Goal: Task Accomplishment & Management: Use online tool/utility

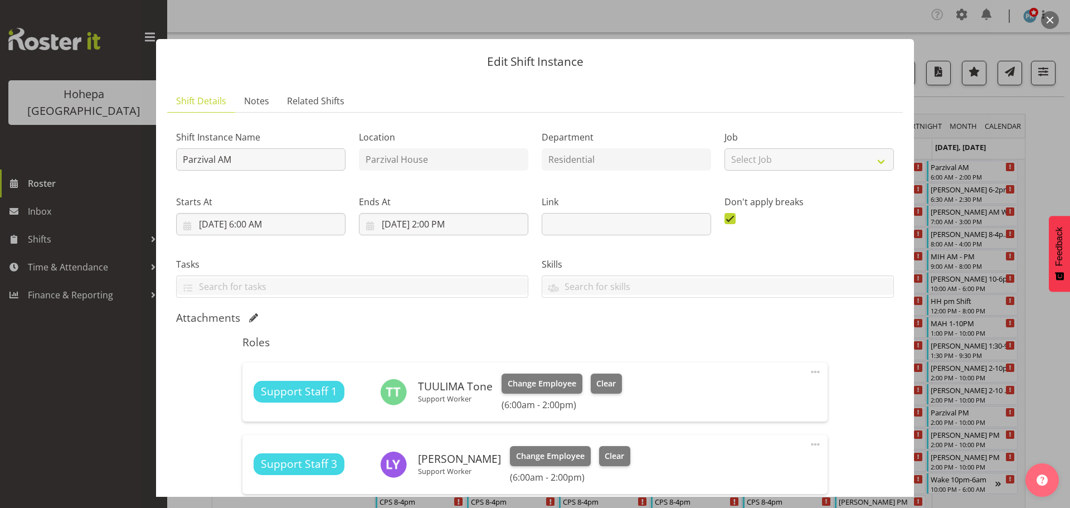
click at [223, 127] on div "Shift Instance Name Parzival AM" at bounding box center [260, 147] width 183 height 65
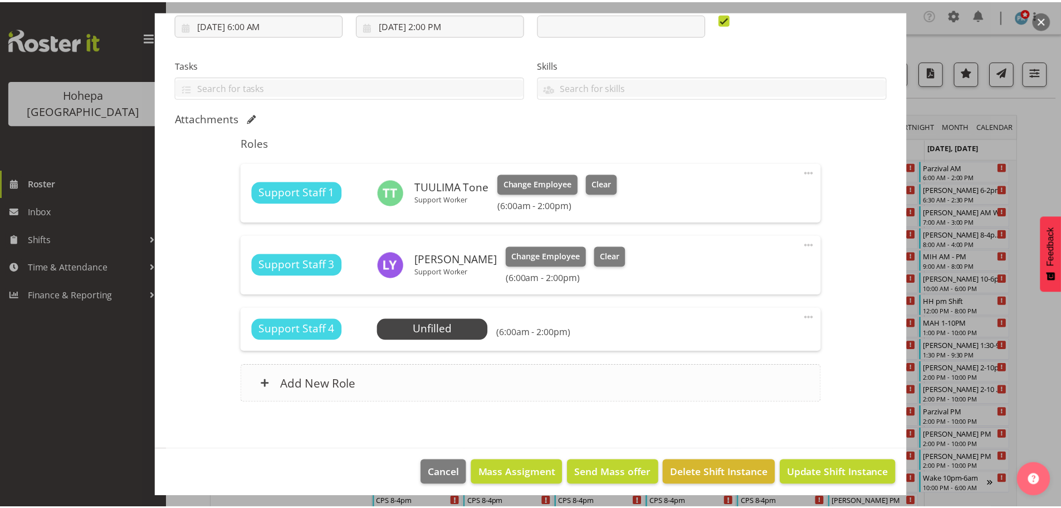
scroll to position [204, 0]
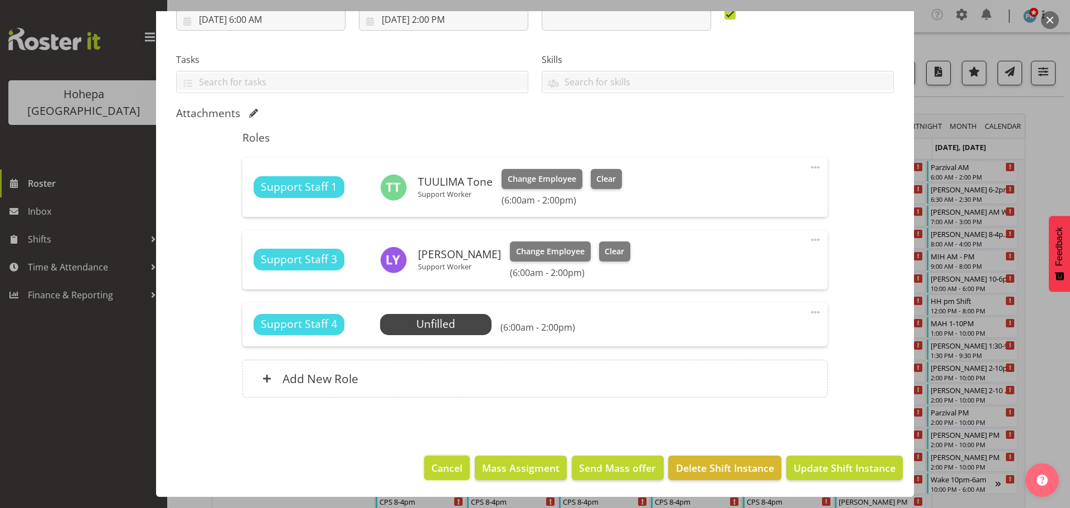
click at [455, 322] on span "Cancel" at bounding box center [446, 467] width 31 height 14
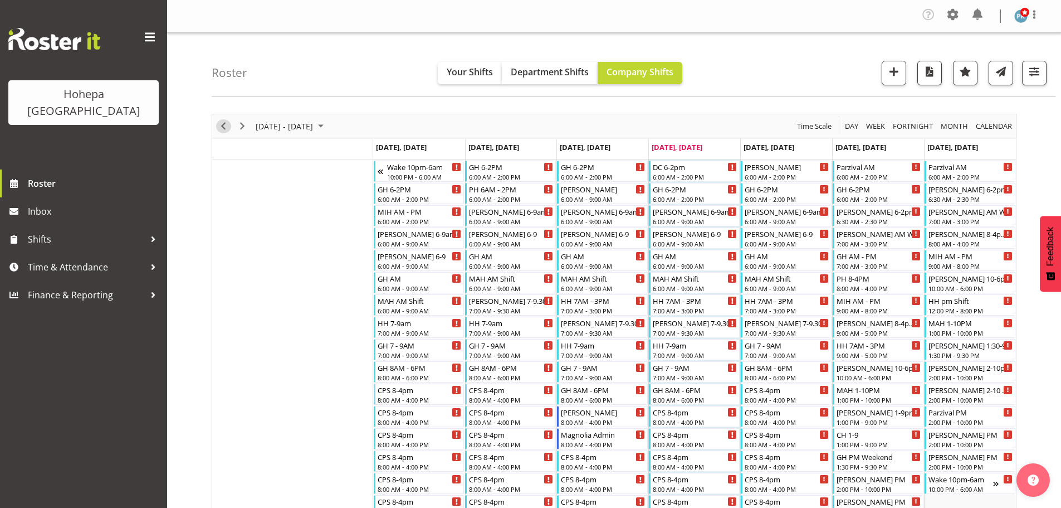
click at [226, 126] on span "Previous" at bounding box center [223, 126] width 13 height 14
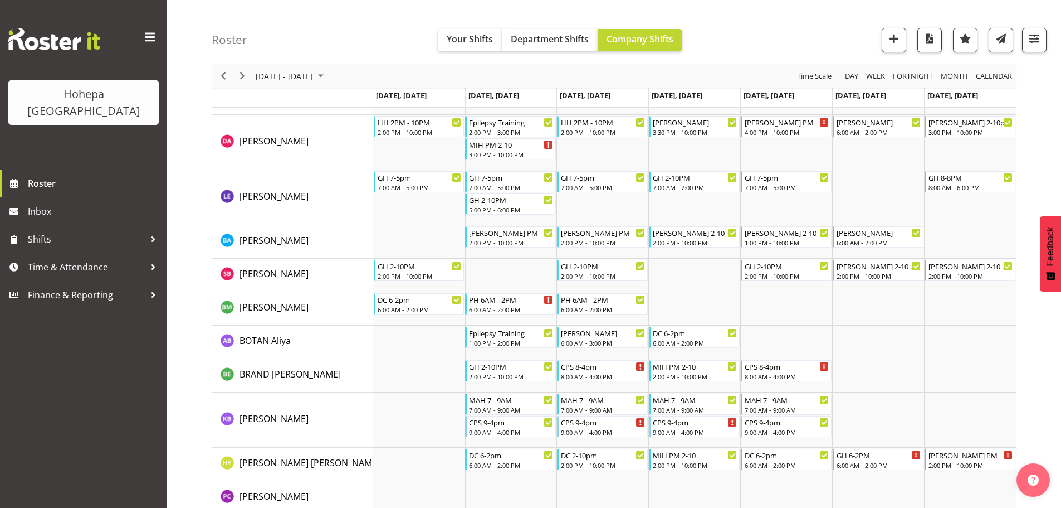
scroll to position [1173, 0]
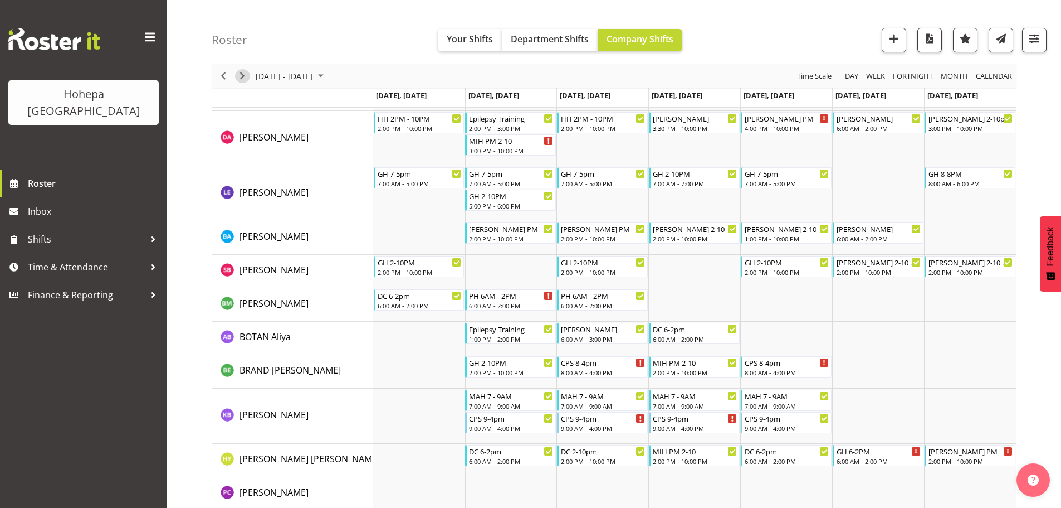
click at [245, 76] on span "Next" at bounding box center [242, 76] width 13 height 14
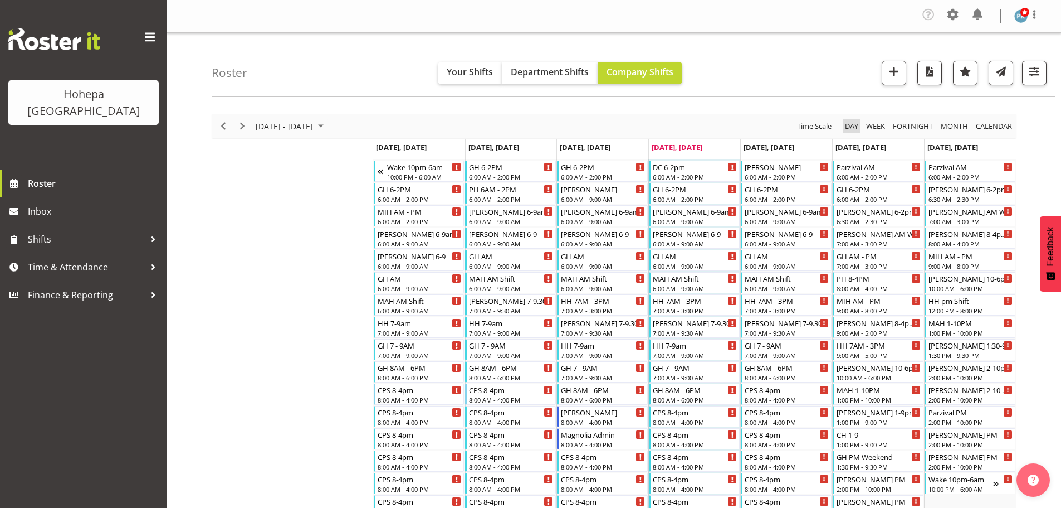
click at [767, 126] on span "Day" at bounding box center [852, 126] width 16 height 14
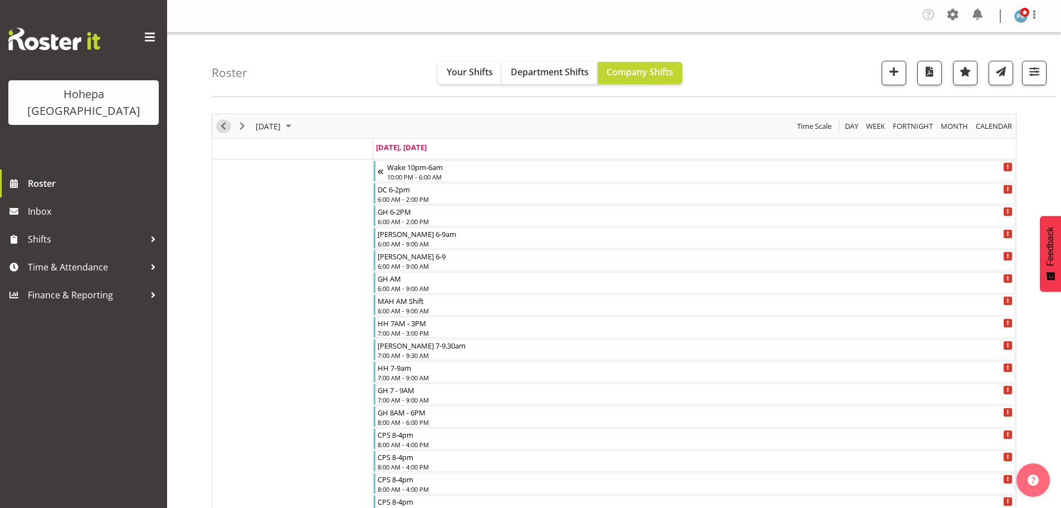
click at [227, 130] on span "Previous" at bounding box center [223, 126] width 13 height 14
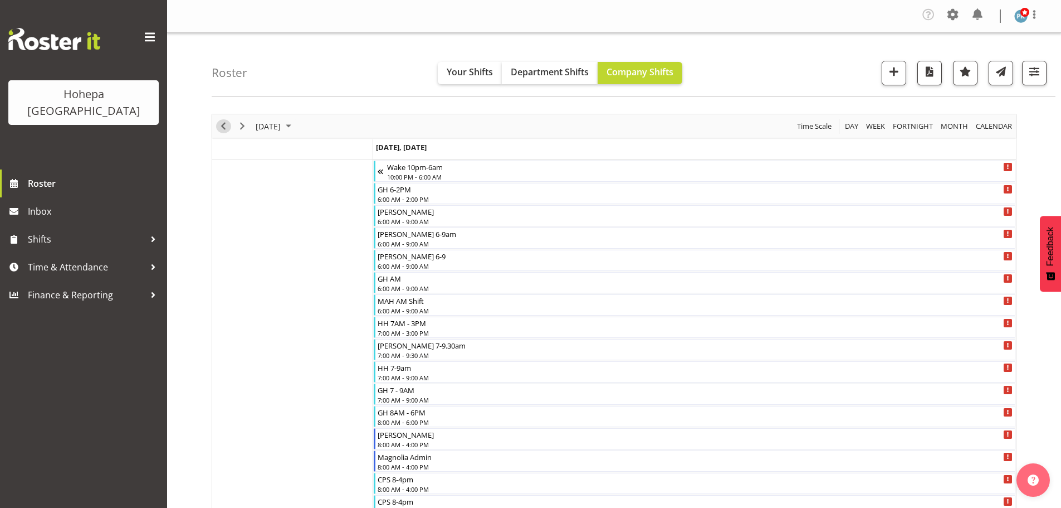
click at [227, 130] on span "Previous" at bounding box center [223, 126] width 13 height 14
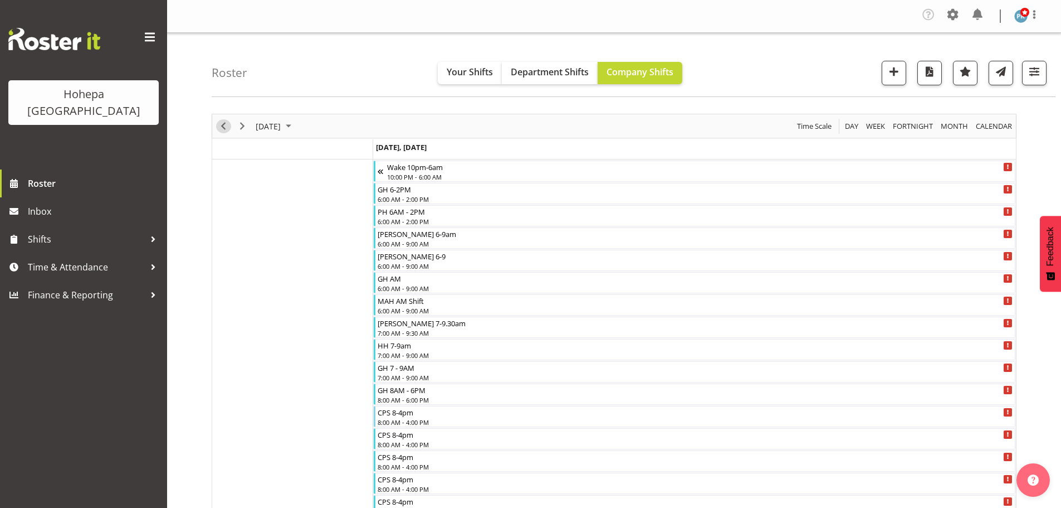
click at [224, 128] on span "Previous" at bounding box center [223, 126] width 13 height 14
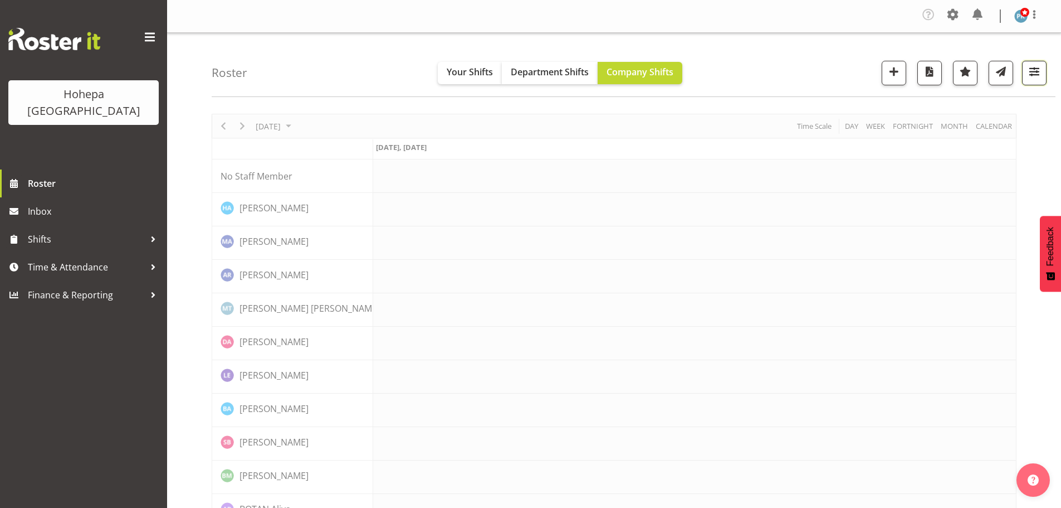
click at [767, 73] on span "button" at bounding box center [1034, 71] width 14 height 14
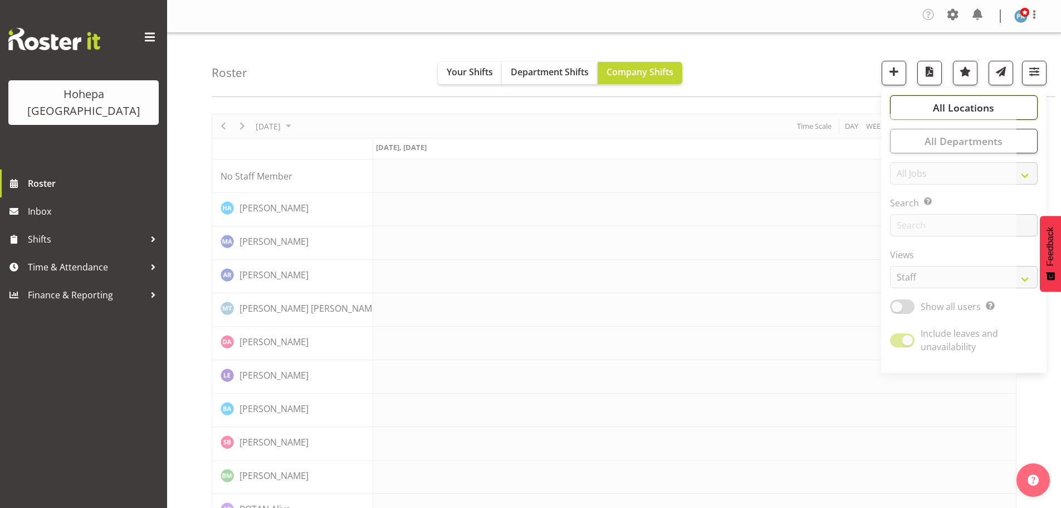
click at [767, 105] on span "All Locations" at bounding box center [963, 107] width 61 height 13
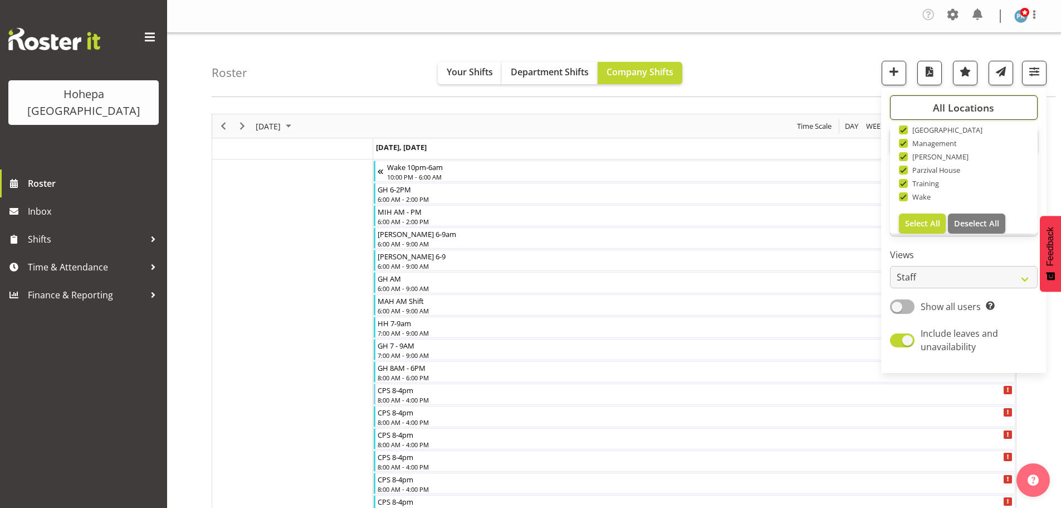
scroll to position [107, 0]
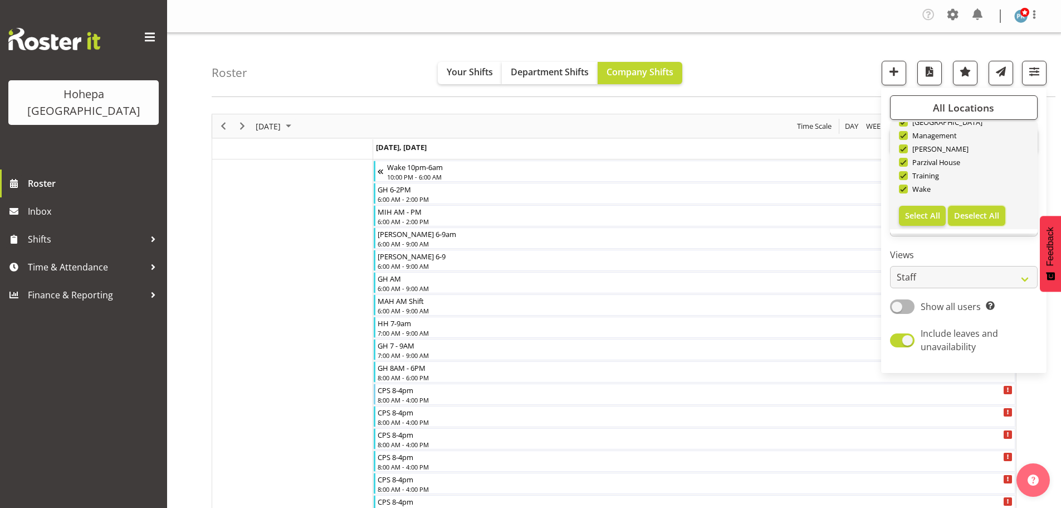
click at [767, 216] on span "Deselect All" at bounding box center [976, 215] width 45 height 11
checkbox input "false"
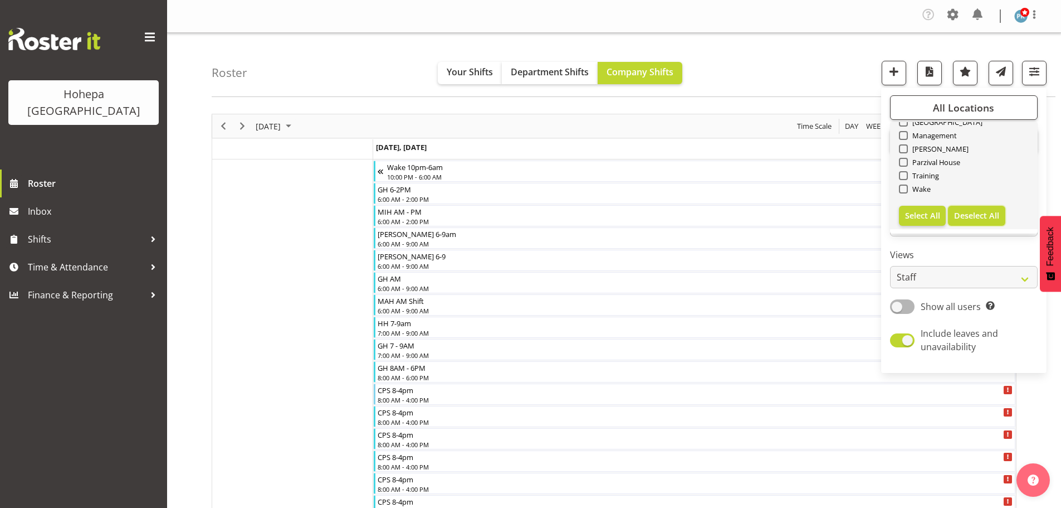
checkbox input "false"
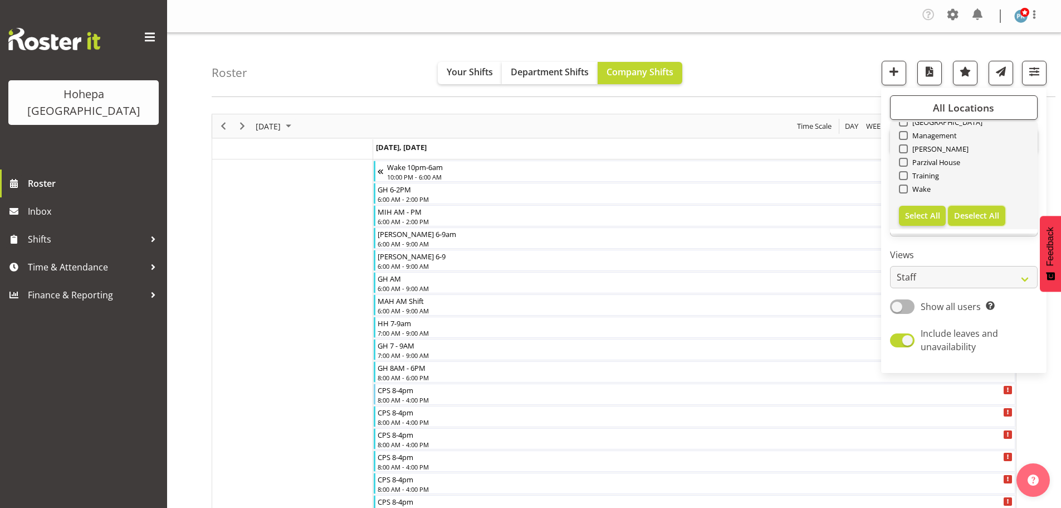
checkbox input "false"
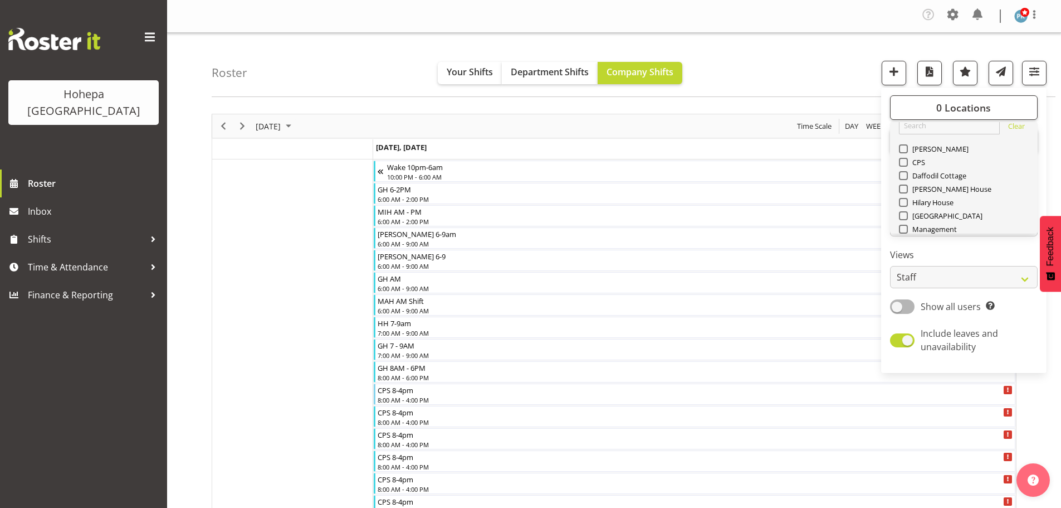
scroll to position [0, 0]
click at [767, 175] on span at bounding box center [903, 175] width 9 height 9
click at [767, 175] on input "CPS" at bounding box center [902, 175] width 7 height 7
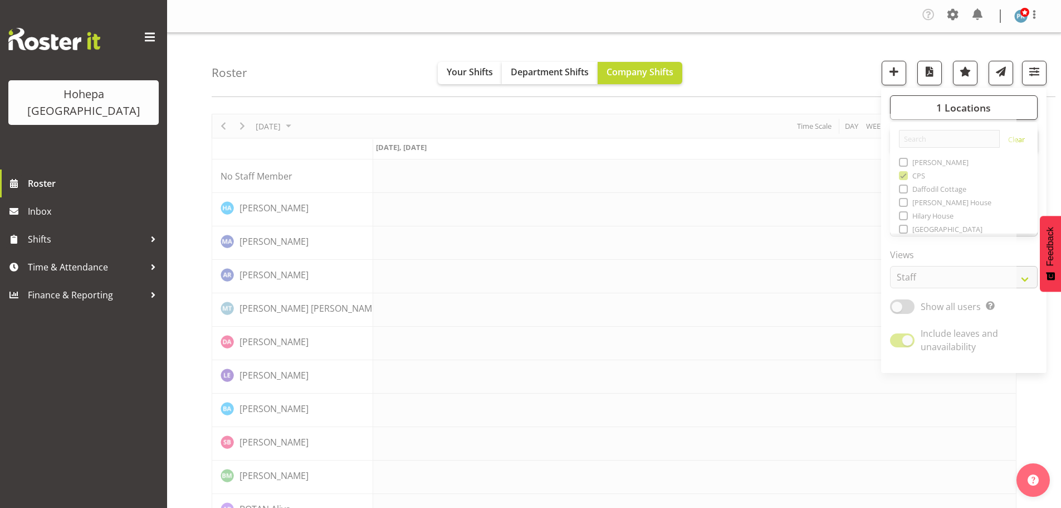
click at [767, 65] on div "Roster Your Shifts Department Shifts Company Shifts 1 Locations [GEOGRAPHIC_DAT…" at bounding box center [634, 65] width 844 height 64
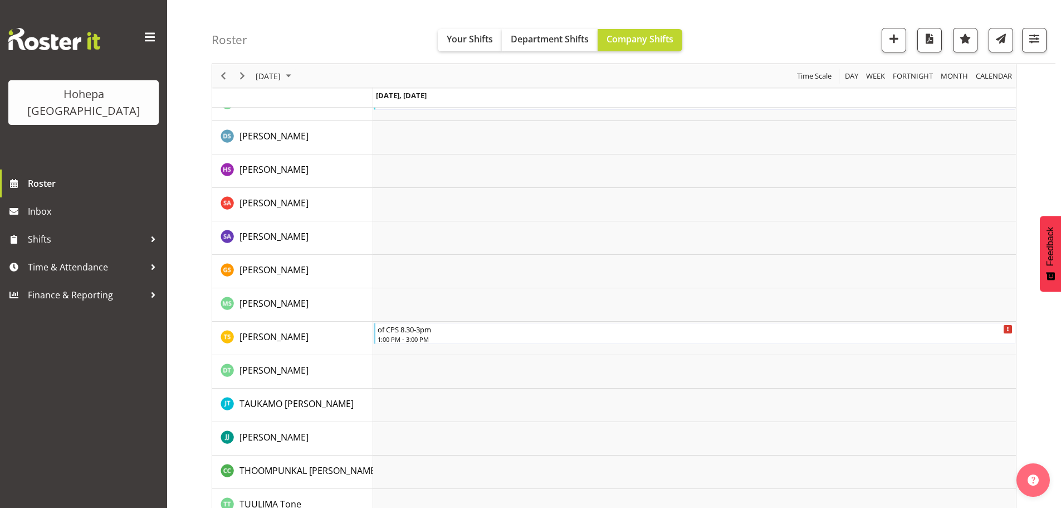
scroll to position [2167, 0]
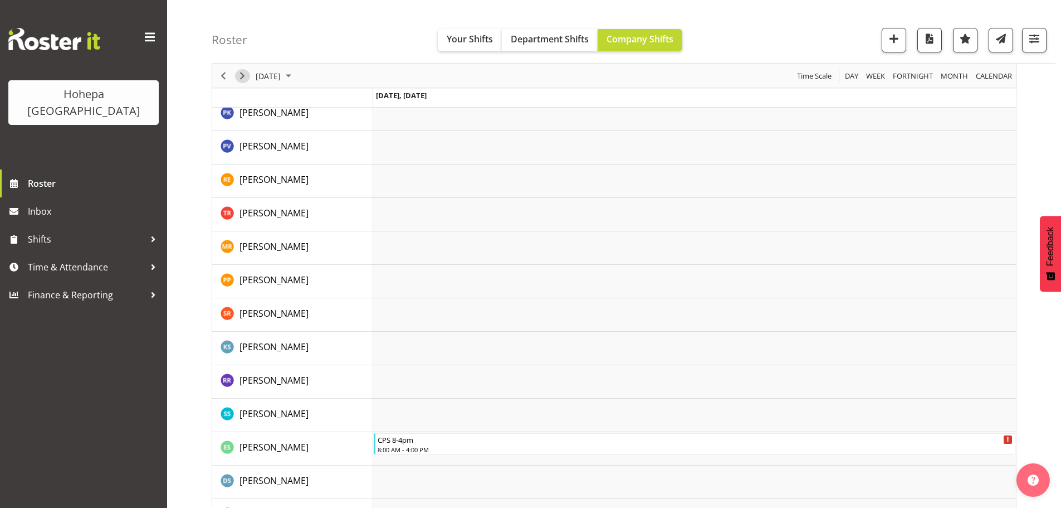
click at [240, 75] on span "Next" at bounding box center [242, 76] width 13 height 14
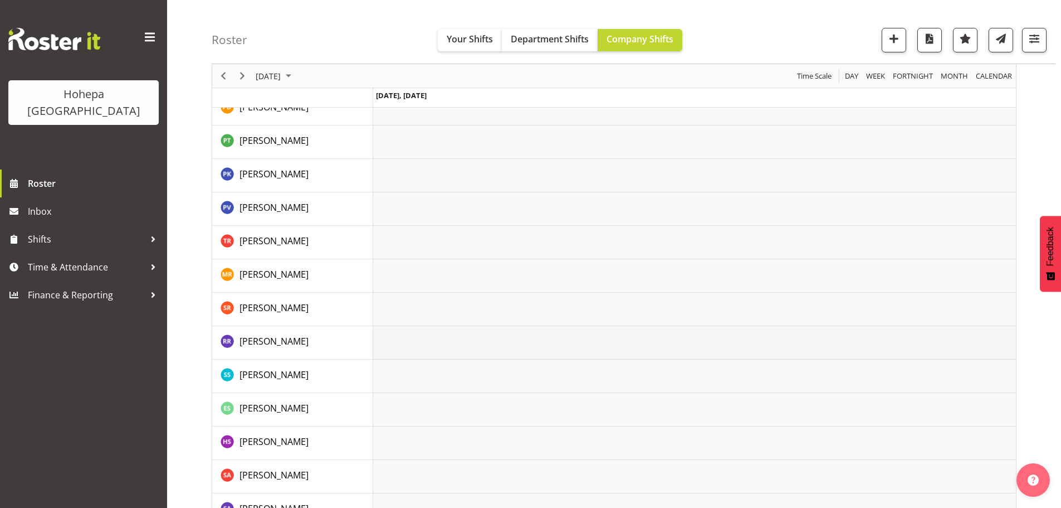
scroll to position [2006, 0]
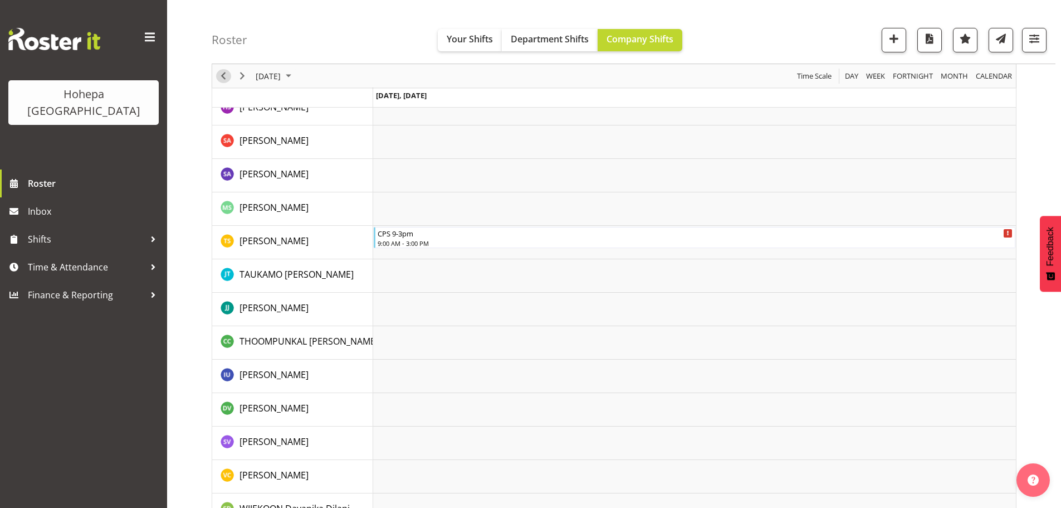
click at [223, 74] on span "Previous" at bounding box center [223, 76] width 13 height 14
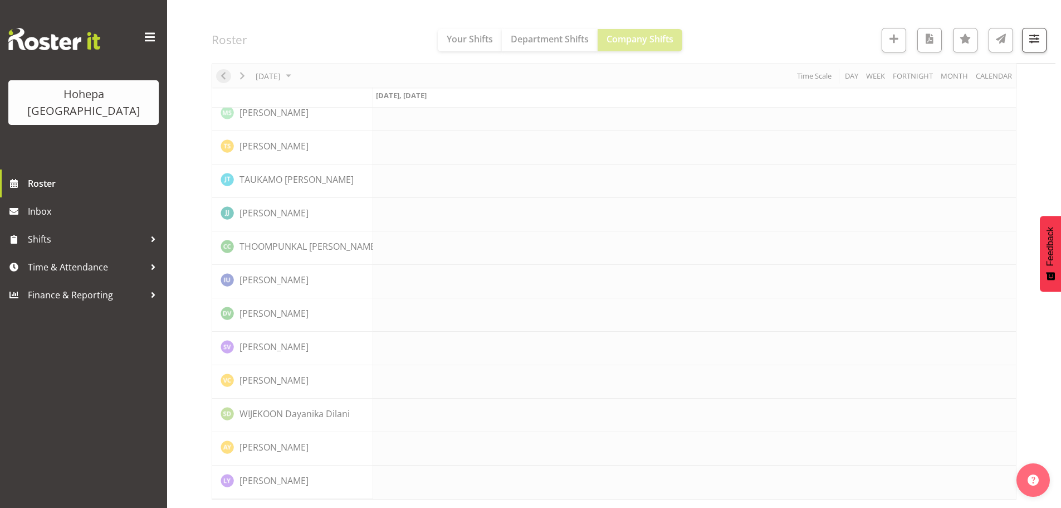
scroll to position [1767, 0]
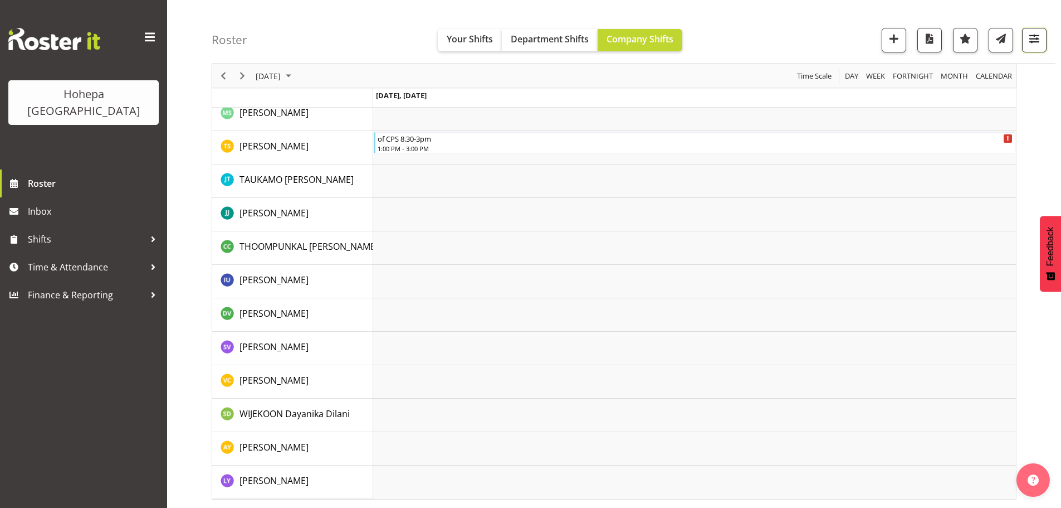
click at [767, 39] on span "button" at bounding box center [1034, 38] width 14 height 14
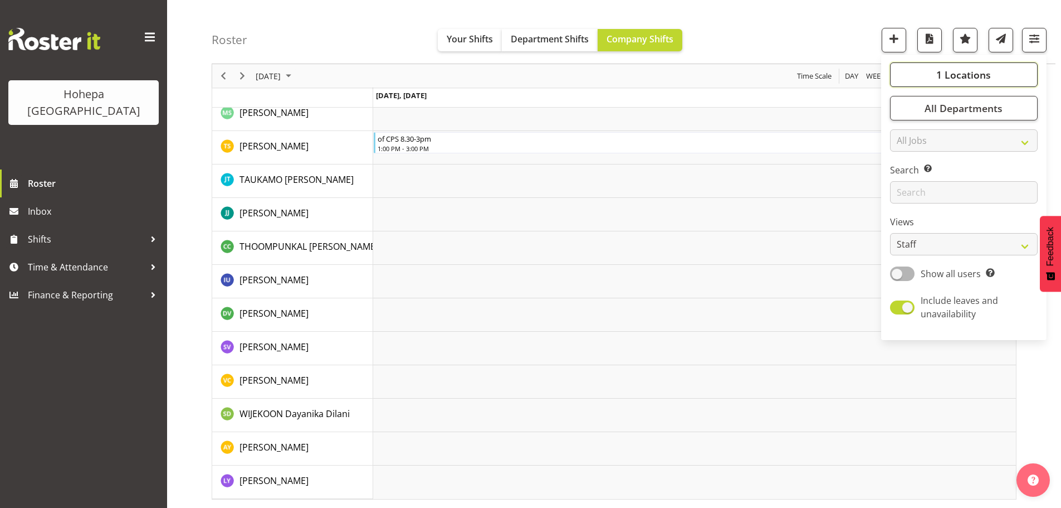
click at [767, 74] on span "1 Locations" at bounding box center [964, 74] width 55 height 13
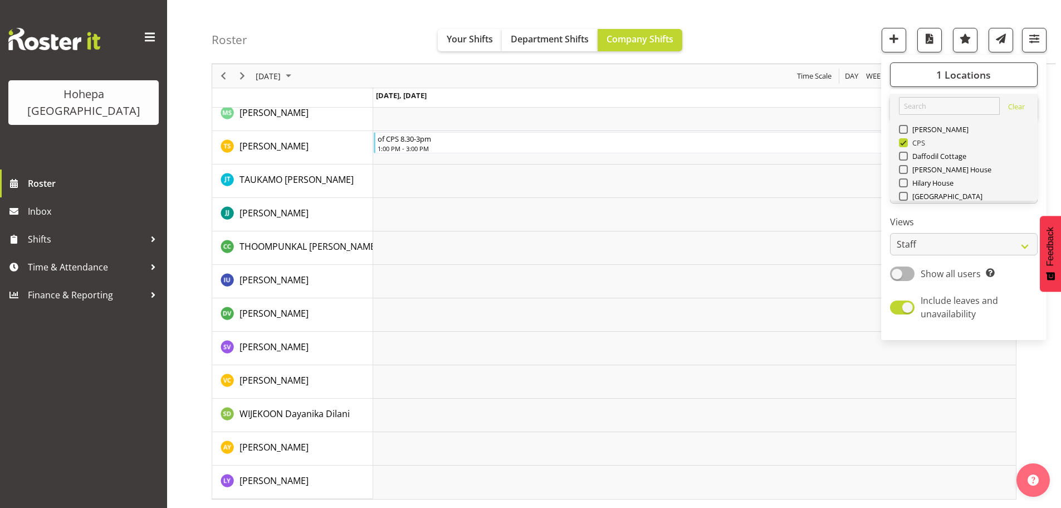
click at [767, 142] on span at bounding box center [903, 142] width 9 height 9
click at [767, 142] on input "CPS" at bounding box center [902, 142] width 7 height 7
checkbox input "false"
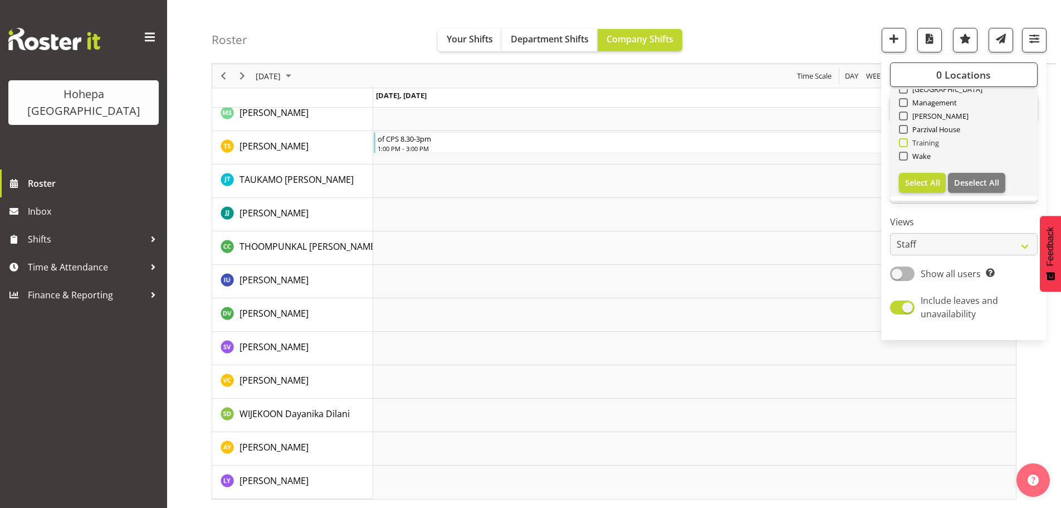
click at [767, 144] on span at bounding box center [903, 142] width 9 height 9
click at [767, 144] on input "Training" at bounding box center [902, 142] width 7 height 7
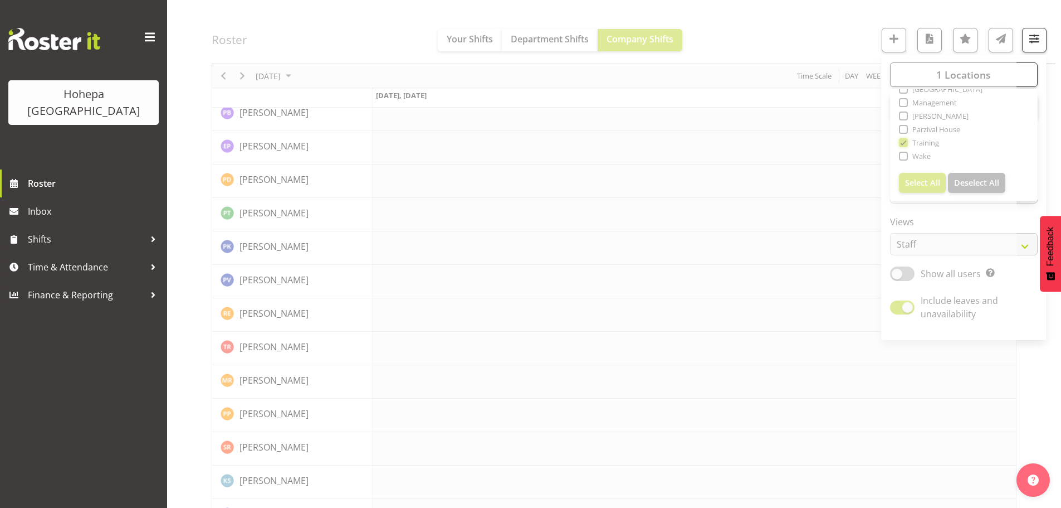
scroll to position [2033, 0]
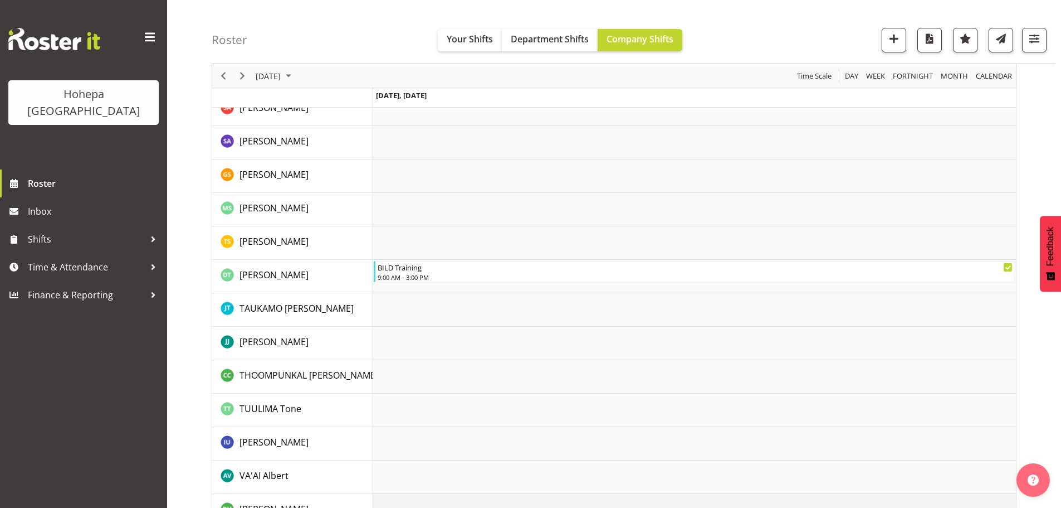
scroll to position [2402, 0]
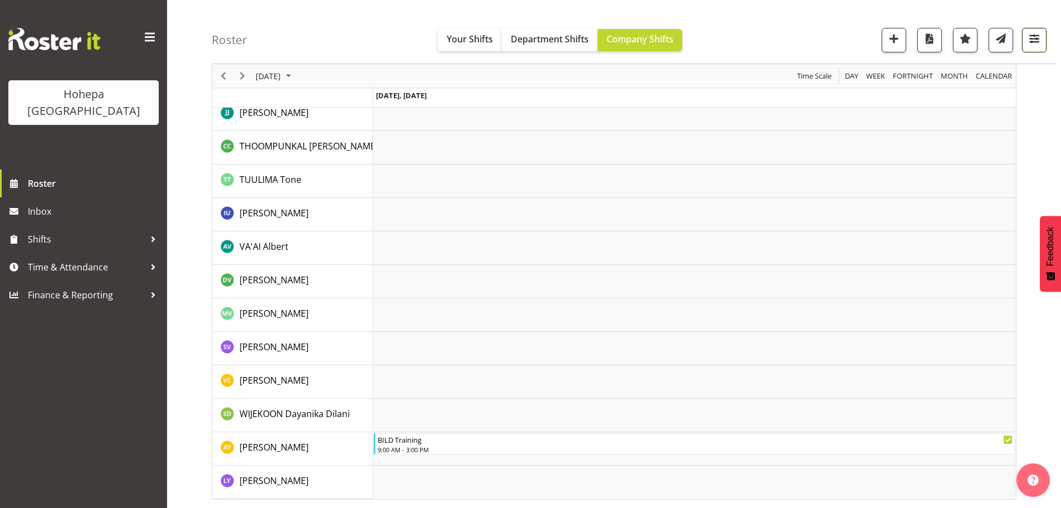
click at [767, 42] on span "button" at bounding box center [1034, 38] width 14 height 14
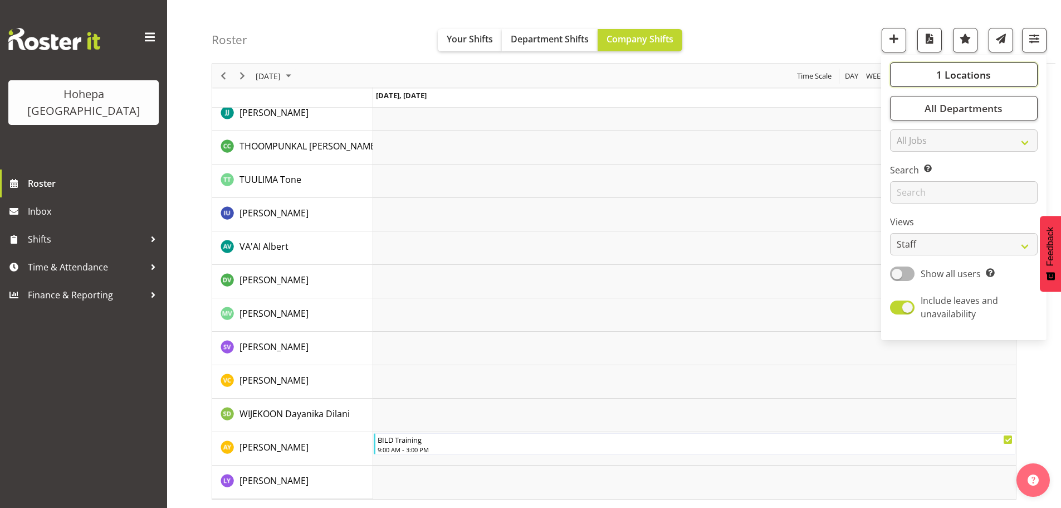
click at [767, 71] on span "1 Locations" at bounding box center [964, 74] width 55 height 13
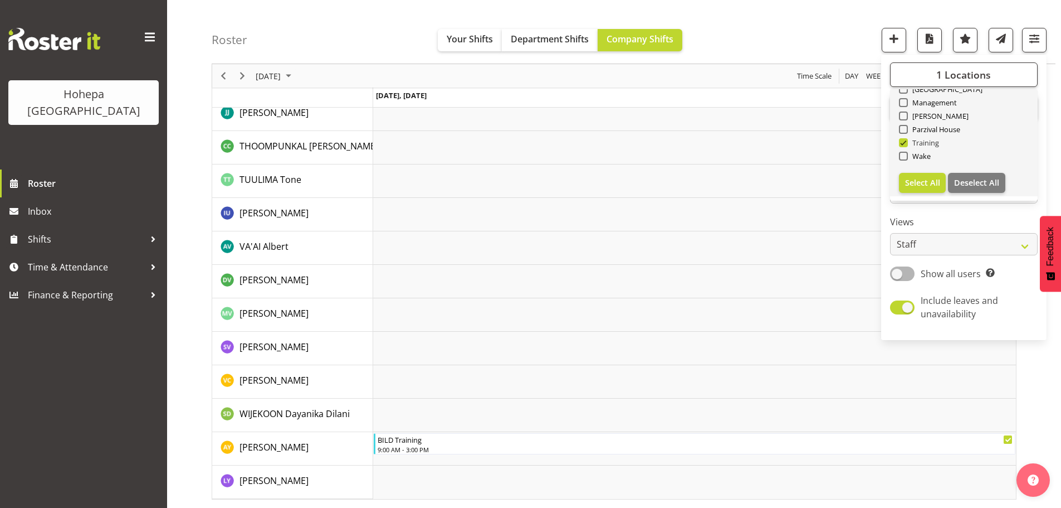
click at [767, 140] on span at bounding box center [903, 142] width 9 height 9
click at [767, 140] on input "Training" at bounding box center [902, 142] width 7 height 7
checkbox input "false"
click at [767, 155] on span at bounding box center [903, 156] width 9 height 9
click at [767, 155] on input "Wake" at bounding box center [902, 156] width 7 height 7
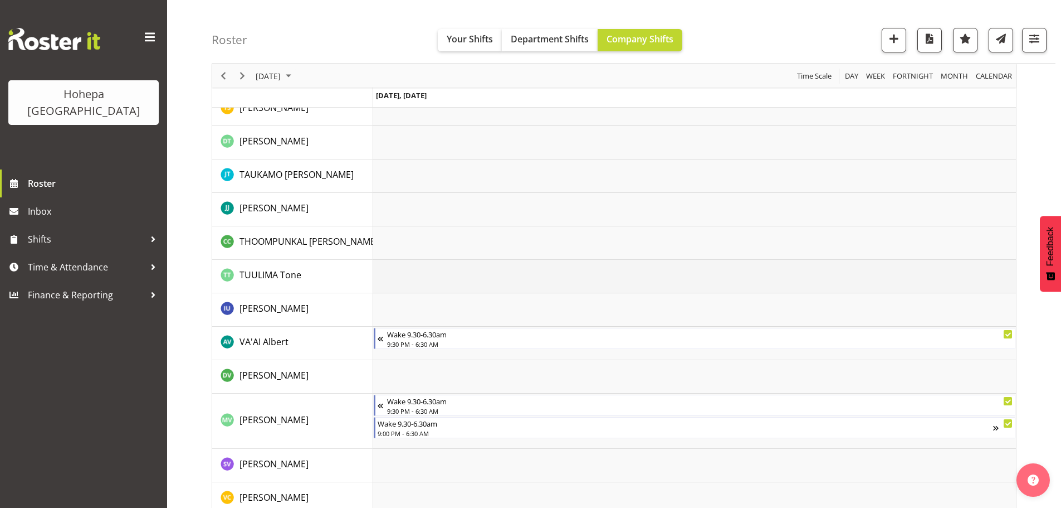
scroll to position [2656, 0]
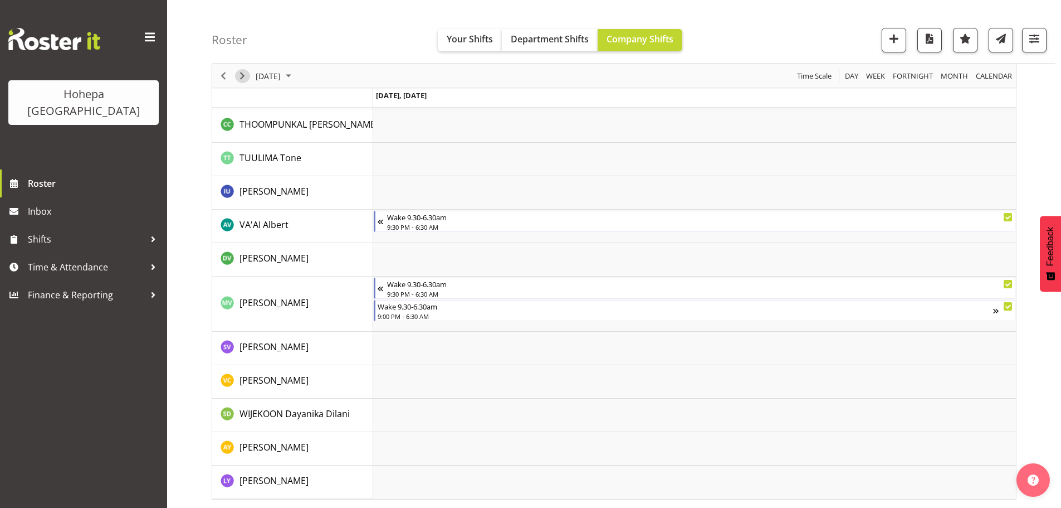
click at [246, 76] on span "Next" at bounding box center [242, 76] width 13 height 14
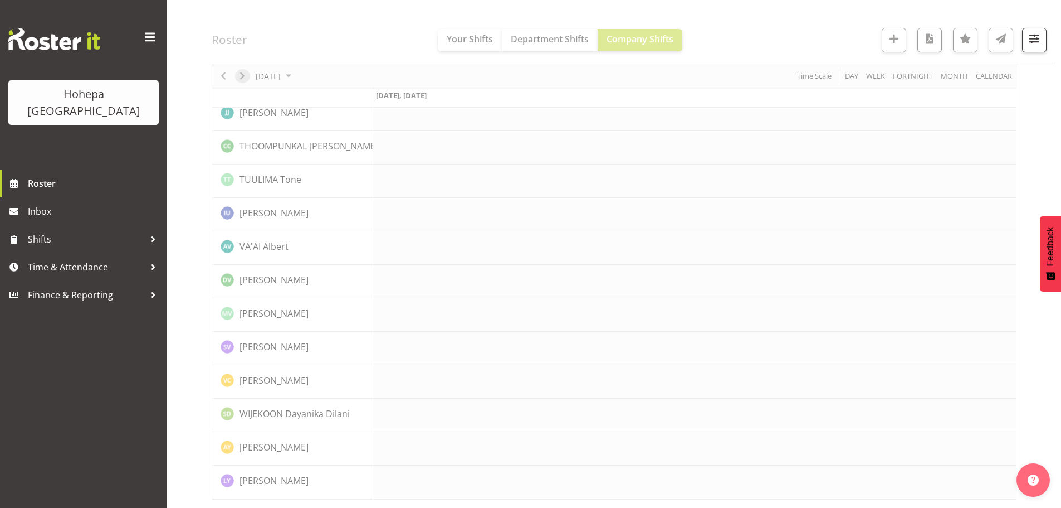
scroll to position [2569, 0]
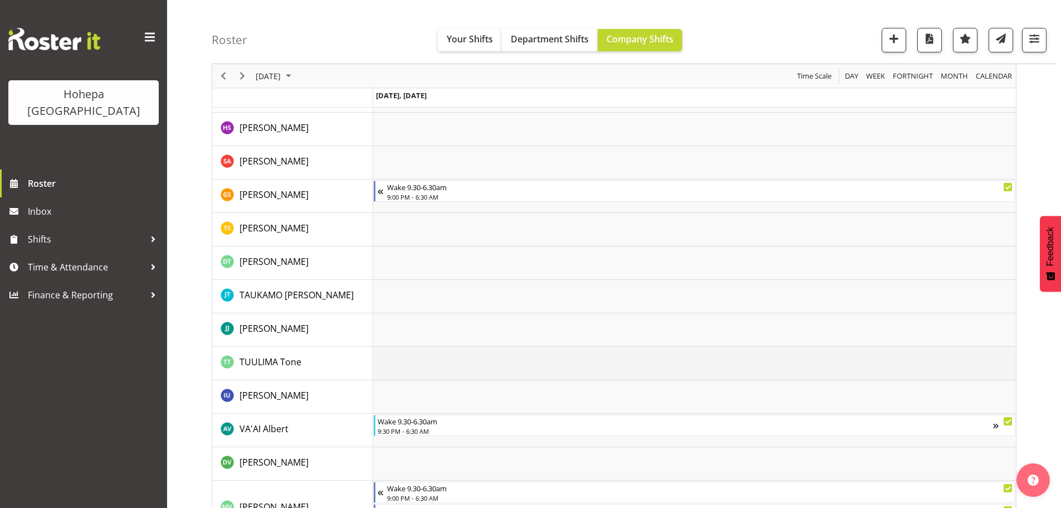
scroll to position [1808, 0]
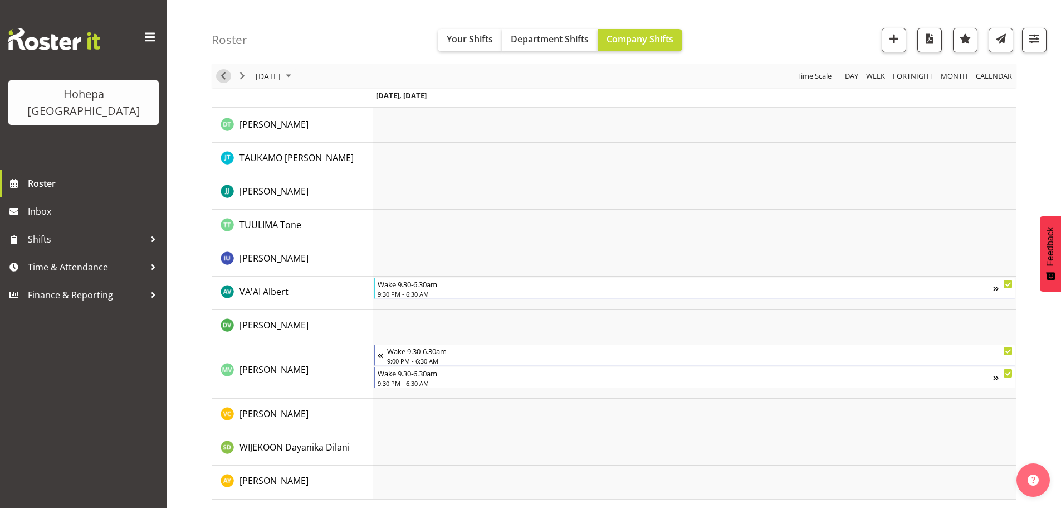
drag, startPoint x: 228, startPoint y: 80, endPoint x: 241, endPoint y: 80, distance: 13.4
click at [228, 80] on span "Previous" at bounding box center [223, 76] width 13 height 14
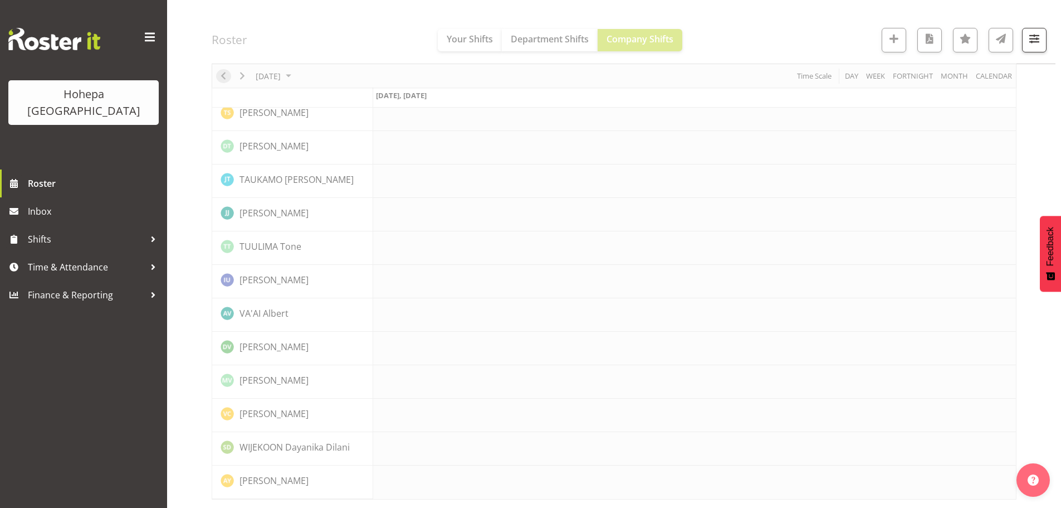
scroll to position [1700, 0]
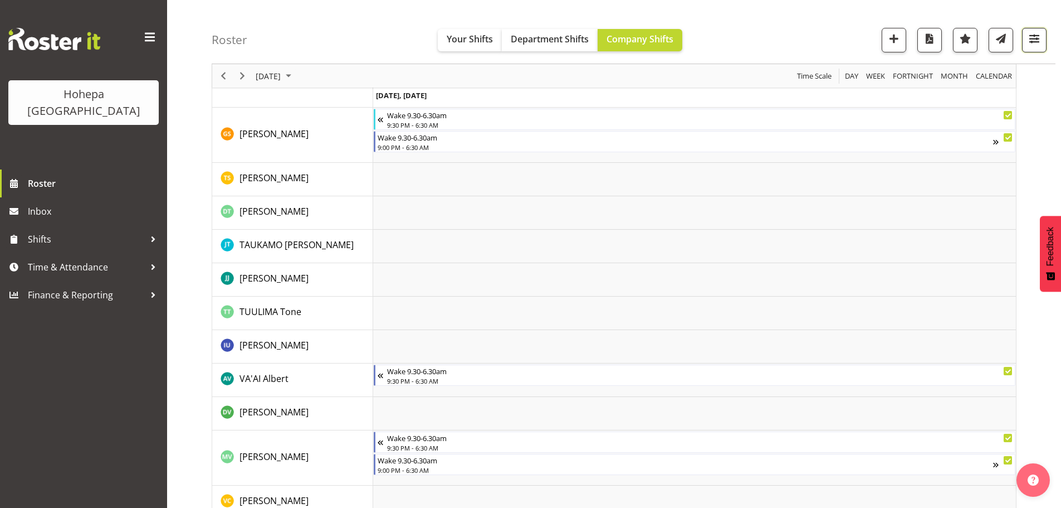
click at [767, 35] on span "button" at bounding box center [1034, 38] width 14 height 14
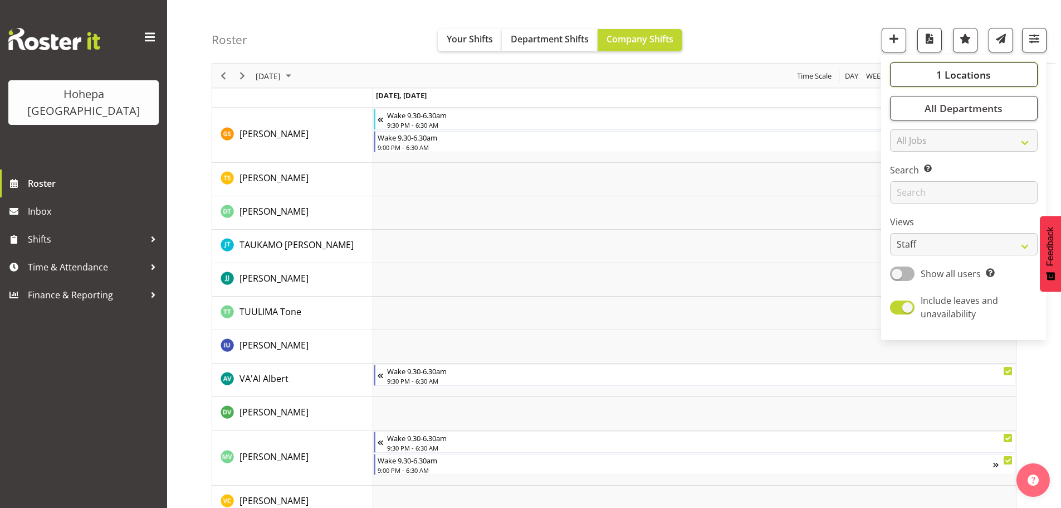
click at [767, 72] on span "1 Locations" at bounding box center [964, 74] width 55 height 13
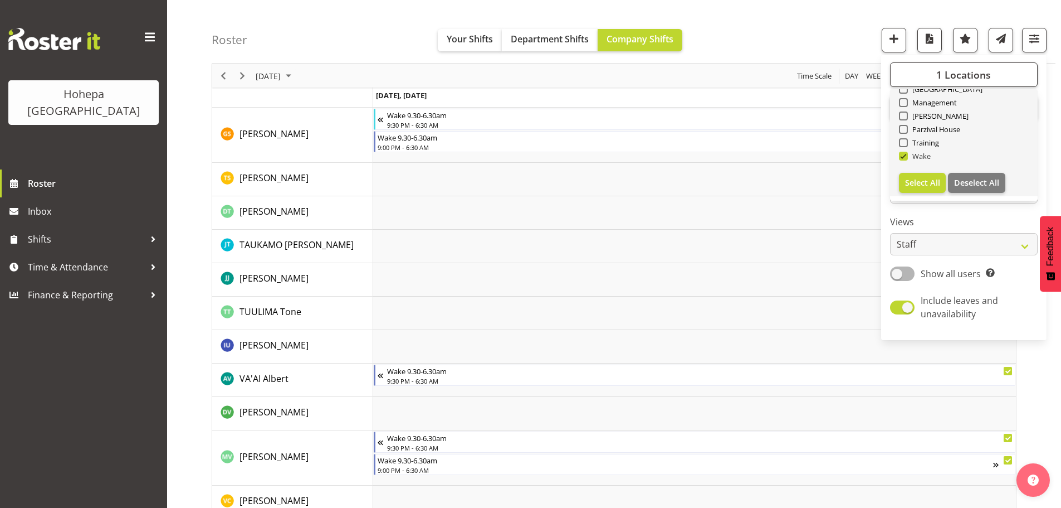
click at [767, 158] on span at bounding box center [903, 156] width 9 height 9
click at [767, 158] on input "Wake" at bounding box center [902, 156] width 7 height 7
checkbox input "false"
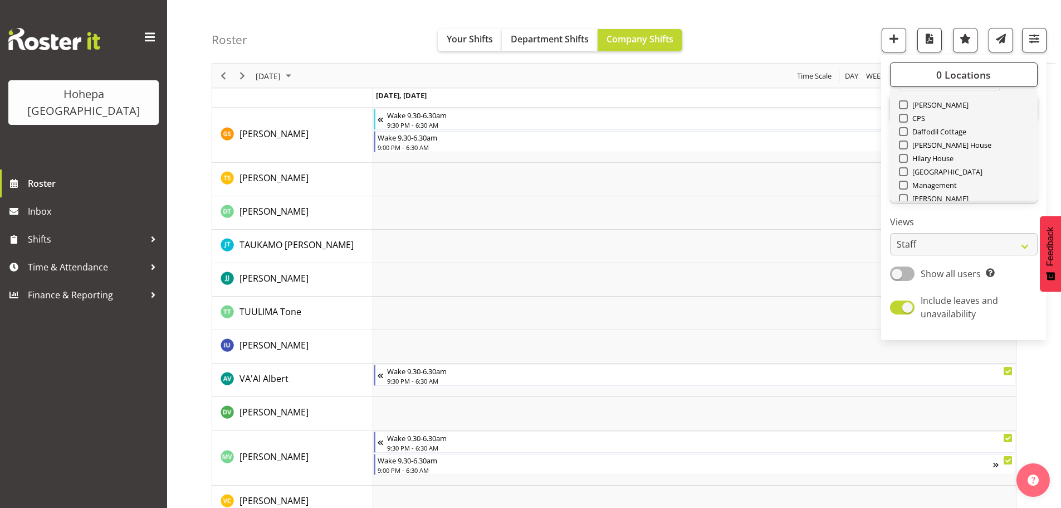
scroll to position [0, 0]
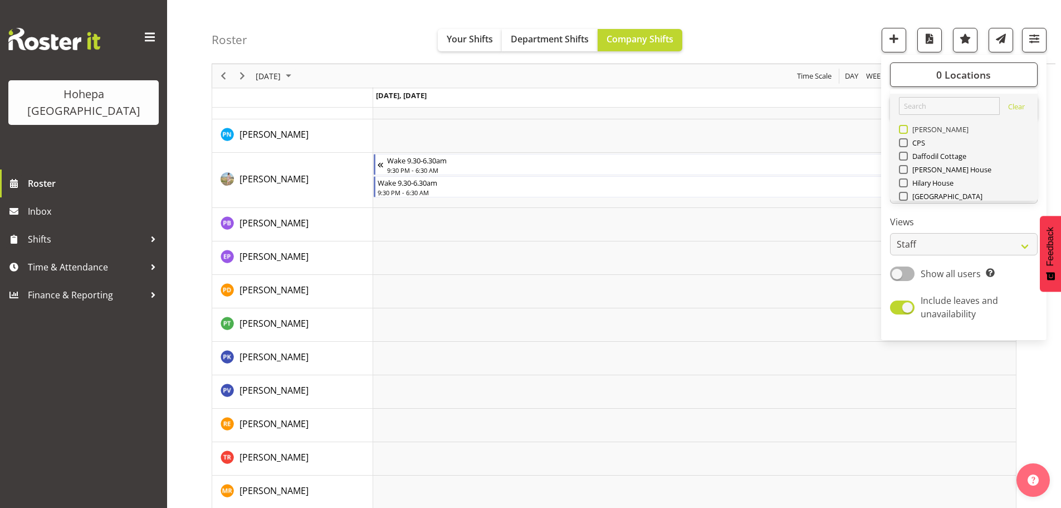
click at [767, 131] on span at bounding box center [903, 129] width 9 height 9
click at [767, 131] on input "[PERSON_NAME]" at bounding box center [902, 129] width 7 height 7
checkbox input "true"
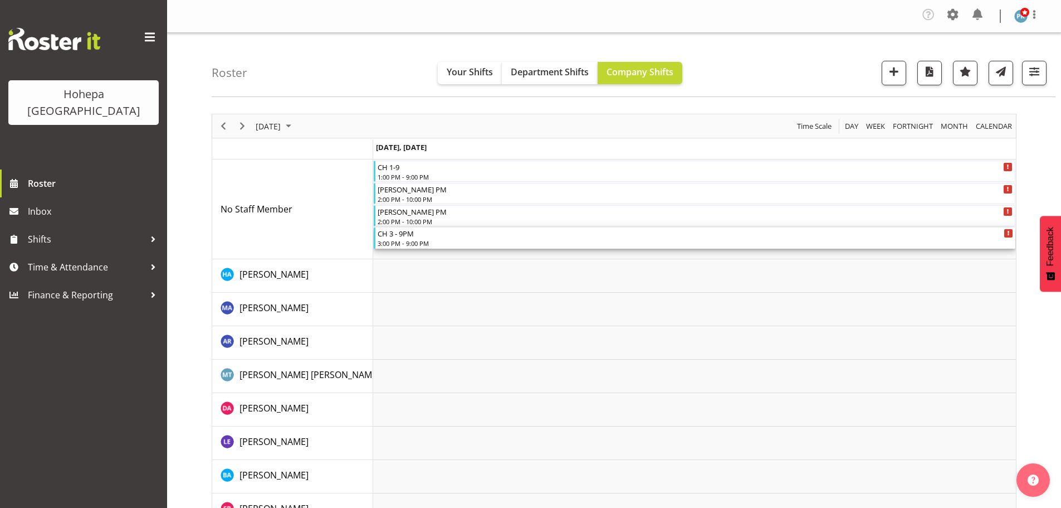
click at [400, 242] on div "3:00 PM - 9:00 PM" at bounding box center [696, 242] width 636 height 9
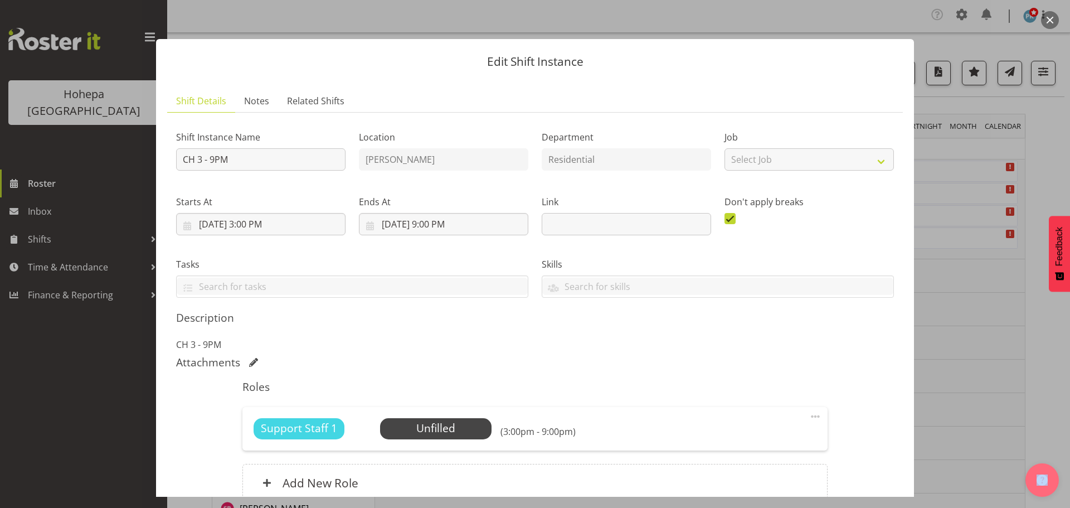
click at [767, 322] on span at bounding box center [814, 415] width 13 height 13
click at [728, 322] on link "Edit" at bounding box center [768, 443] width 107 height 20
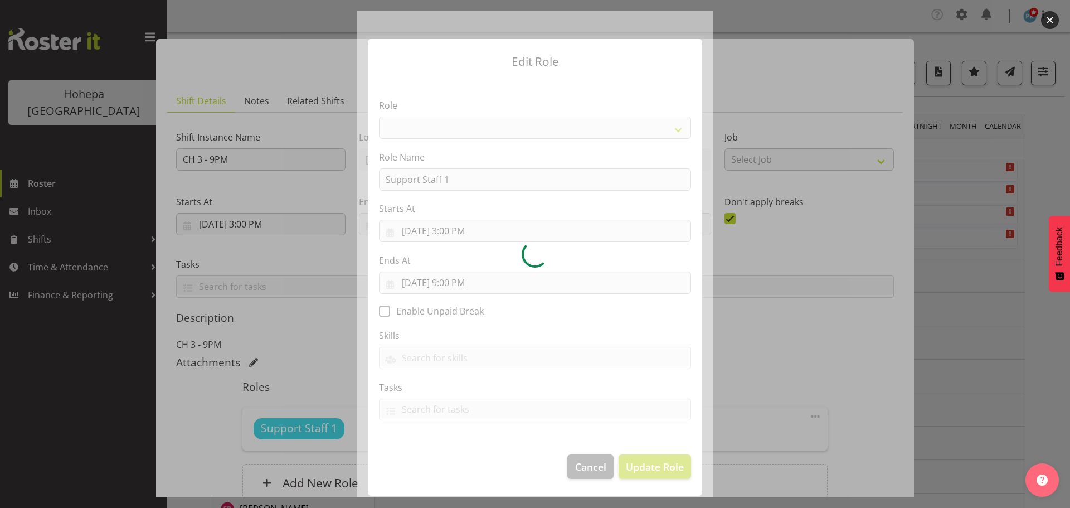
click at [459, 228] on div at bounding box center [535, 253] width 357 height 485
select select "1091"
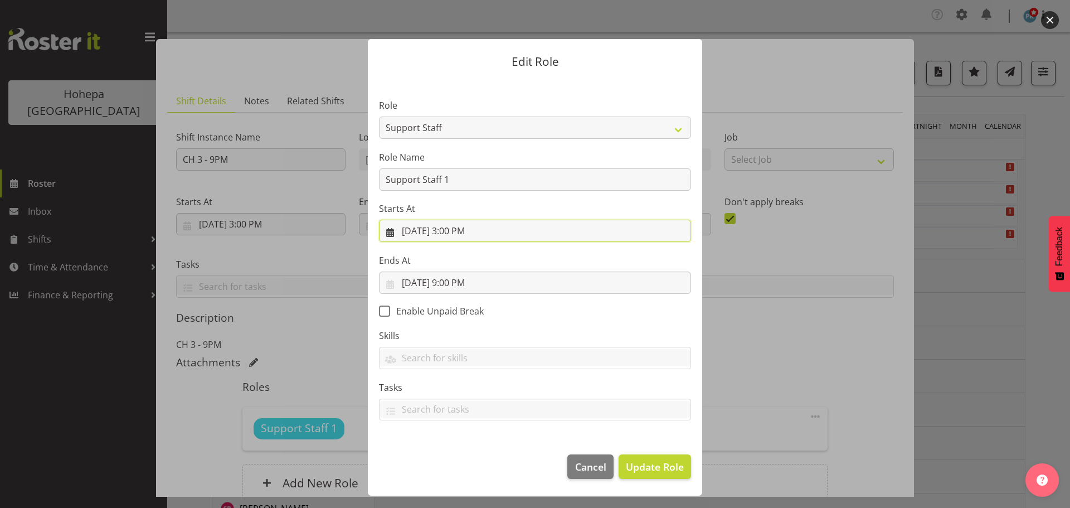
click at [460, 232] on input "[DATE] 3:00 PM" at bounding box center [535, 231] width 312 height 22
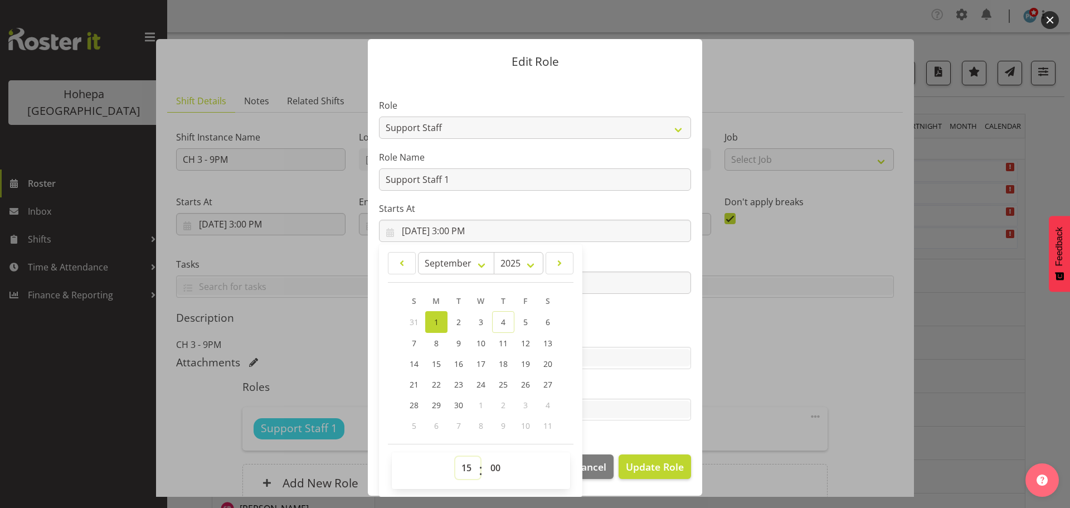
click at [467, 322] on select "00 01 02 03 04 05 06 07 08 09 10 11 12 13 14 15 16 17 18 19 20 21 22 23" at bounding box center [467, 467] width 25 height 22
select select "21"
click at [455, 322] on select "00 01 02 03 04 05 06 07 08 09 10 11 12 13 14 15 16 17 18 19 20 21 22 23" at bounding box center [467, 467] width 25 height 22
type input "[DATE] 9:00 PM"
click at [597, 322] on section "Role CP House Leader Support Staff Wake Role Name Support Staff 1 Starts At [DA…" at bounding box center [535, 261] width 334 height 364
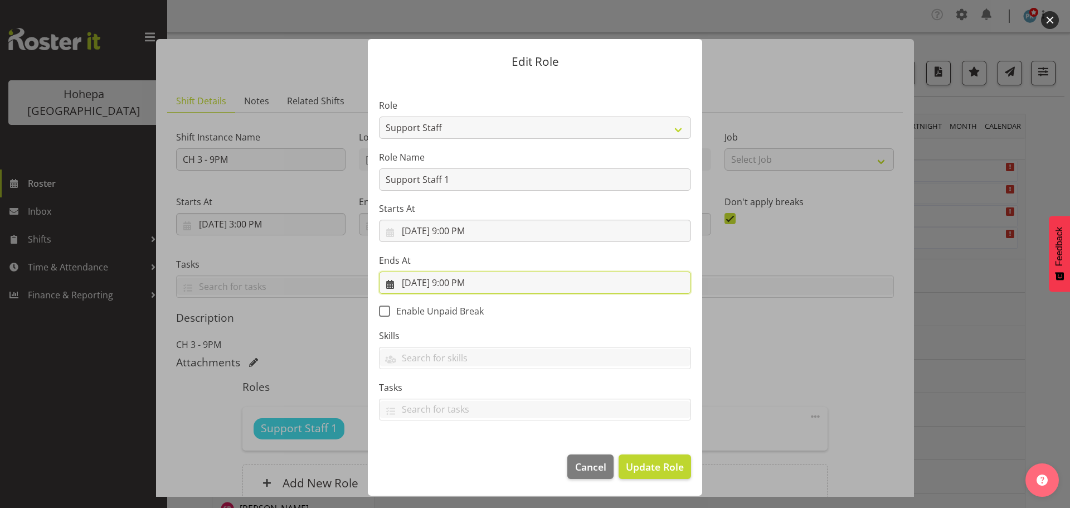
click at [449, 286] on input "[DATE] 9:00 PM" at bounding box center [535, 282] width 312 height 22
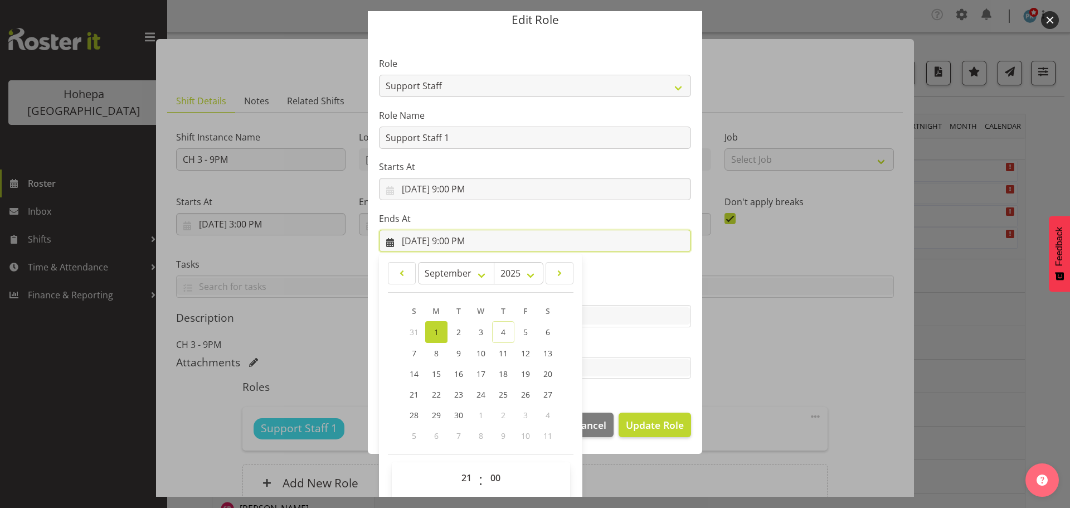
scroll to position [52, 0]
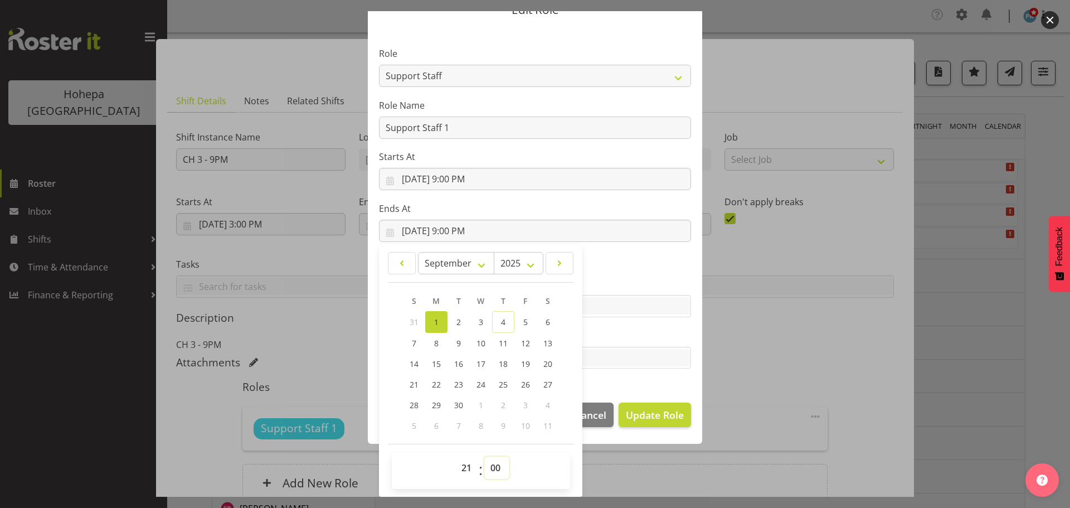
click at [489, 322] on select "00 01 02 03 04 05 06 07 08 09 10 11 12 13 14 15 16 17 18 19 20 21 22 23 24 25 2…" at bounding box center [496, 467] width 25 height 22
select select "30"
click at [484, 322] on select "00 01 02 03 04 05 06 07 08 09 10 11 12 13 14 15 16 17 18 19 20 21 22 23 24 25 2…" at bounding box center [496, 467] width 25 height 22
type input "[DATE] 9:30 PM"
click at [607, 322] on section "Role CP House Leader Support Staff Wake Role Name Support Staff 1 Starts At [DA…" at bounding box center [535, 209] width 334 height 364
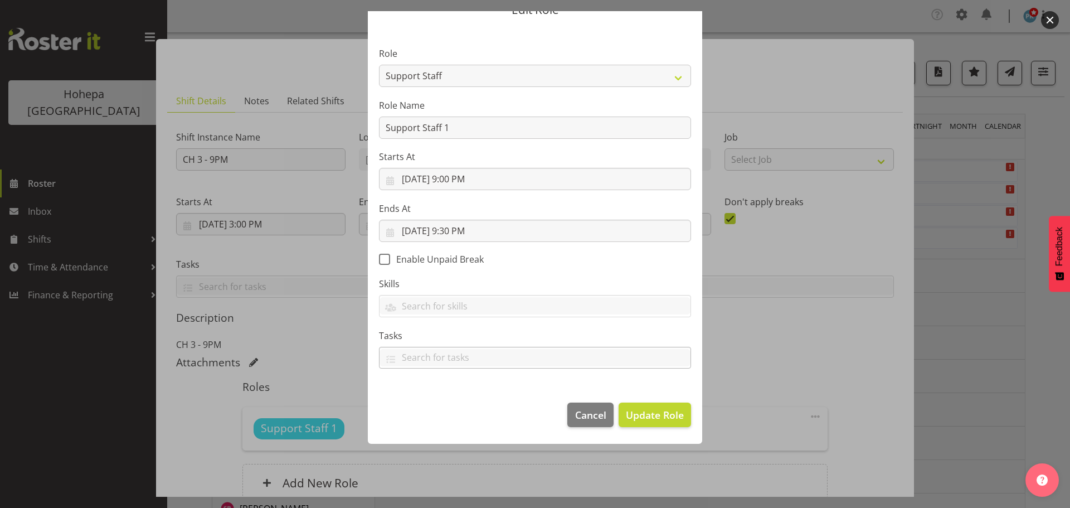
scroll to position [0, 0]
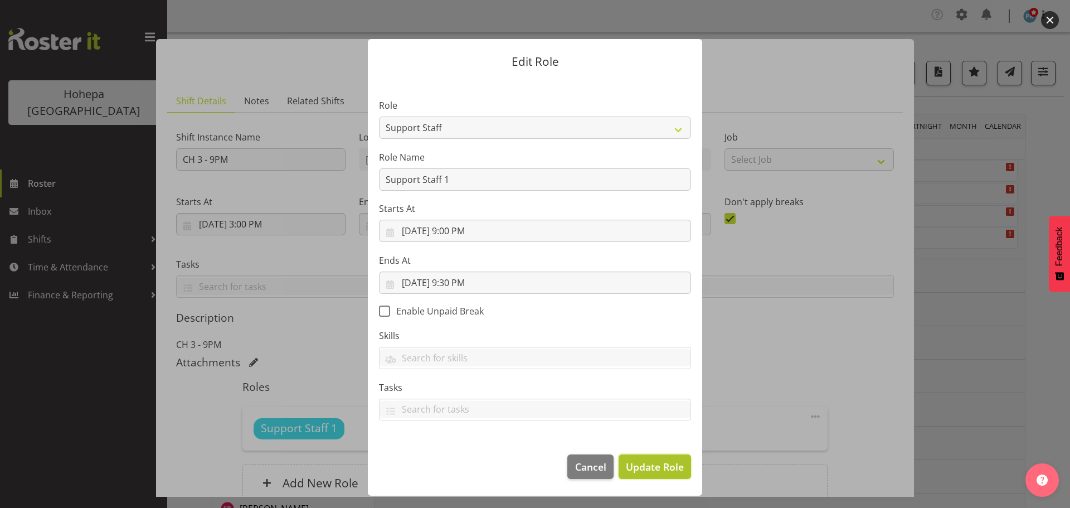
click at [648, 322] on span "Update Role" at bounding box center [655, 466] width 58 height 14
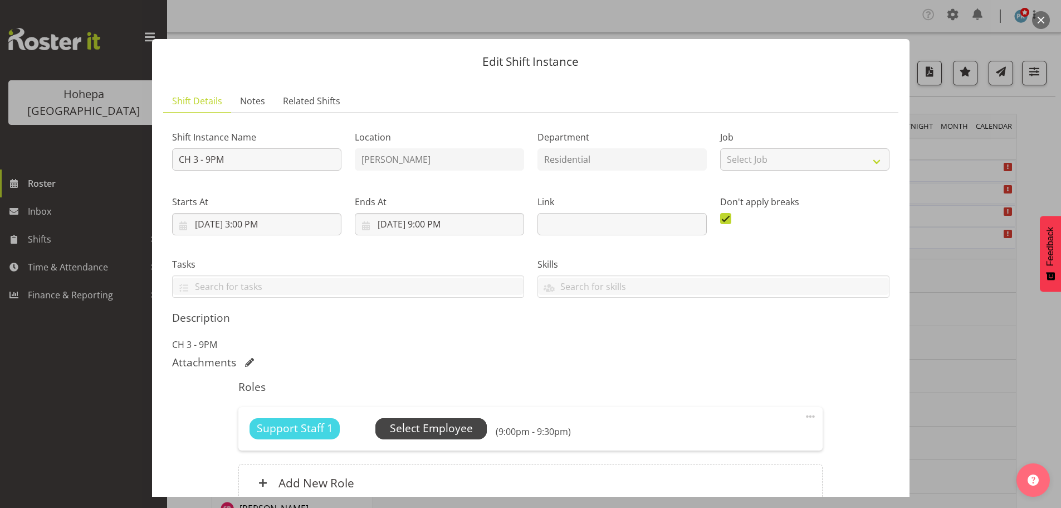
click at [475, 322] on span "Select Employee" at bounding box center [430, 428] width 111 height 21
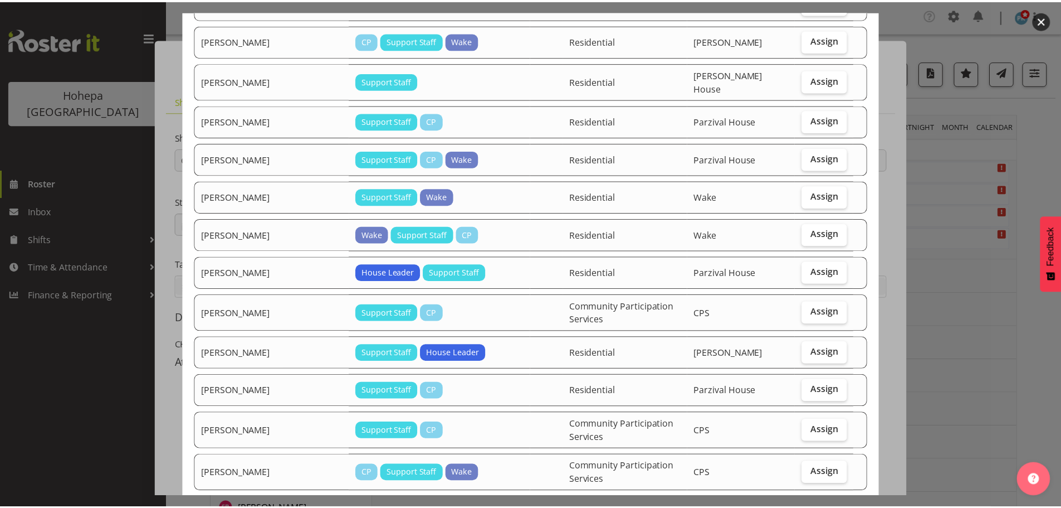
scroll to position [1928, 0]
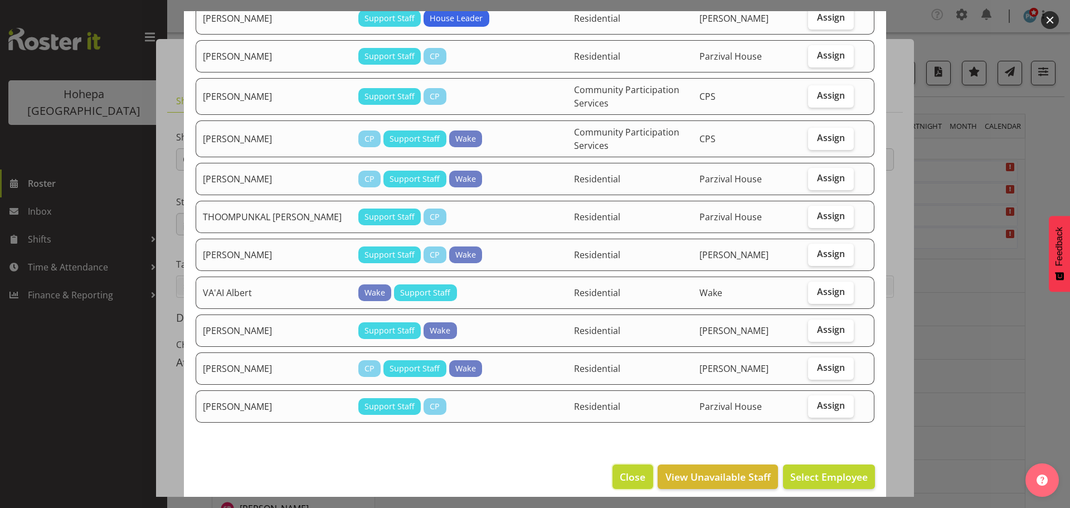
click at [637, 322] on span "Close" at bounding box center [633, 476] width 26 height 14
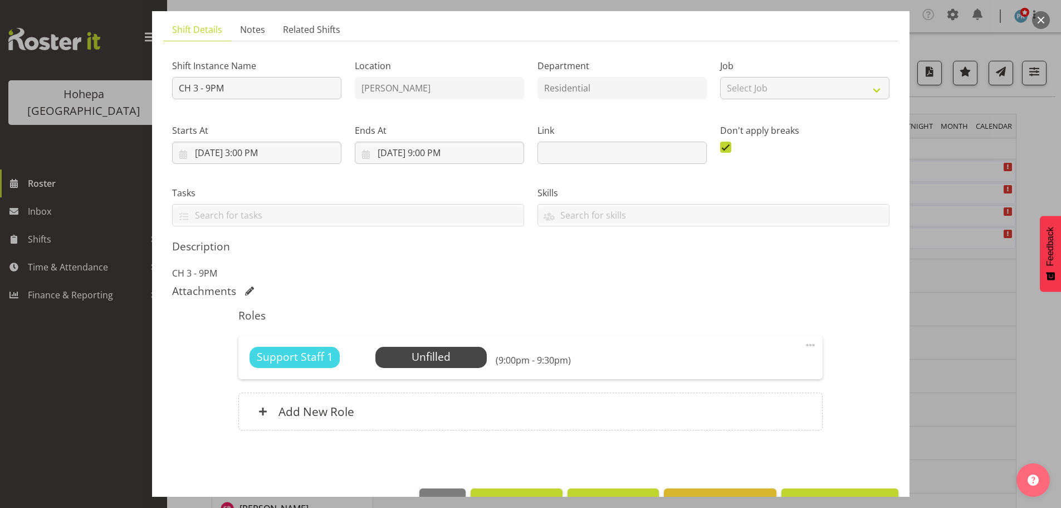
scroll to position [104, 0]
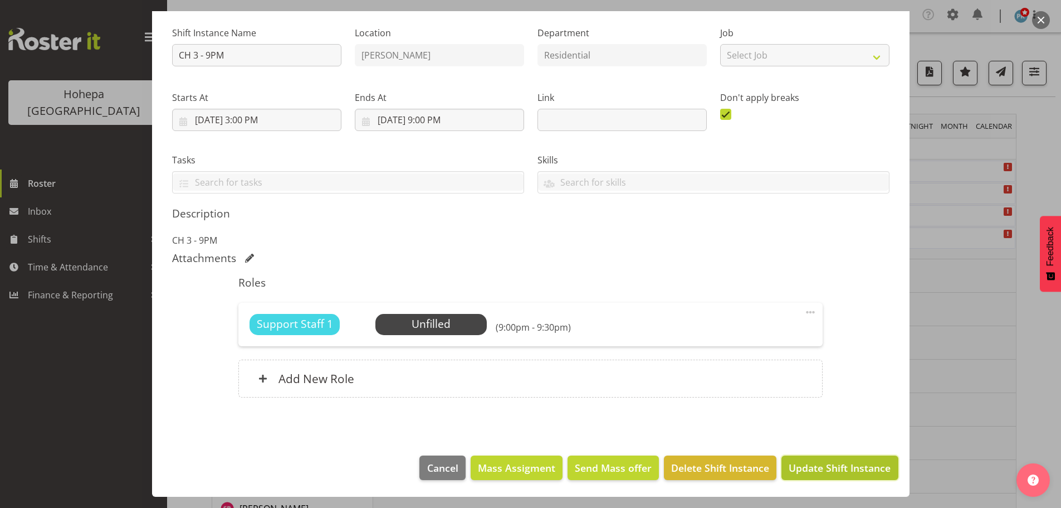
click at [767, 322] on span "Update Shift Instance" at bounding box center [840, 467] width 102 height 14
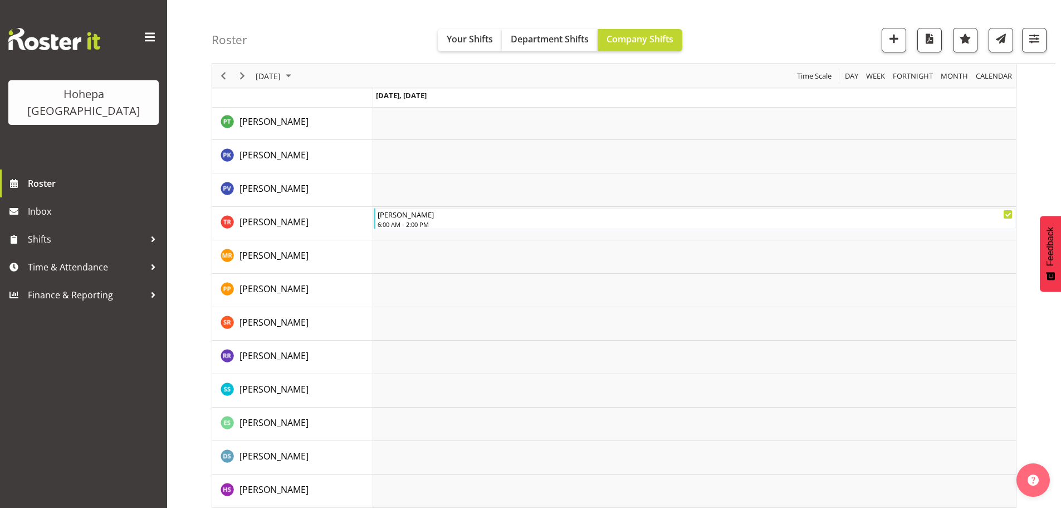
scroll to position [1838, 0]
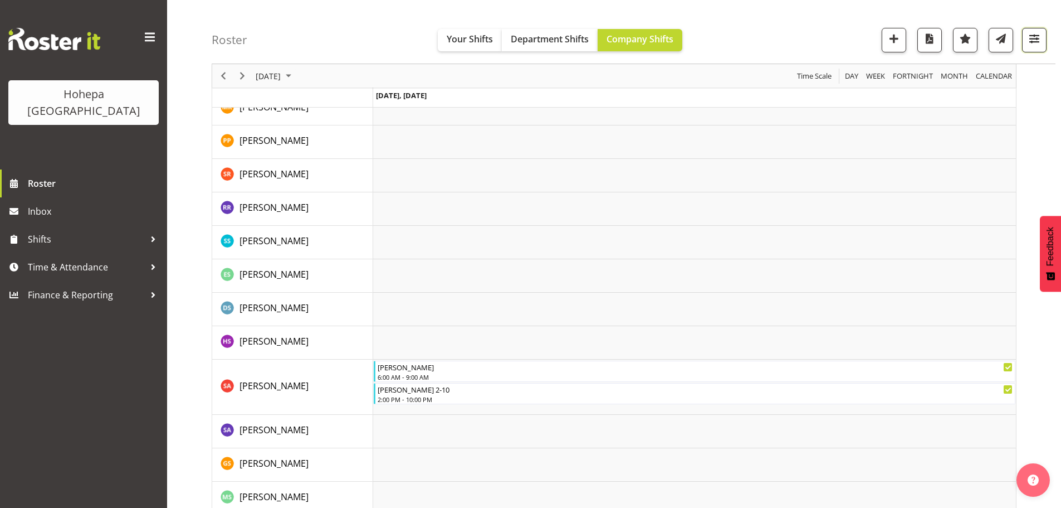
click at [767, 41] on span "button" at bounding box center [1034, 38] width 14 height 14
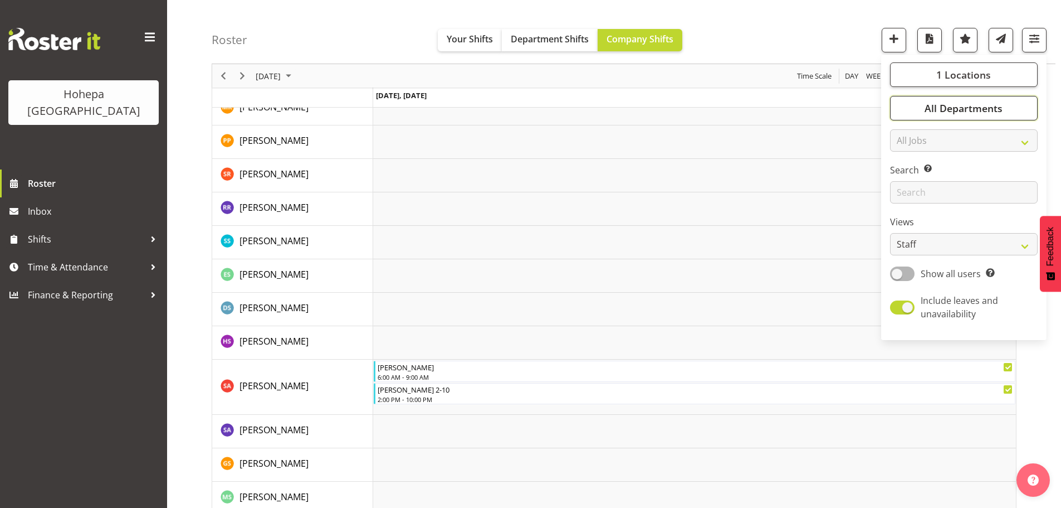
click at [767, 106] on span "All Departments" at bounding box center [964, 107] width 78 height 13
drag, startPoint x: 925, startPoint y: 213, endPoint x: 531, endPoint y: 203, distance: 394.0
click at [767, 213] on span "Select All" at bounding box center [922, 216] width 35 height 11
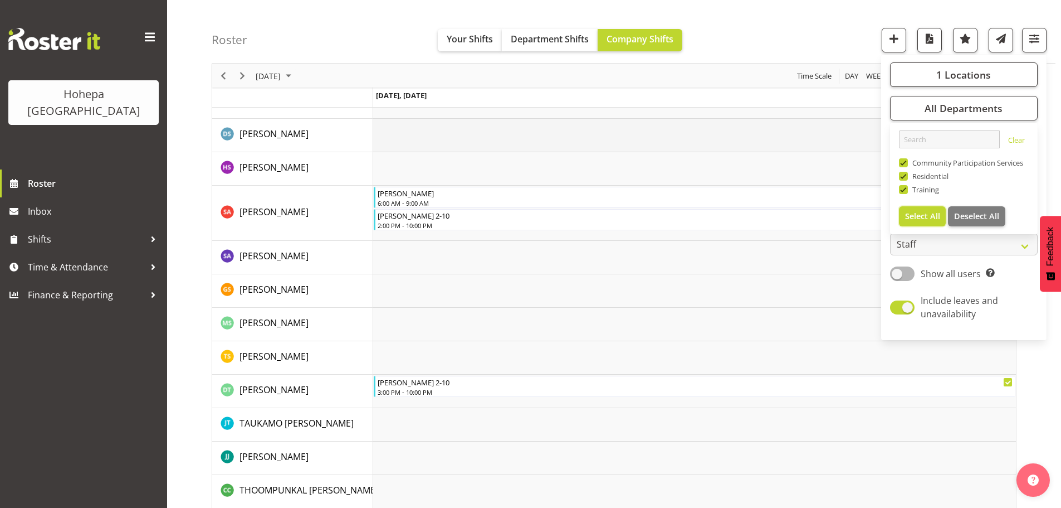
scroll to position [2006, 0]
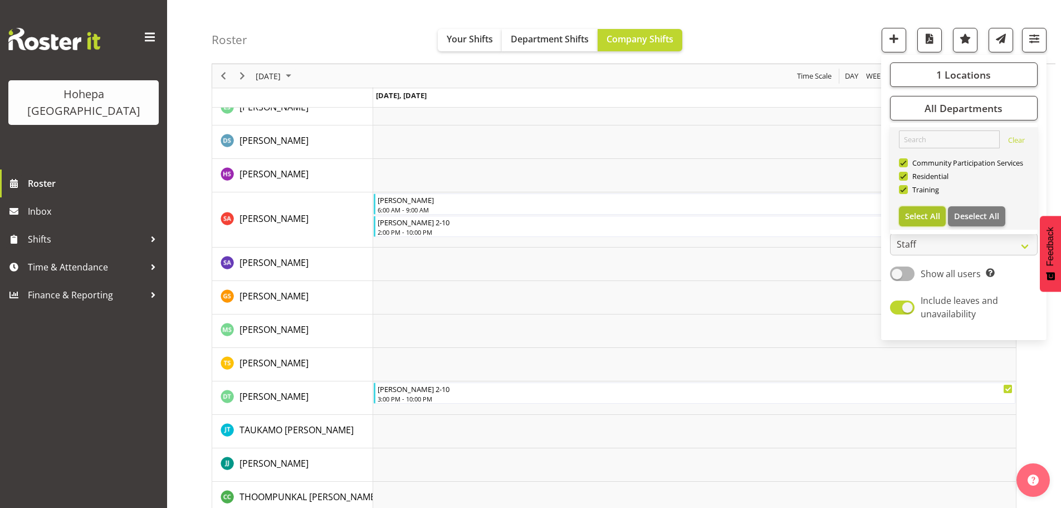
click at [767, 220] on span "Select All" at bounding box center [922, 216] width 35 height 11
click at [739, 45] on div "Roster Your Shifts Department Shifts Company Shifts 1 Locations [GEOGRAPHIC_DAT…" at bounding box center [634, 32] width 844 height 64
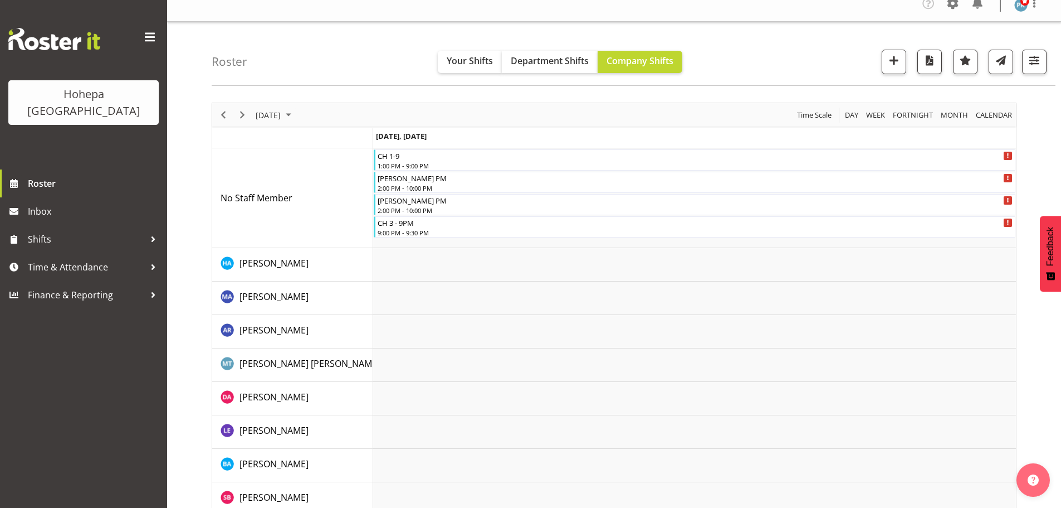
scroll to position [0, 0]
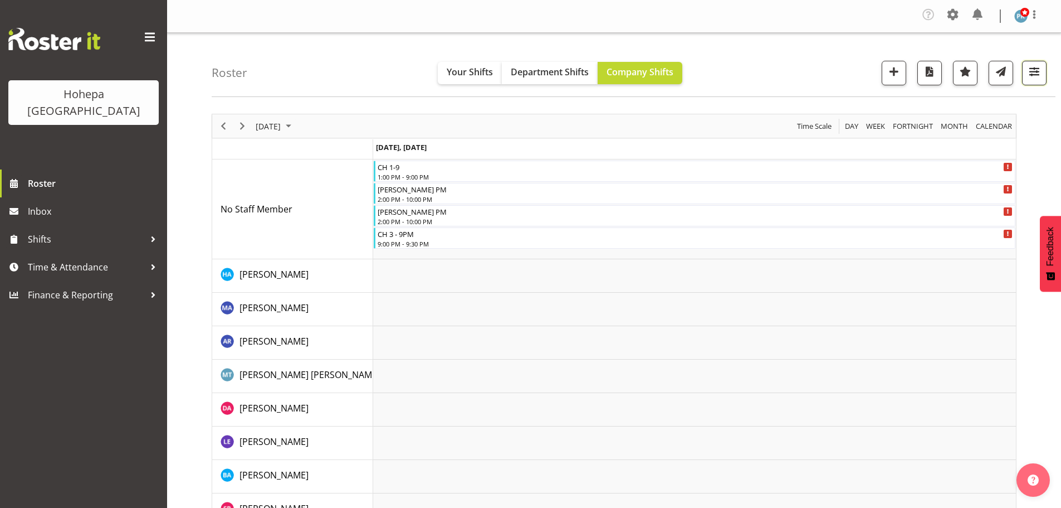
click at [767, 77] on span "button" at bounding box center [1034, 71] width 14 height 14
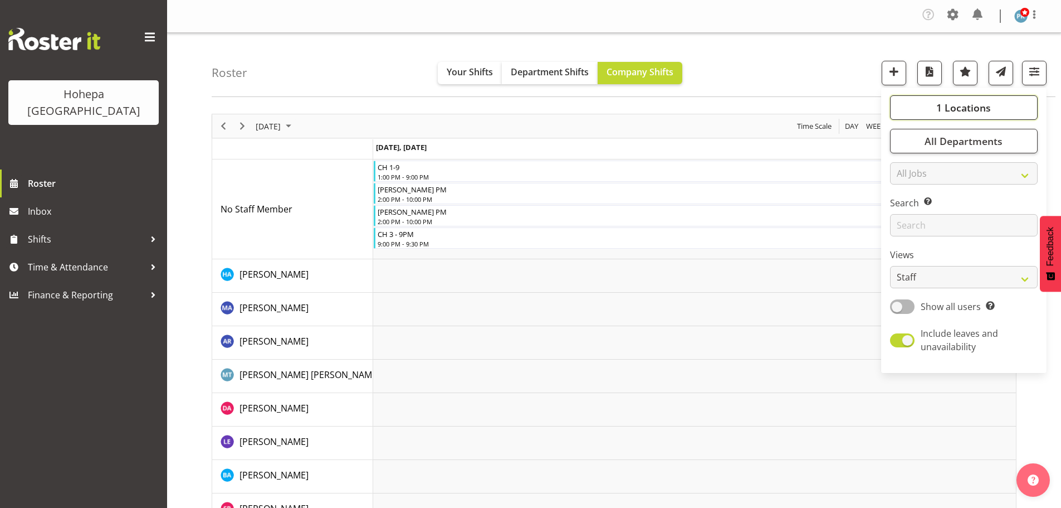
click at [767, 104] on span "1 Locations" at bounding box center [964, 107] width 55 height 13
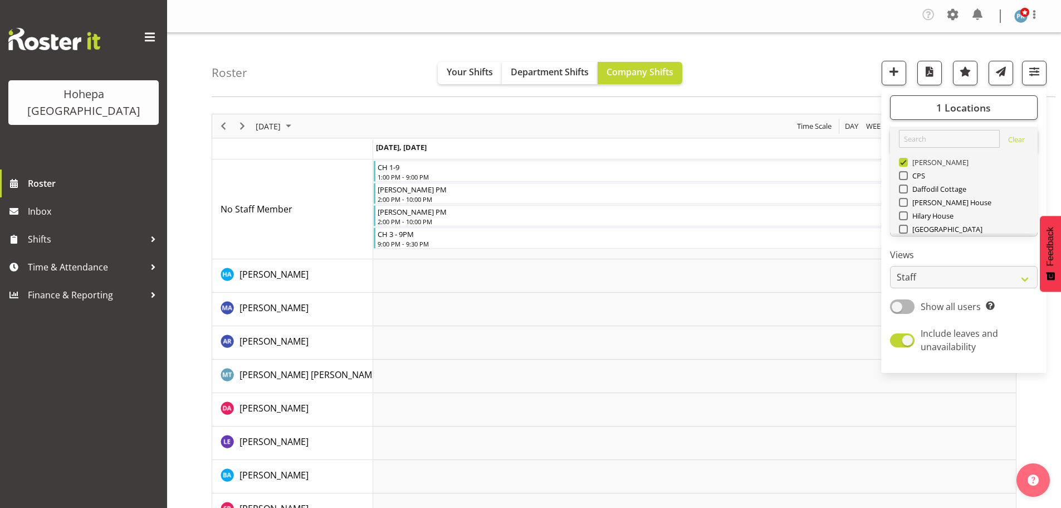
click at [767, 163] on span at bounding box center [903, 162] width 9 height 9
click at [767, 163] on input "[PERSON_NAME]" at bounding box center [902, 162] width 7 height 7
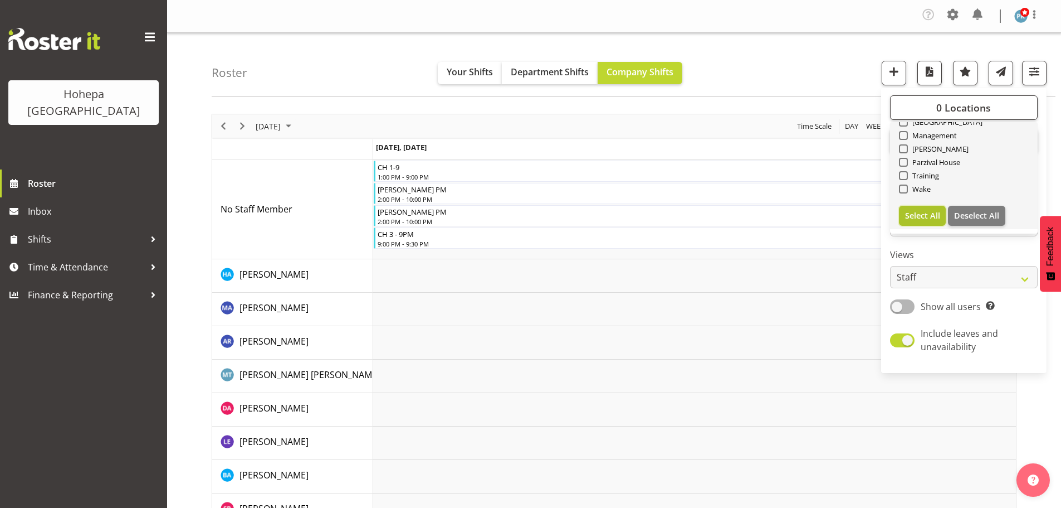
click at [767, 212] on span "Select All" at bounding box center [922, 215] width 35 height 11
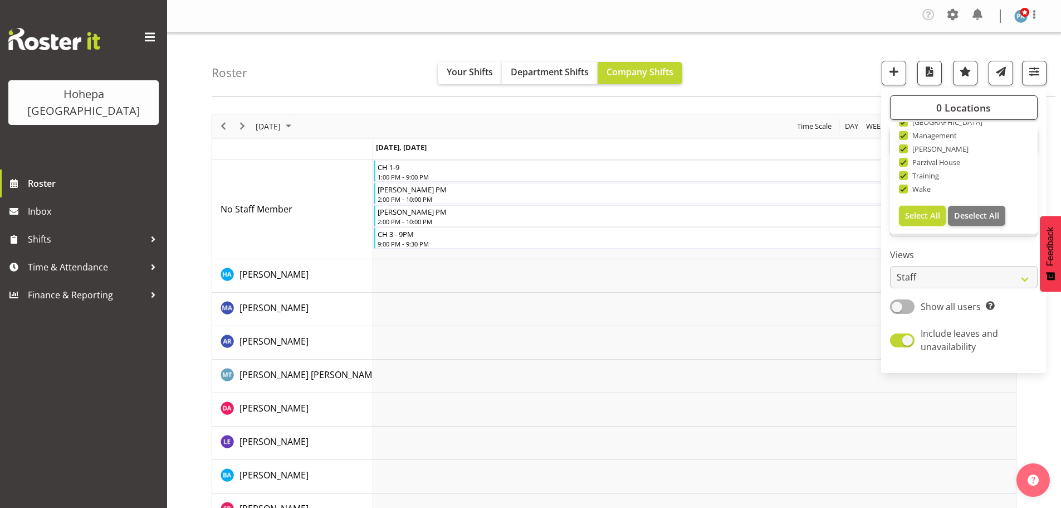
checkbox input "true"
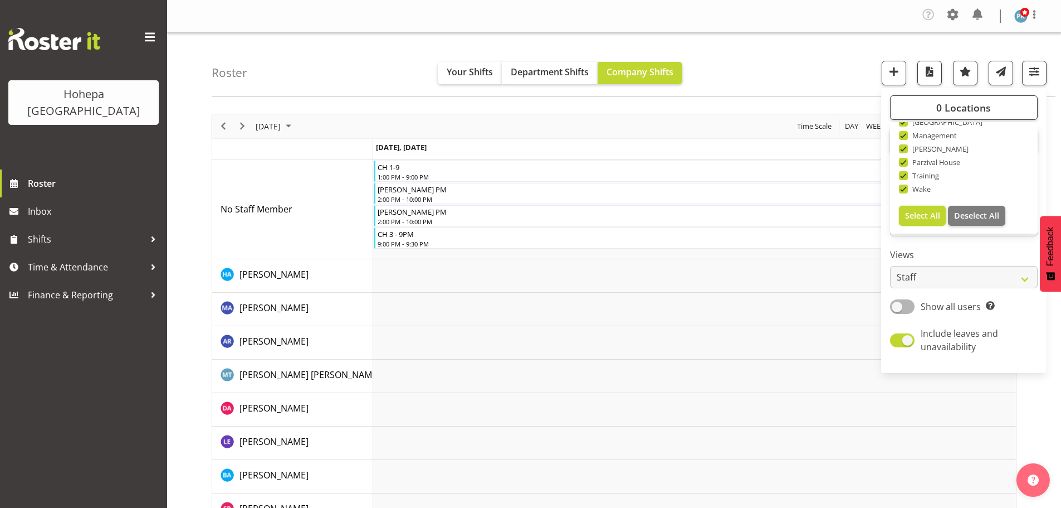
checkbox input "true"
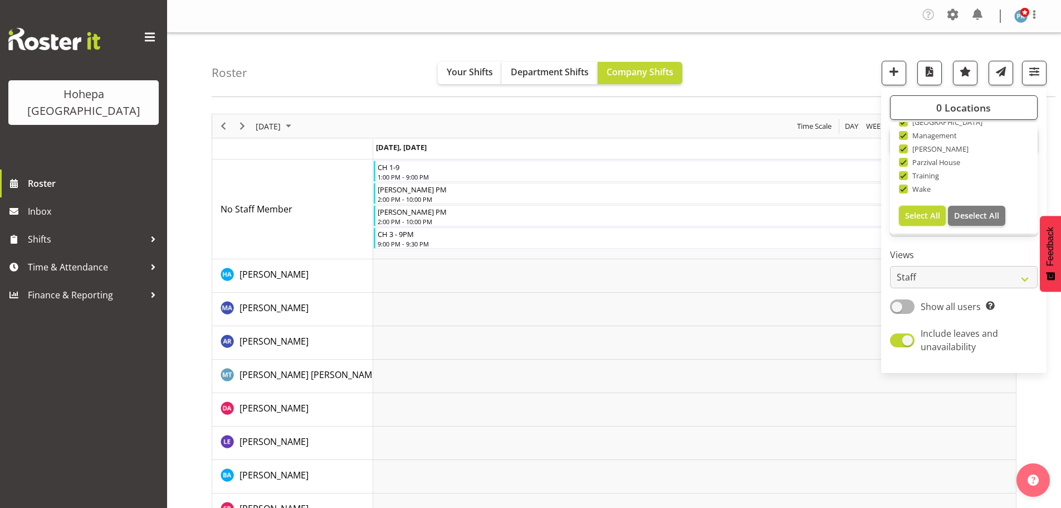
checkbox input "true"
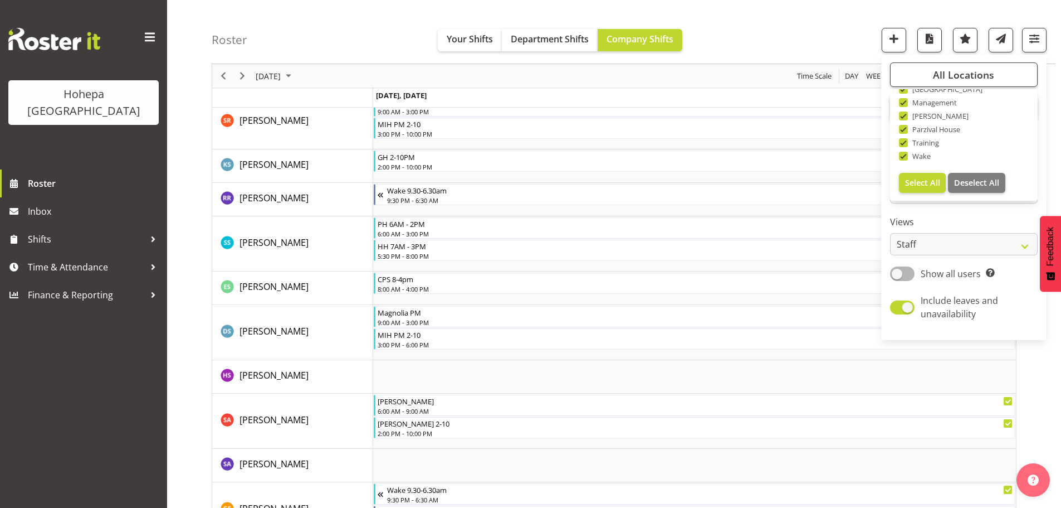
scroll to position [3510, 0]
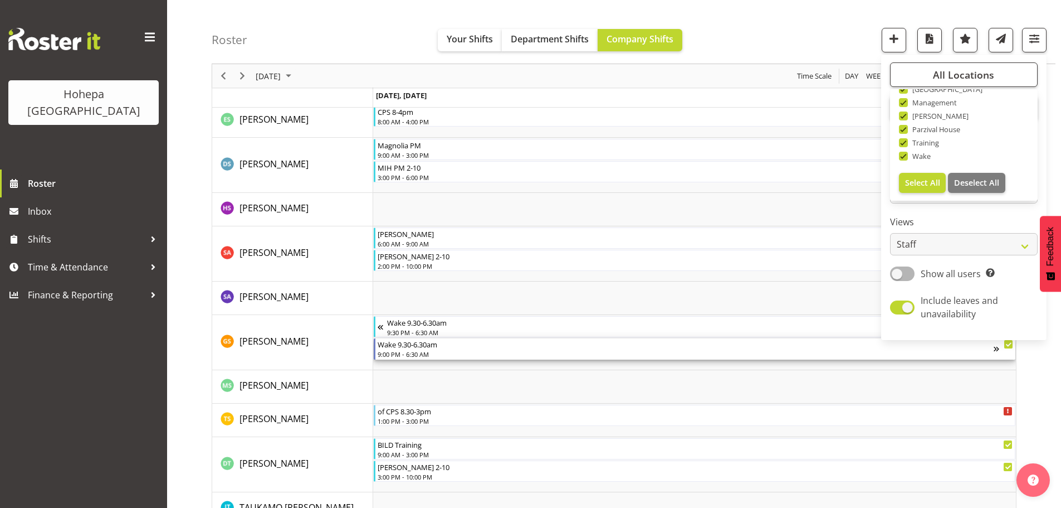
click at [400, 322] on div "9:00 PM - 6:30 AM" at bounding box center [686, 353] width 616 height 9
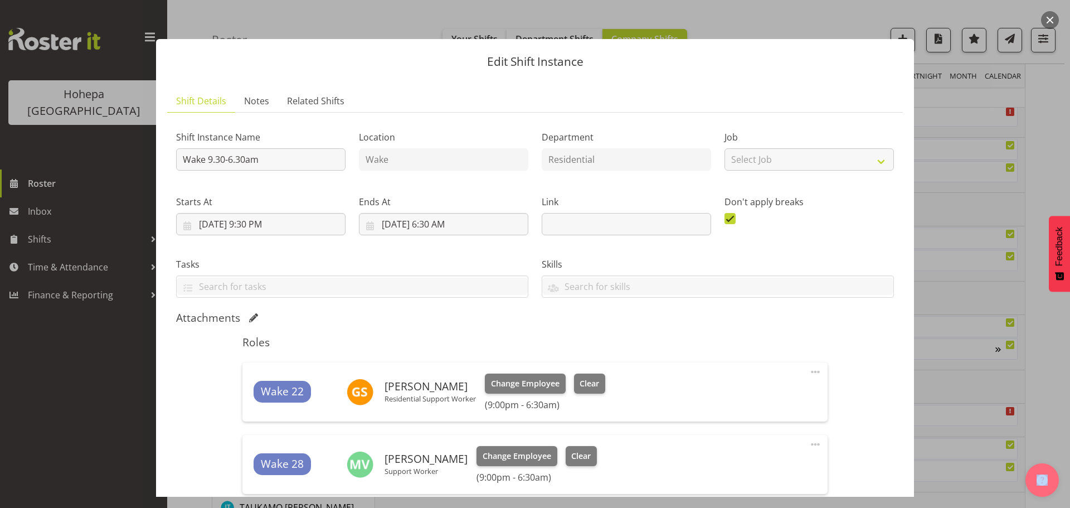
click at [767, 322] on span at bounding box center [814, 371] width 13 height 13
click at [727, 322] on link "Edit" at bounding box center [768, 398] width 107 height 20
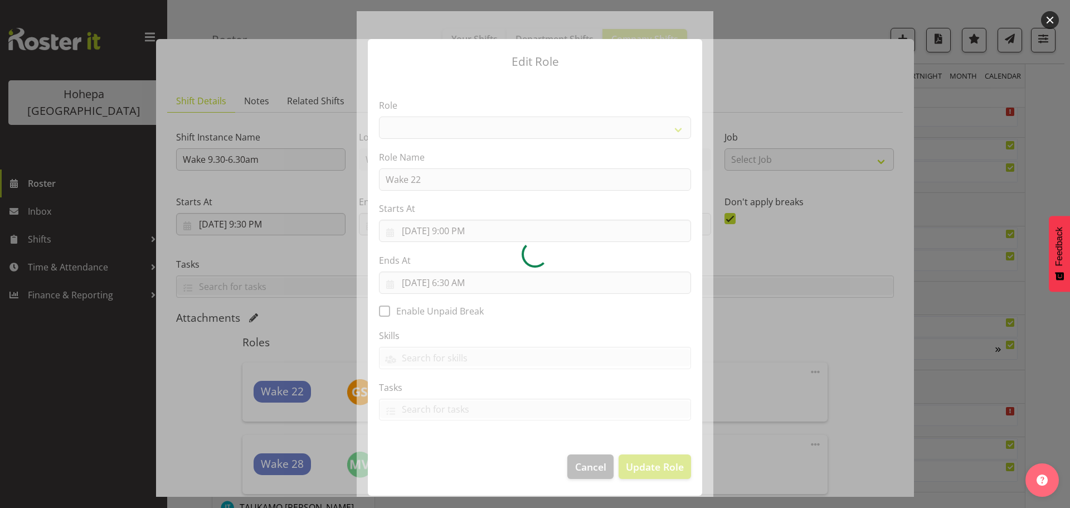
select select "1094"
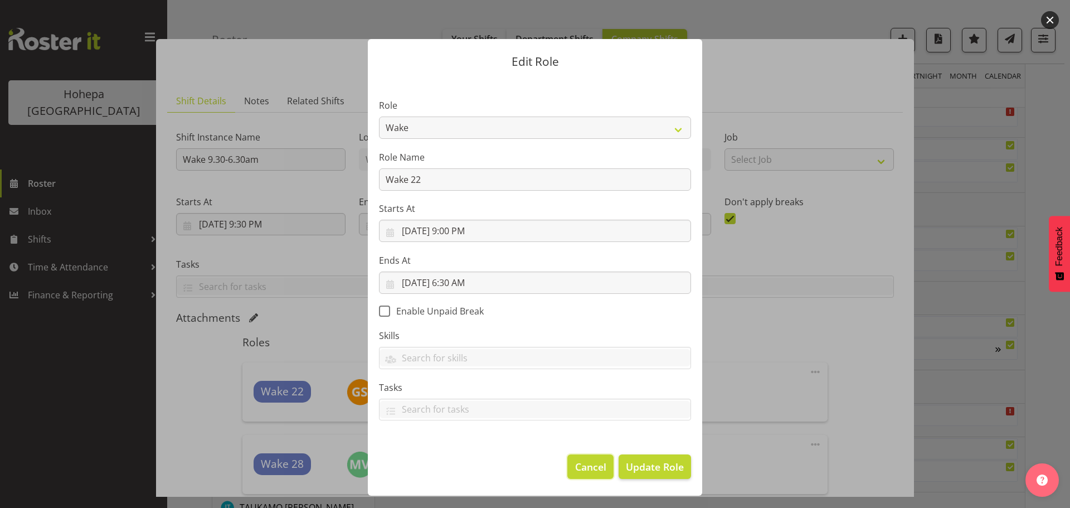
click at [593, 322] on span "Cancel" at bounding box center [590, 466] width 31 height 14
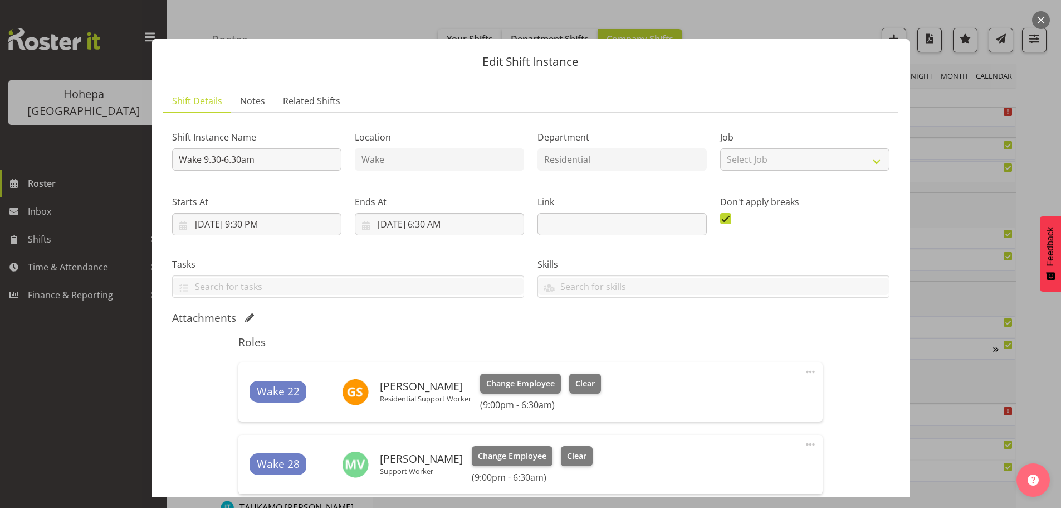
scroll to position [365, 0]
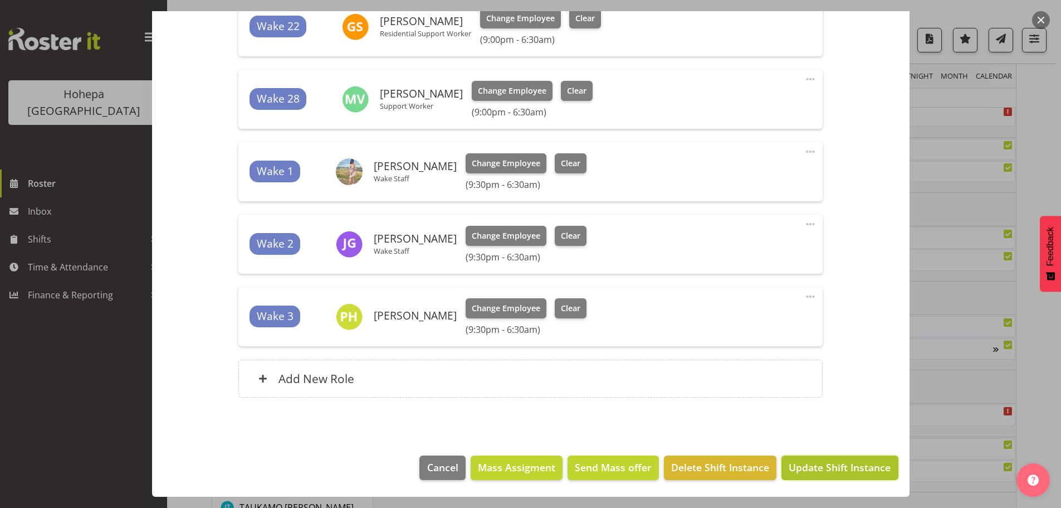
click at [767, 322] on span "Update Shift Instance" at bounding box center [840, 467] width 102 height 14
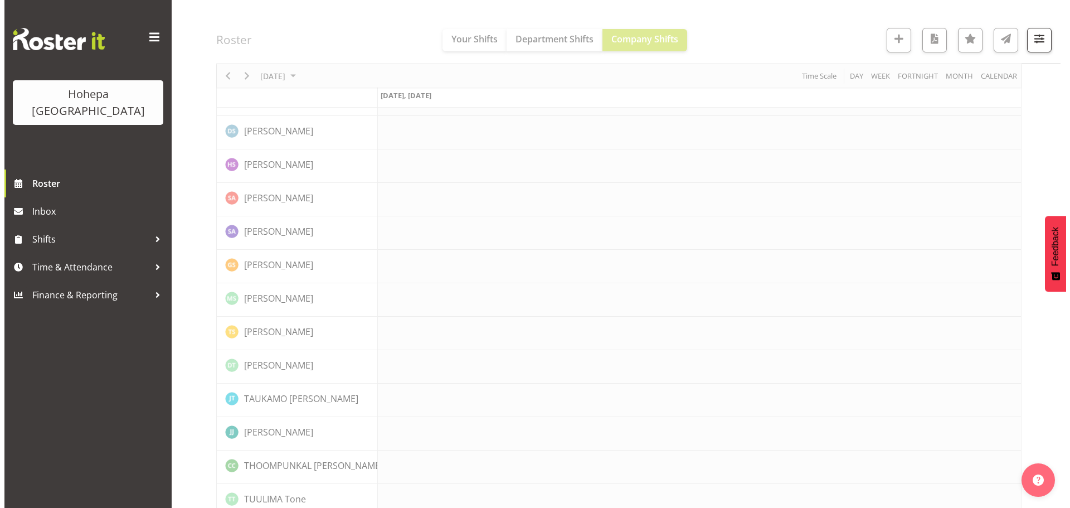
scroll to position [3510, 0]
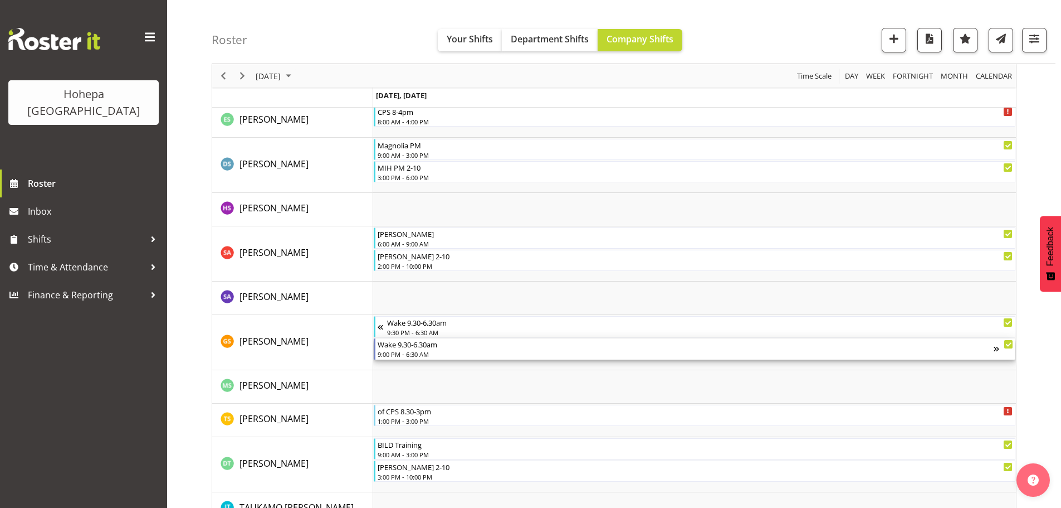
click at [390, 322] on div "9:00 PM - 6:30 AM" at bounding box center [686, 353] width 616 height 9
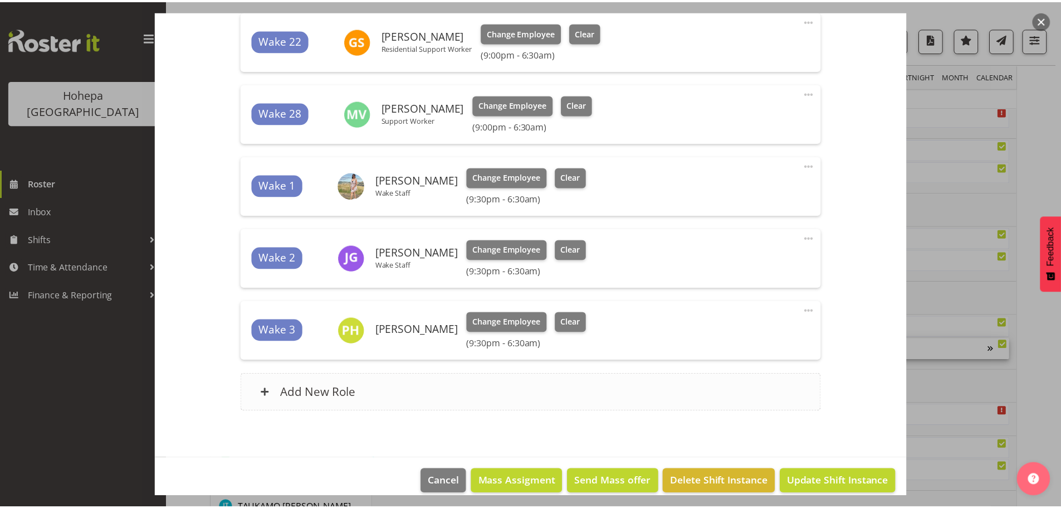
scroll to position [365, 0]
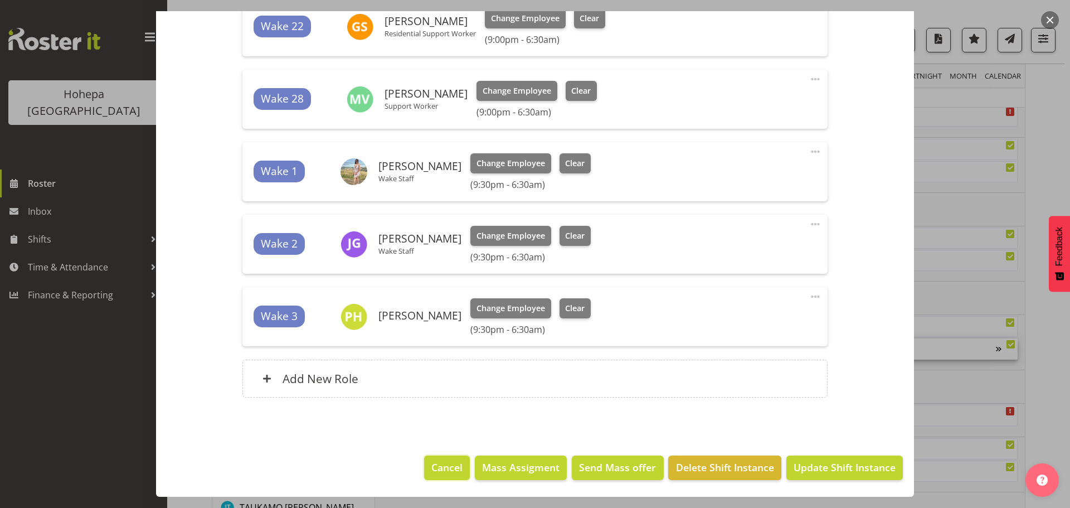
click at [452, 322] on span "Cancel" at bounding box center [446, 467] width 31 height 14
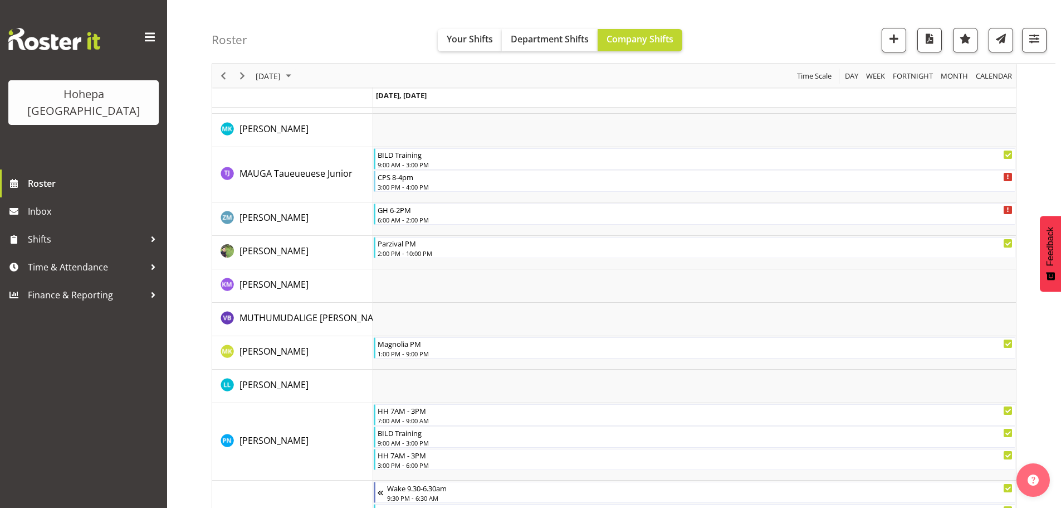
scroll to position [2507, 0]
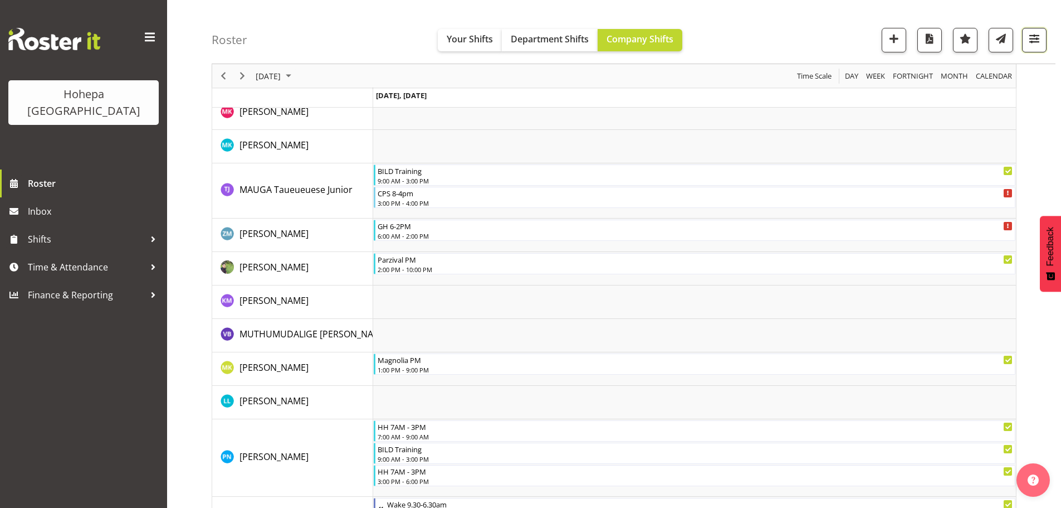
click at [767, 40] on span "button" at bounding box center [1034, 38] width 14 height 14
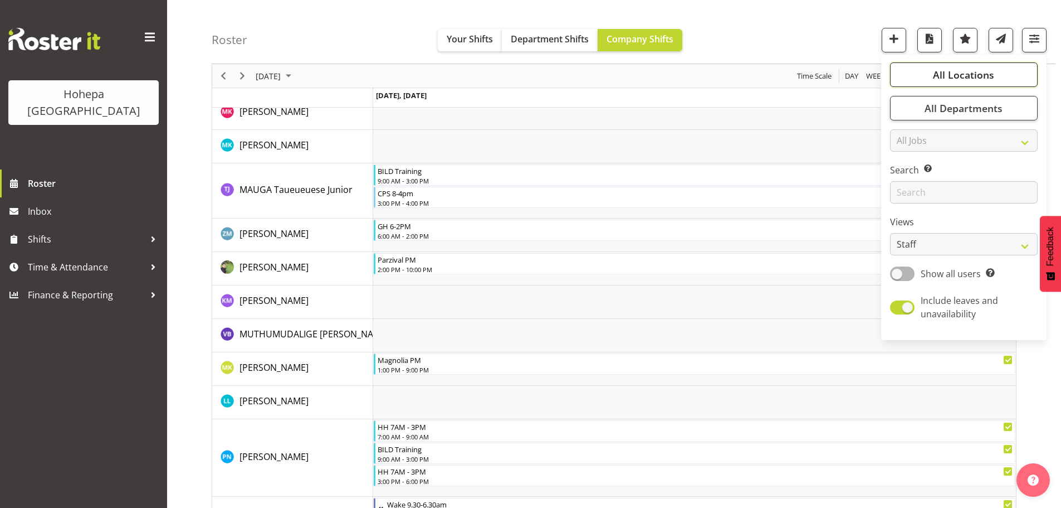
click at [767, 75] on span "All Locations" at bounding box center [963, 74] width 61 height 13
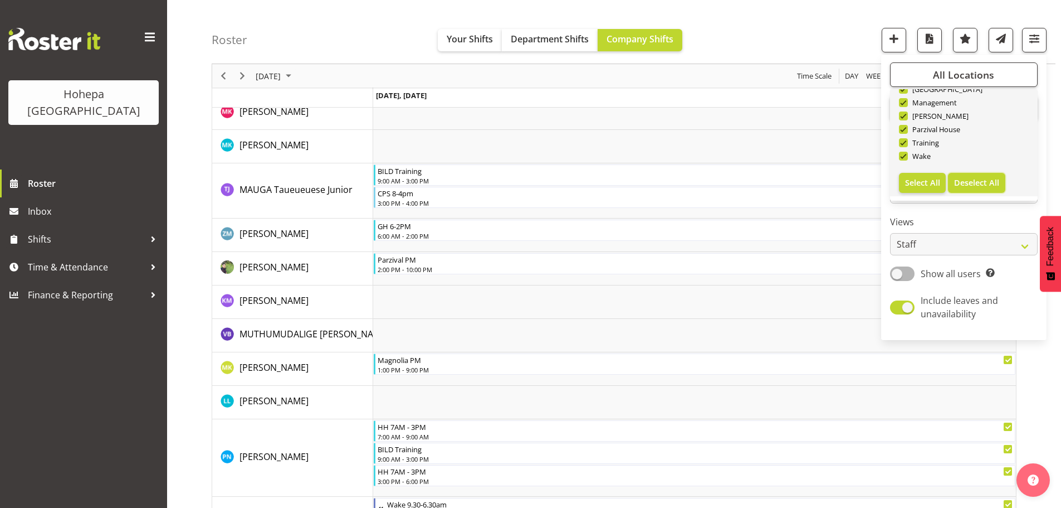
click at [767, 182] on span "Deselect All" at bounding box center [976, 182] width 45 height 11
checkbox input "false"
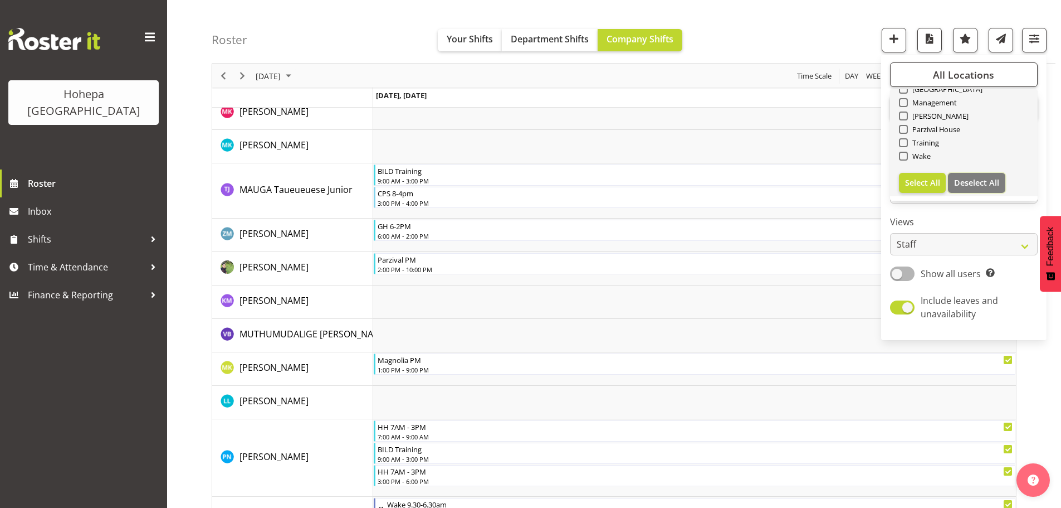
checkbox input "false"
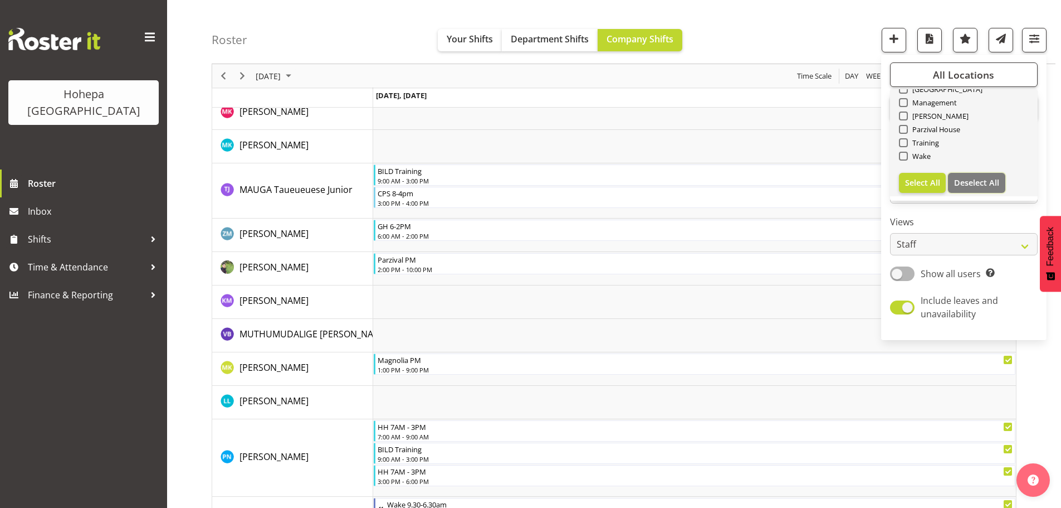
checkbox input "false"
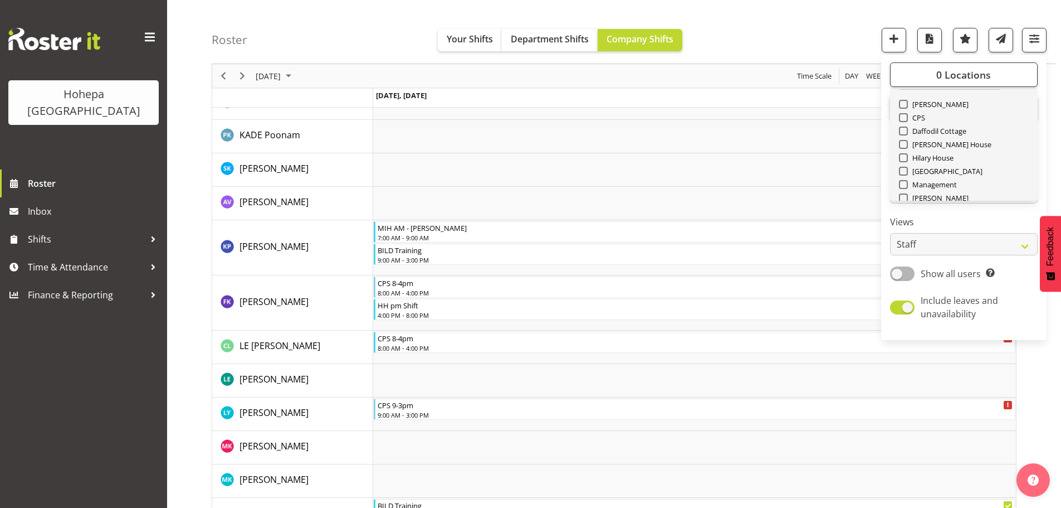
scroll to position [0, 0]
click at [767, 131] on span at bounding box center [903, 129] width 9 height 9
click at [767, 131] on input "[PERSON_NAME]" at bounding box center [902, 129] width 7 height 7
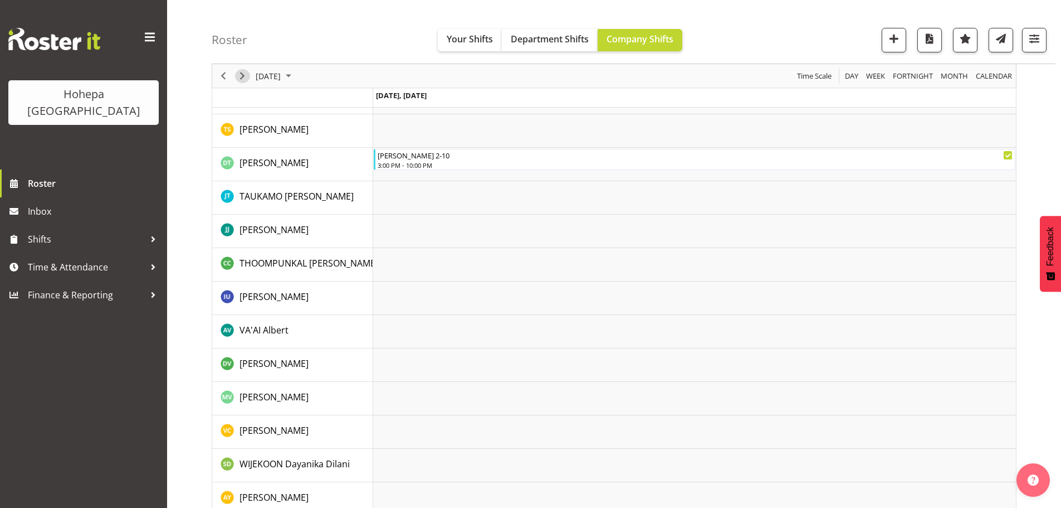
click at [242, 78] on span "Next" at bounding box center [242, 76] width 13 height 14
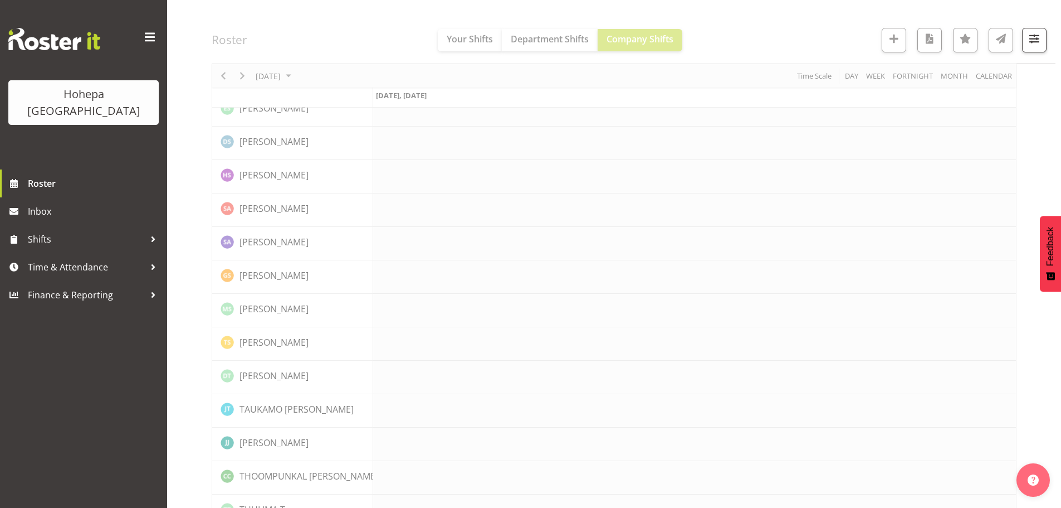
scroll to position [2201, 0]
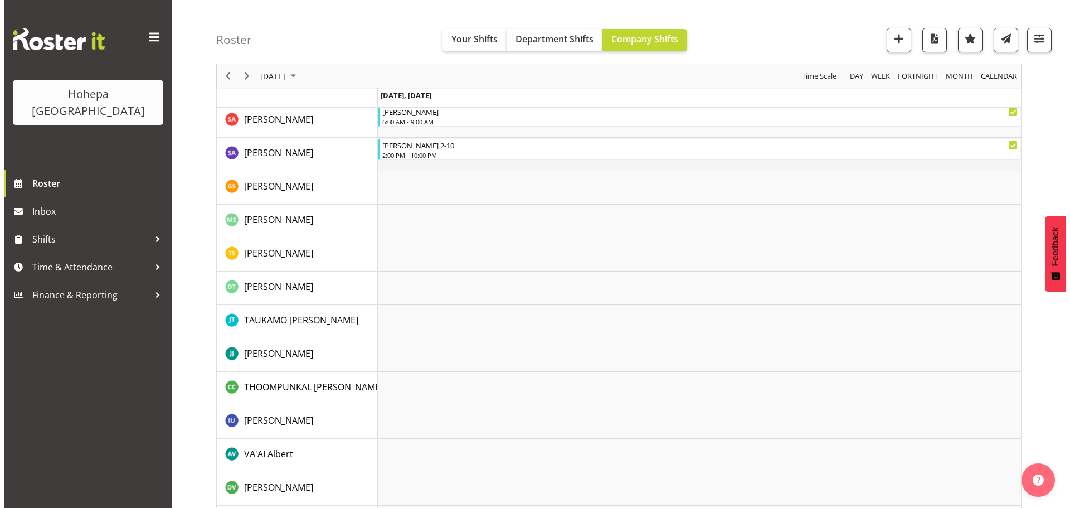
scroll to position [2056, 0]
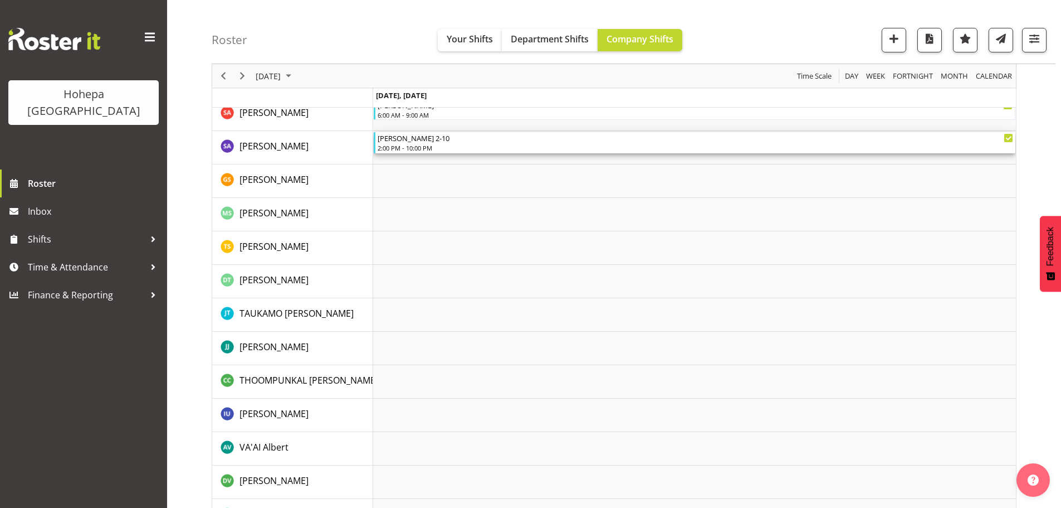
click at [479, 145] on div "2:00 PM - 10:00 PM" at bounding box center [696, 147] width 636 height 9
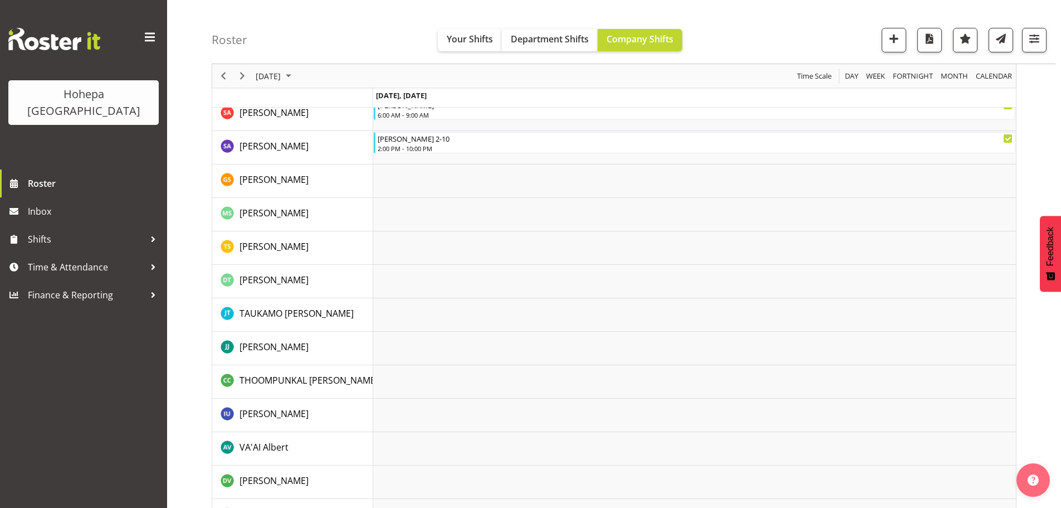
click at [0, 0] on div at bounding box center [0, 0] width 0 height 0
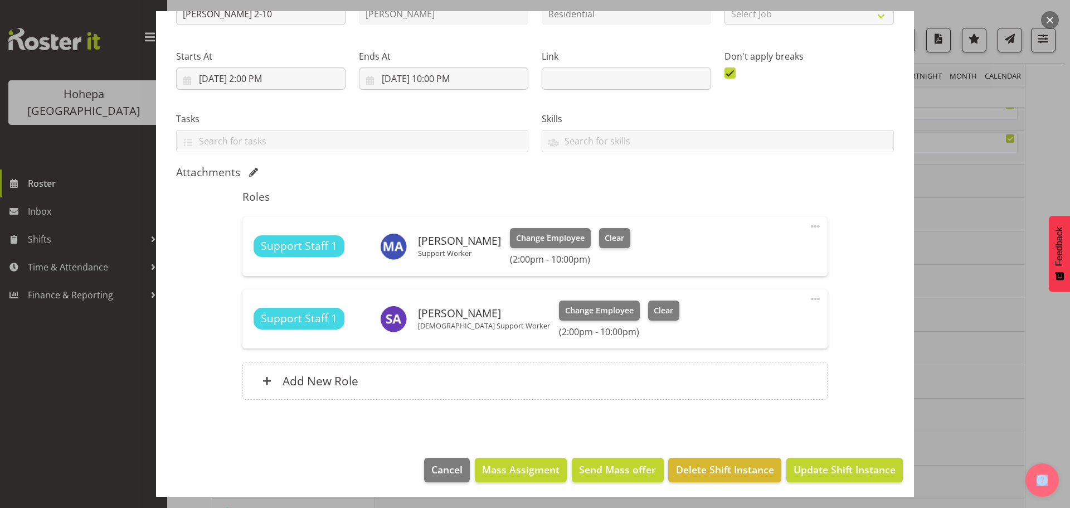
scroll to position [148, 0]
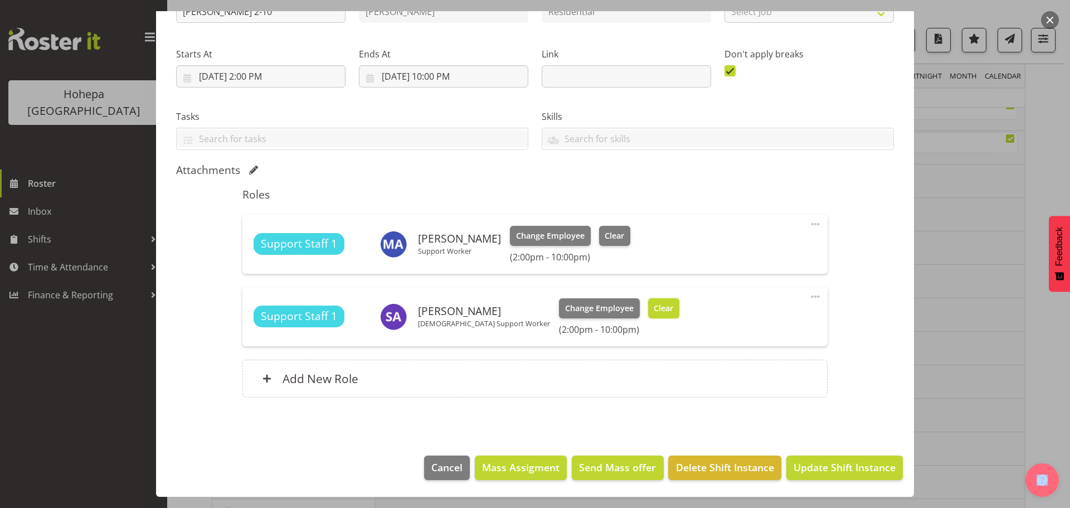
click at [653, 309] on span "Clear" at bounding box center [662, 308] width 19 height 12
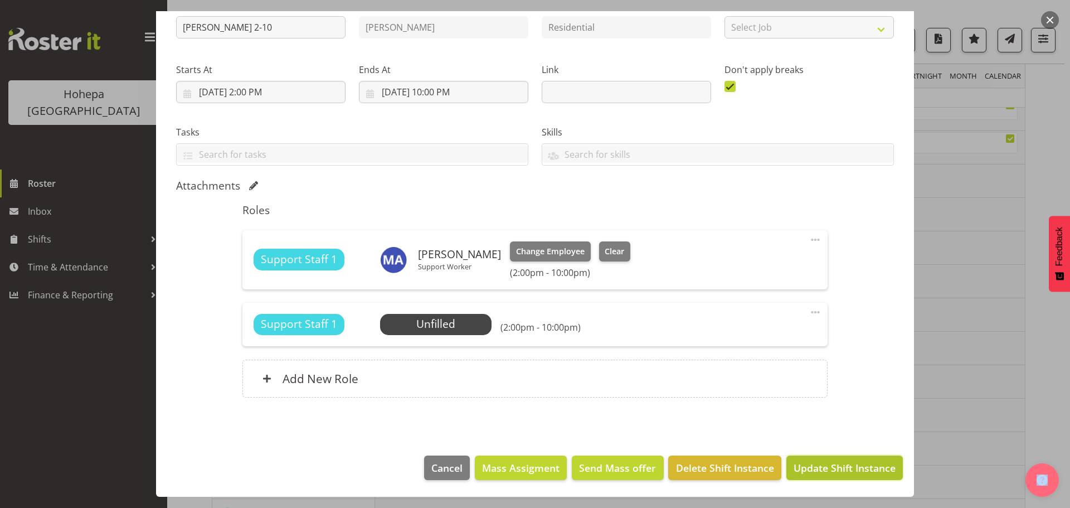
click at [767, 322] on span "Update Shift Instance" at bounding box center [844, 467] width 102 height 14
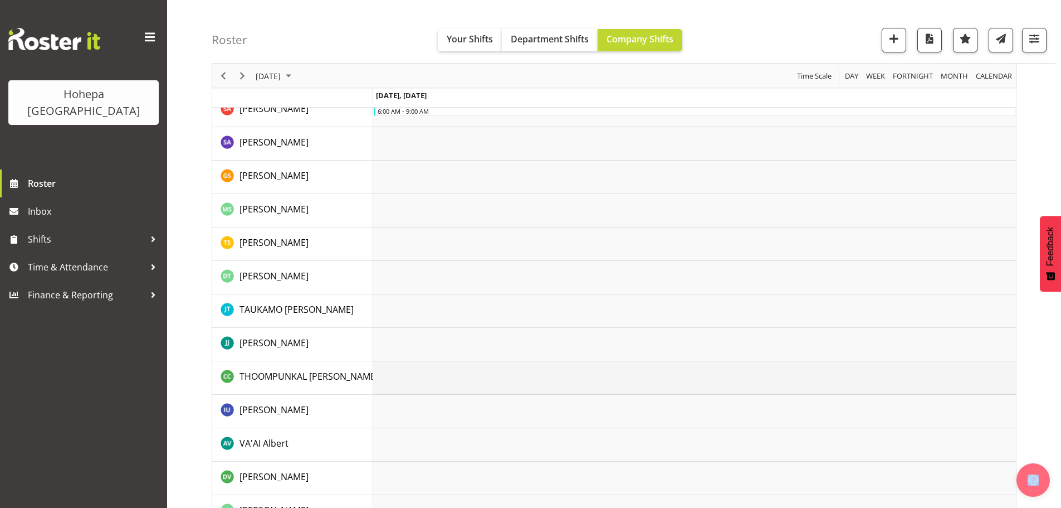
scroll to position [2245, 0]
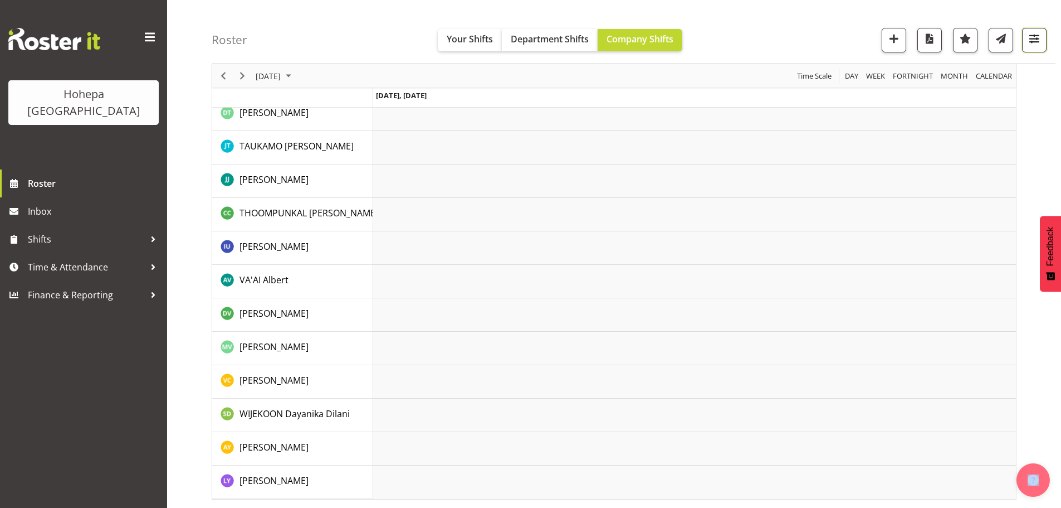
click at [767, 37] on span "button" at bounding box center [1034, 38] width 14 height 14
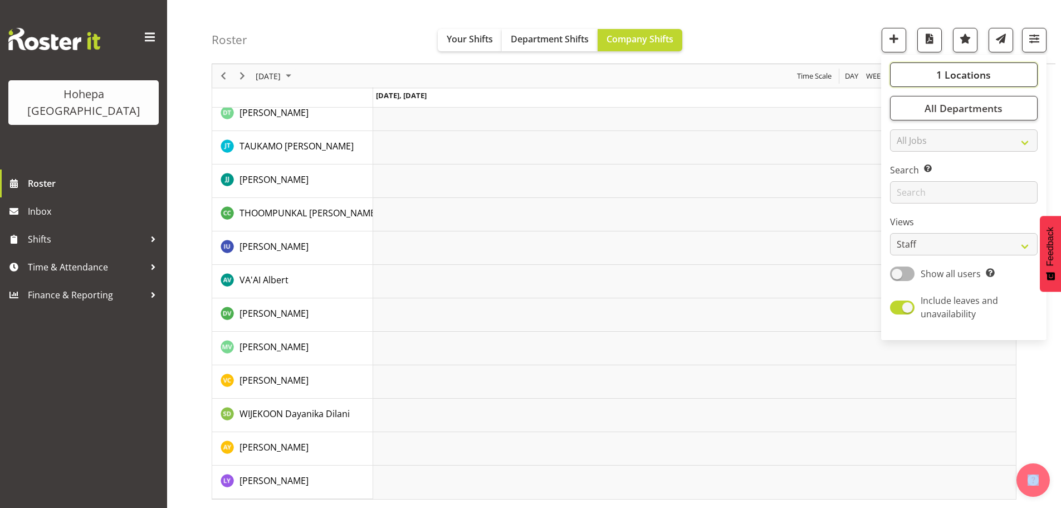
click at [767, 74] on span "1 Locations" at bounding box center [964, 74] width 55 height 13
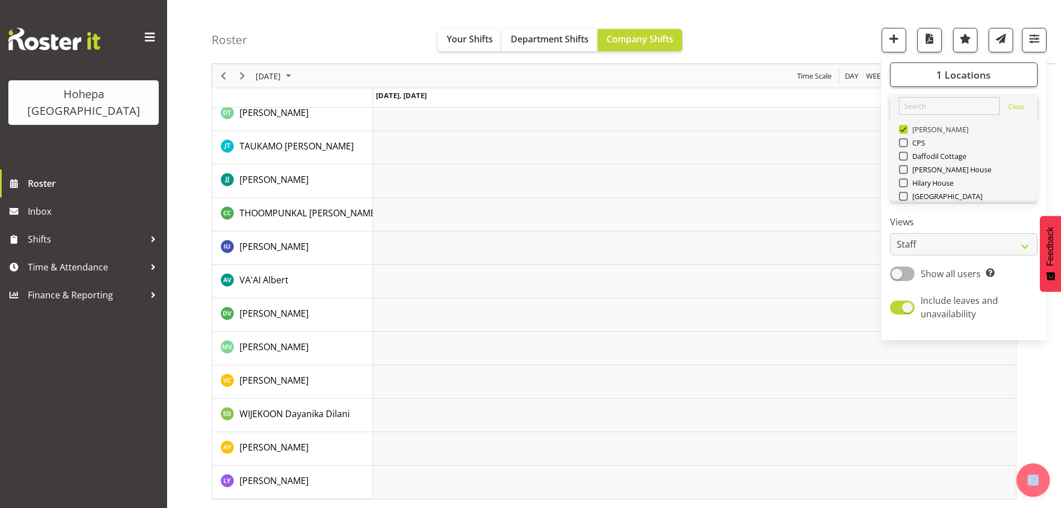
click at [767, 128] on span at bounding box center [903, 129] width 9 height 9
click at [767, 128] on input "[PERSON_NAME]" at bounding box center [902, 129] width 7 height 7
checkbox input "false"
click at [767, 194] on span at bounding box center [903, 196] width 9 height 9
click at [767, 194] on input "[GEOGRAPHIC_DATA]" at bounding box center [902, 196] width 7 height 7
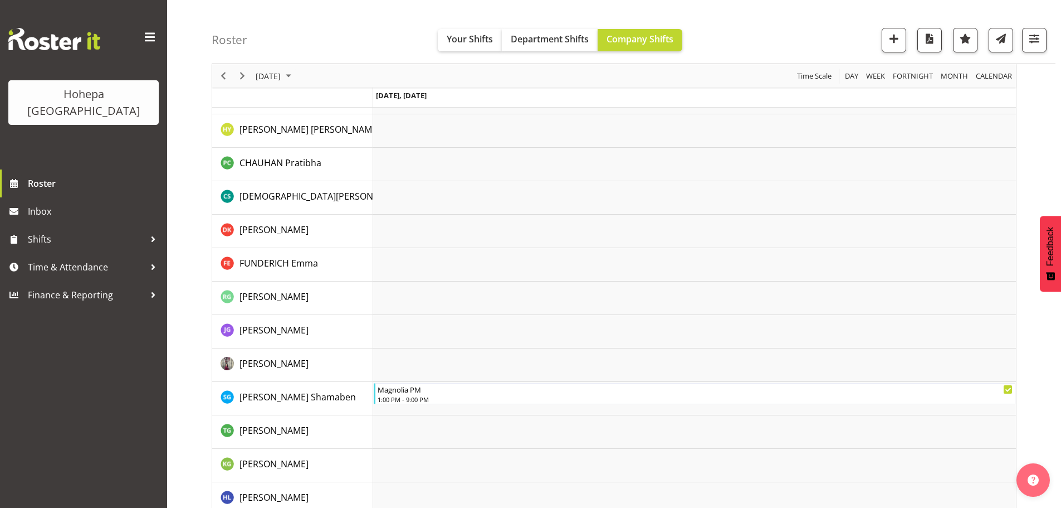
scroll to position [334, 0]
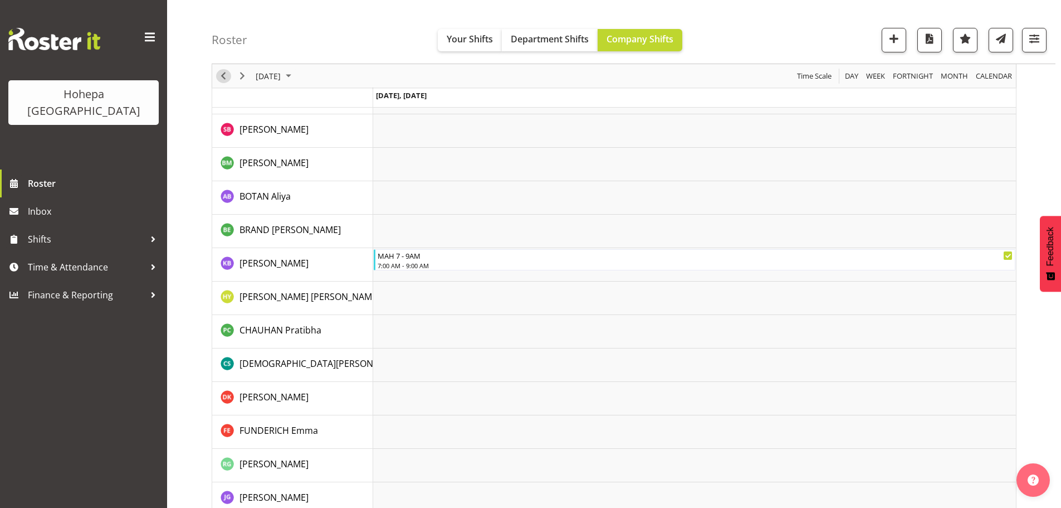
click at [227, 77] on span "Previous" at bounding box center [223, 76] width 13 height 14
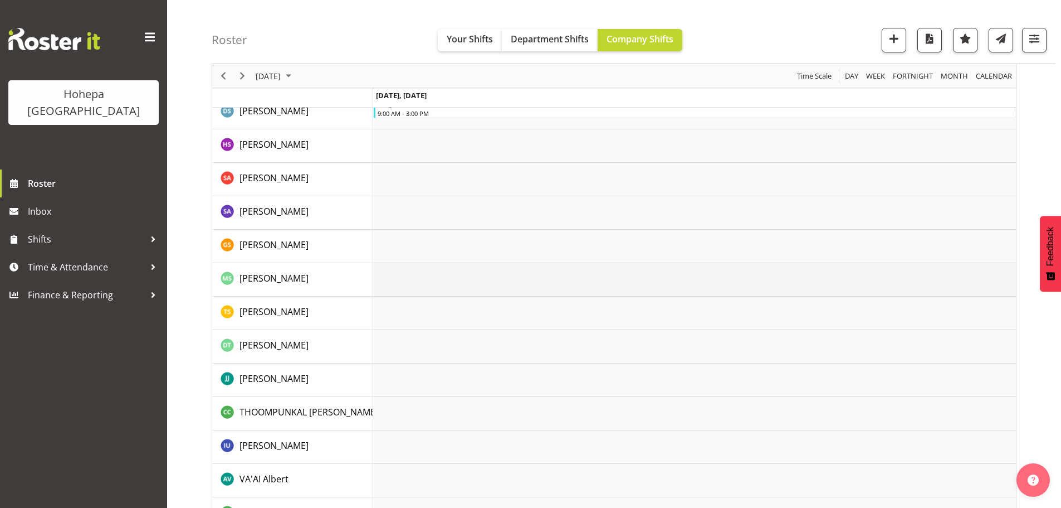
scroll to position [1838, 0]
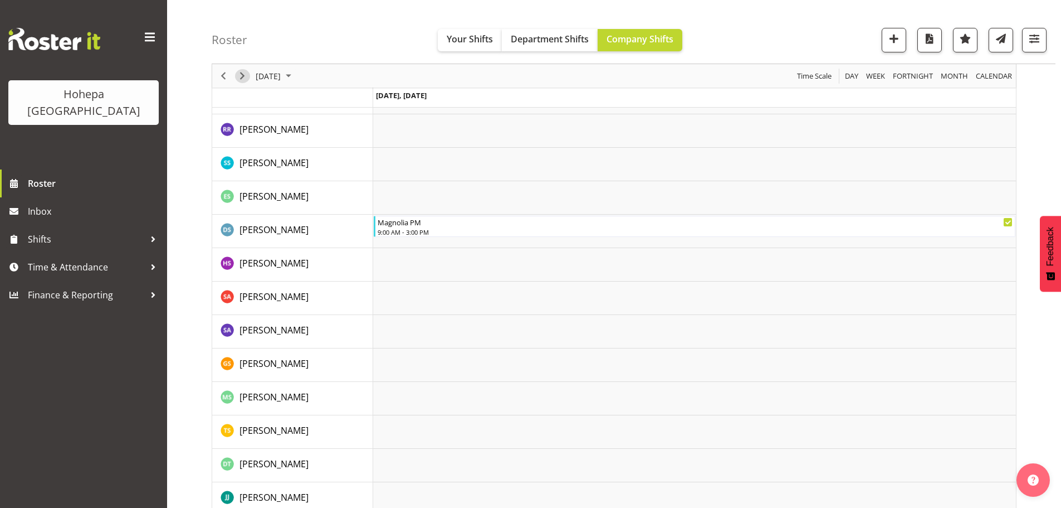
click at [245, 77] on span "Next" at bounding box center [242, 76] width 13 height 14
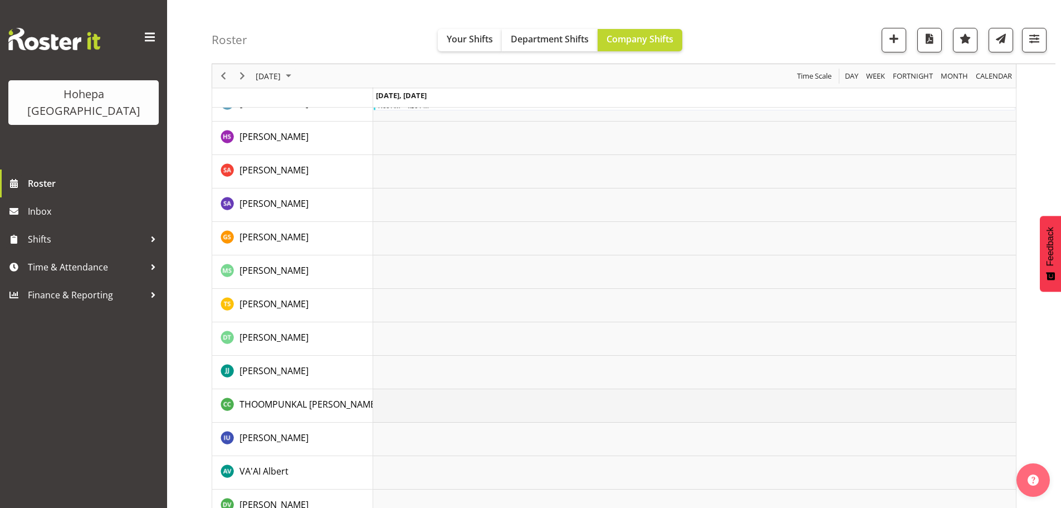
scroll to position [2189, 0]
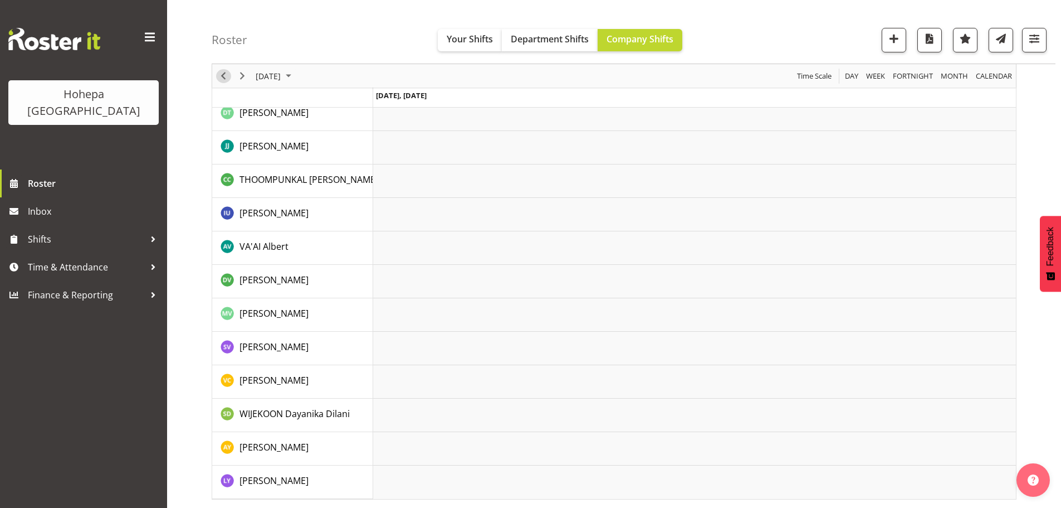
drag, startPoint x: 226, startPoint y: 80, endPoint x: 411, endPoint y: 70, distance: 184.7
click at [226, 80] on span "Previous" at bounding box center [223, 76] width 13 height 14
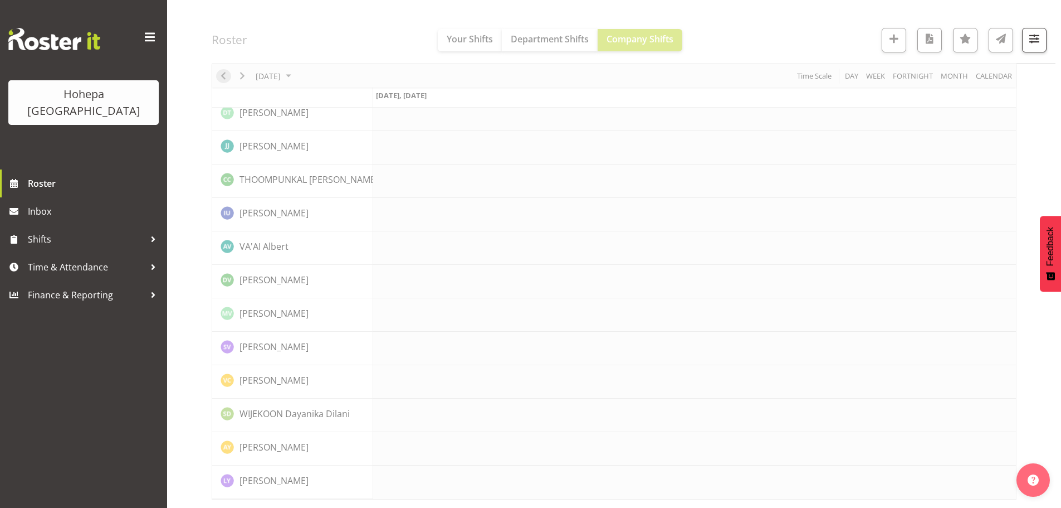
scroll to position [2168, 0]
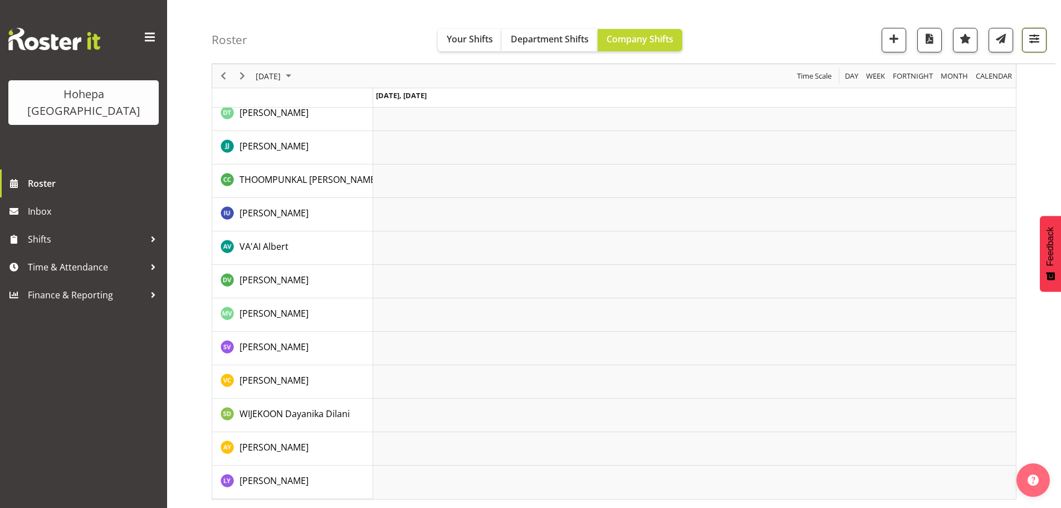
click at [767, 35] on span "button" at bounding box center [1034, 38] width 14 height 14
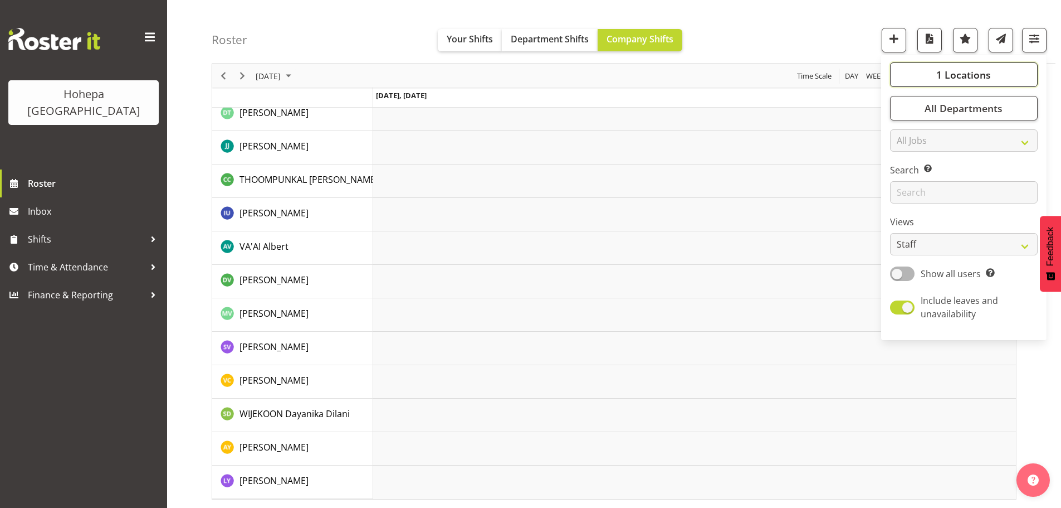
click at [767, 73] on span "1 Locations" at bounding box center [964, 74] width 55 height 13
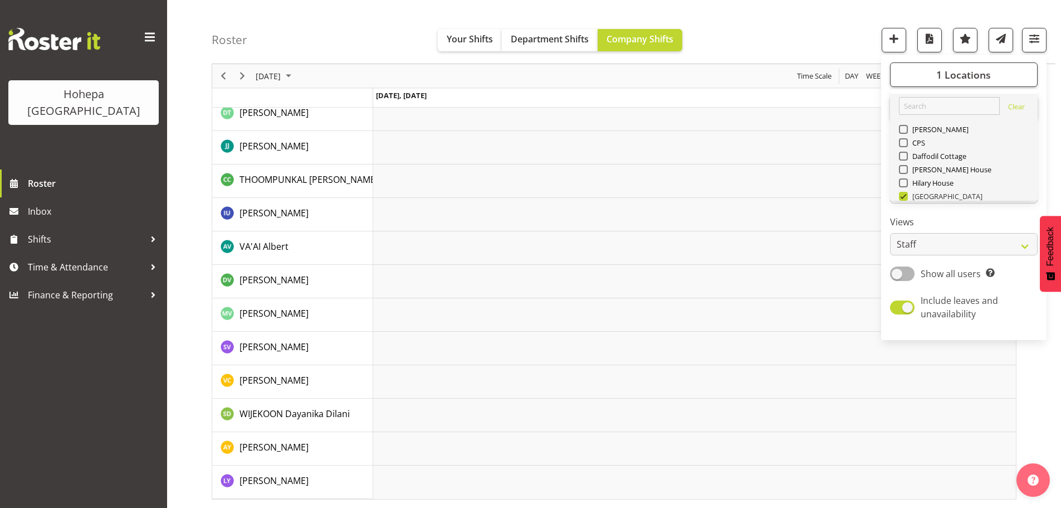
click at [767, 196] on span at bounding box center [903, 196] width 9 height 9
click at [767, 196] on input "[GEOGRAPHIC_DATA]" at bounding box center [902, 196] width 7 height 7
checkbox input "false"
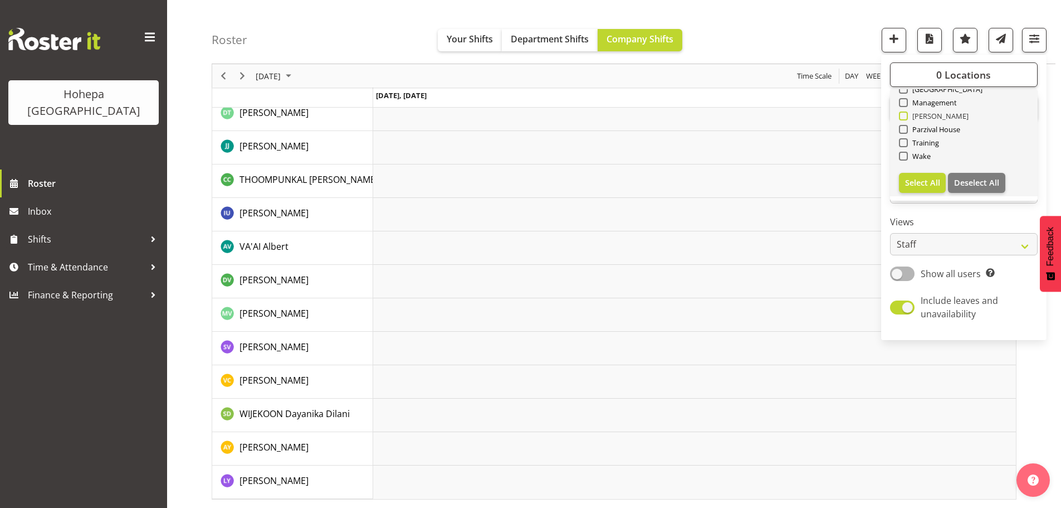
click at [767, 118] on span at bounding box center [903, 115] width 9 height 9
click at [767, 118] on input "[PERSON_NAME]" at bounding box center [902, 116] width 7 height 7
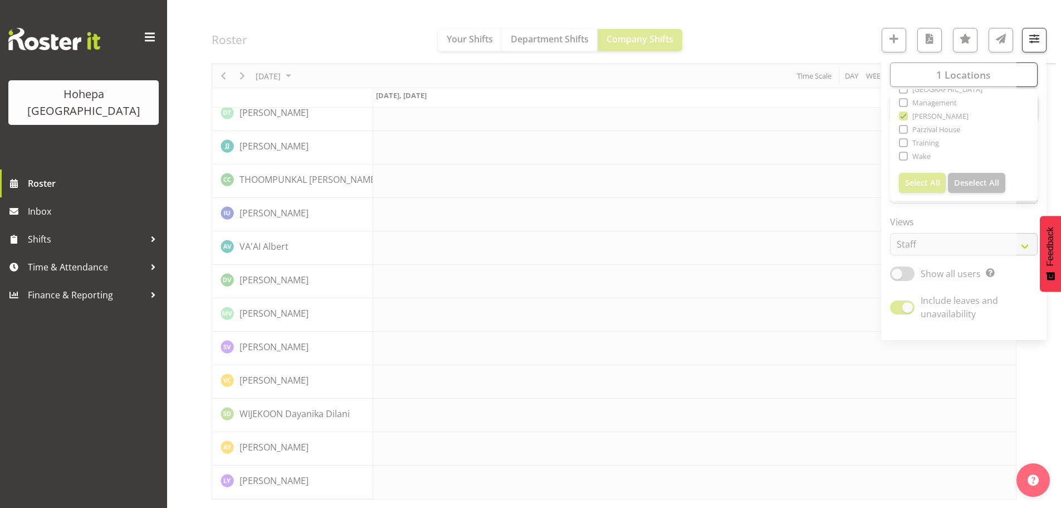
scroll to position [2189, 0]
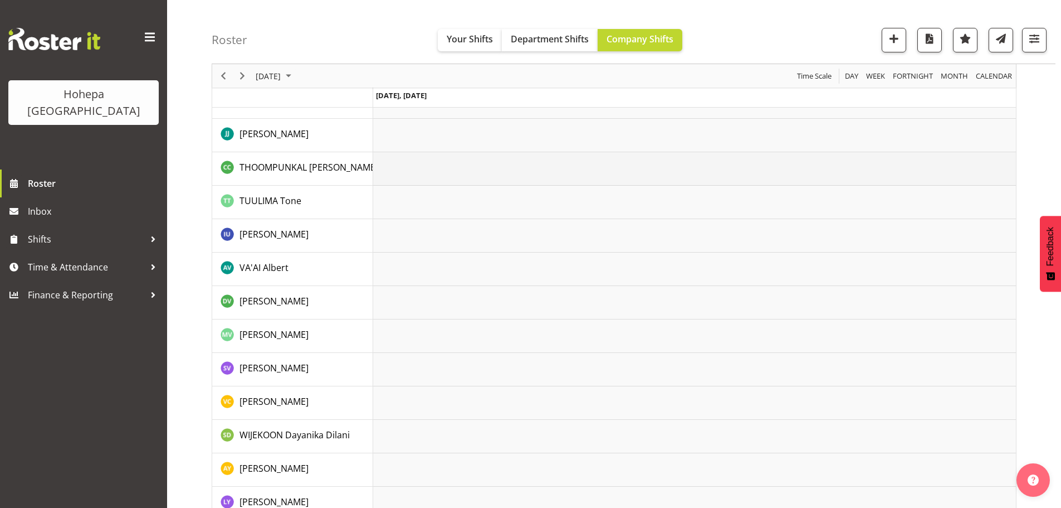
scroll to position [2456, 0]
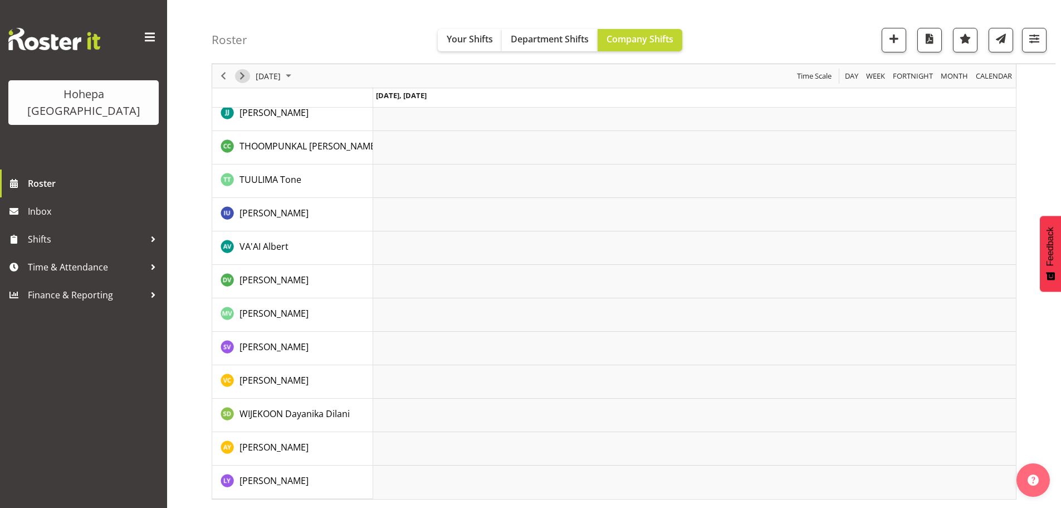
click at [241, 76] on span "Next" at bounding box center [242, 76] width 13 height 14
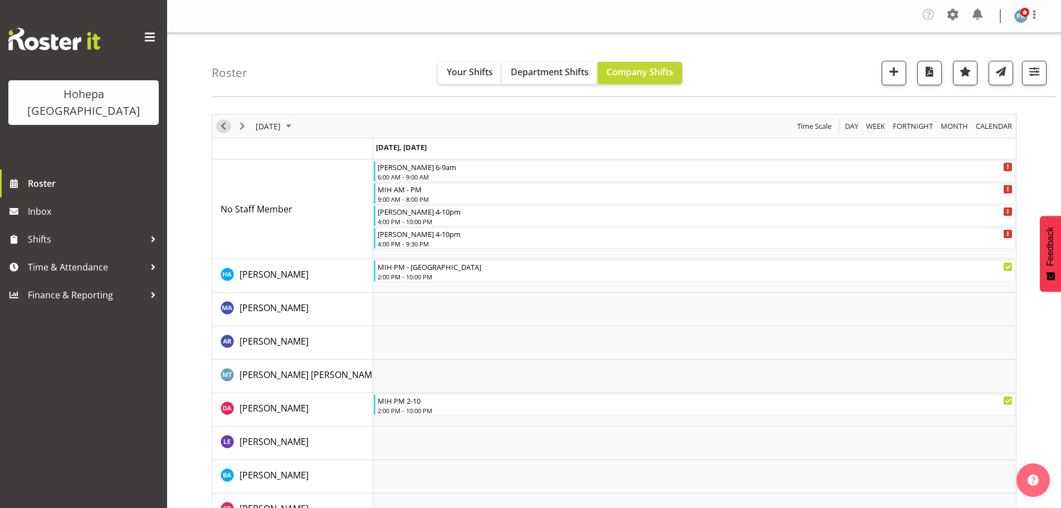
click at [224, 126] on span "Previous" at bounding box center [223, 126] width 13 height 14
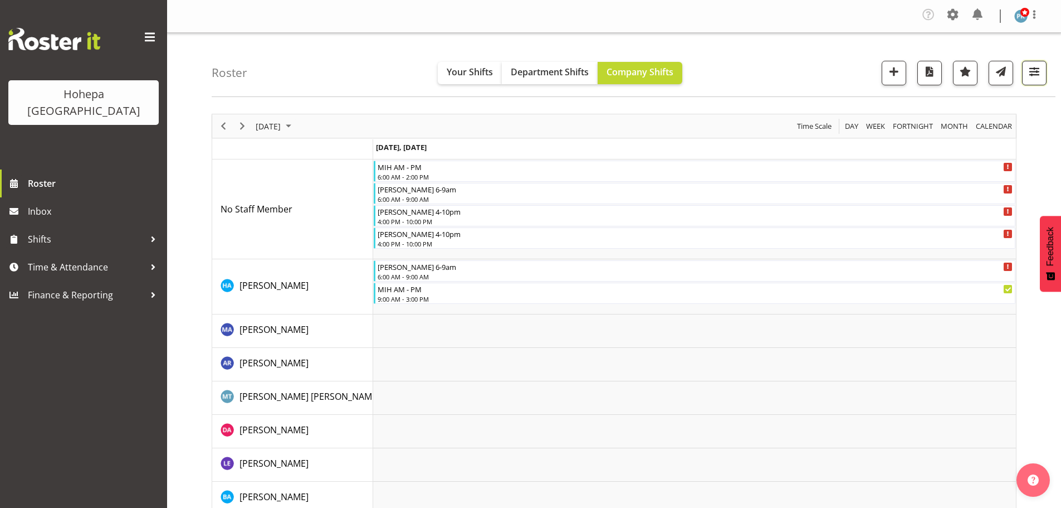
click at [767, 71] on span "button" at bounding box center [1034, 71] width 14 height 14
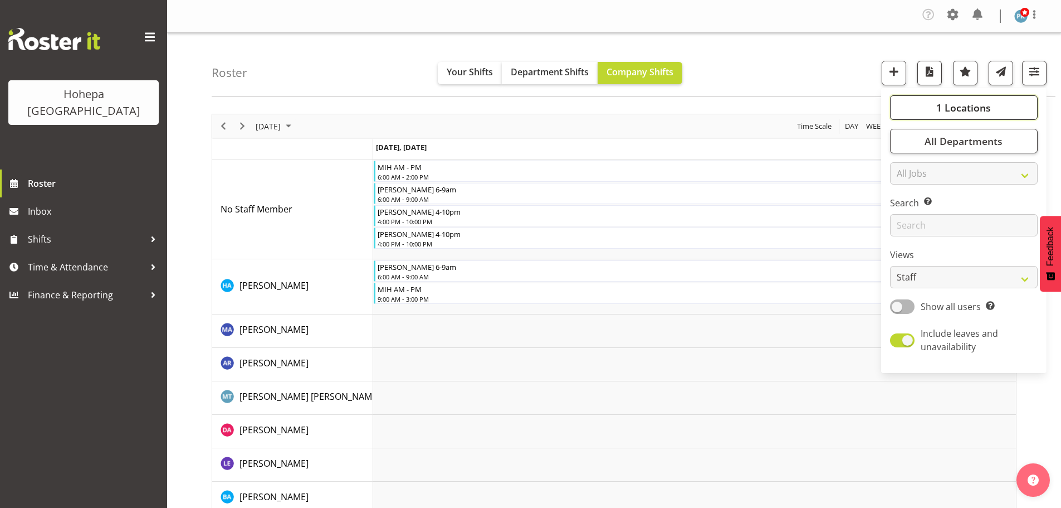
click at [767, 109] on span "1 Locations" at bounding box center [964, 107] width 55 height 13
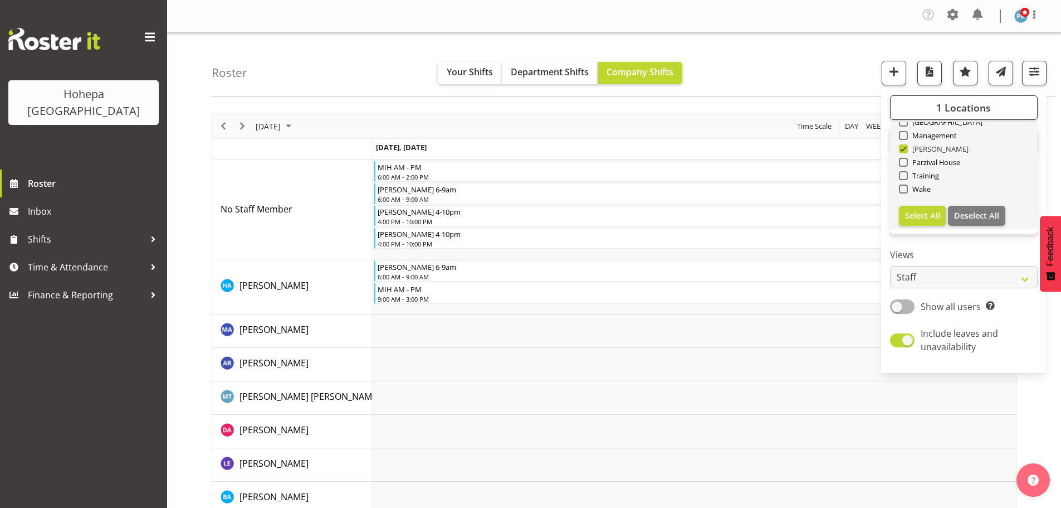
click at [767, 150] on span at bounding box center [903, 148] width 9 height 9
click at [767, 150] on input "[PERSON_NAME]" at bounding box center [902, 148] width 7 height 7
checkbox input "false"
click at [767, 162] on span at bounding box center [903, 162] width 9 height 9
click at [767, 162] on input "Parzival House" at bounding box center [902, 162] width 7 height 7
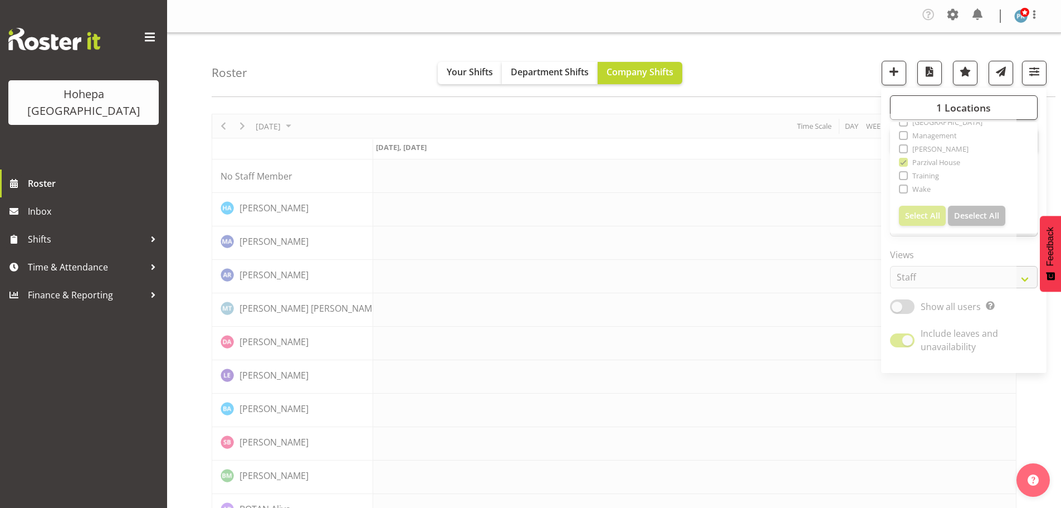
click at [767, 68] on div "Roster Your Shifts Department Shifts Company Shifts 1 Locations [GEOGRAPHIC_DAT…" at bounding box center [634, 65] width 844 height 64
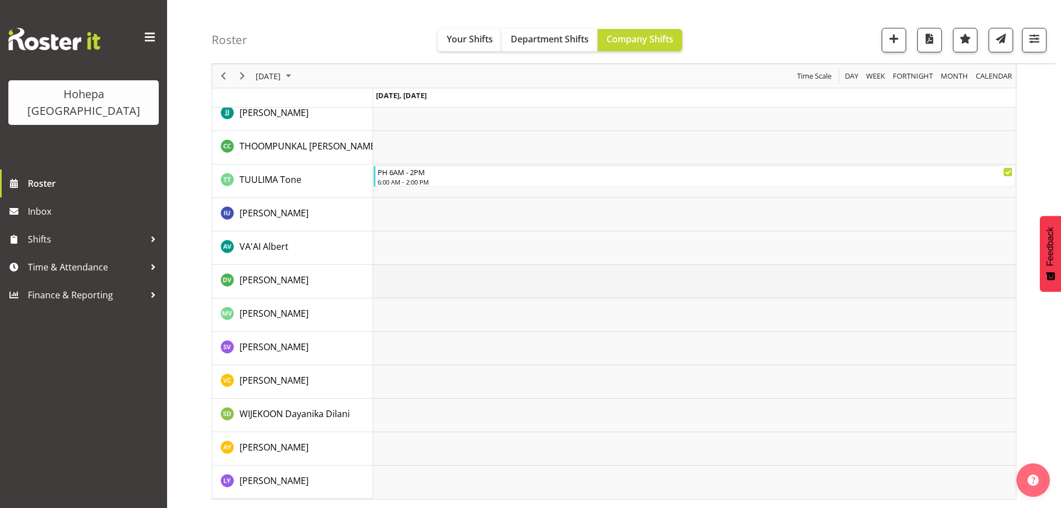
scroll to position [1666, 0]
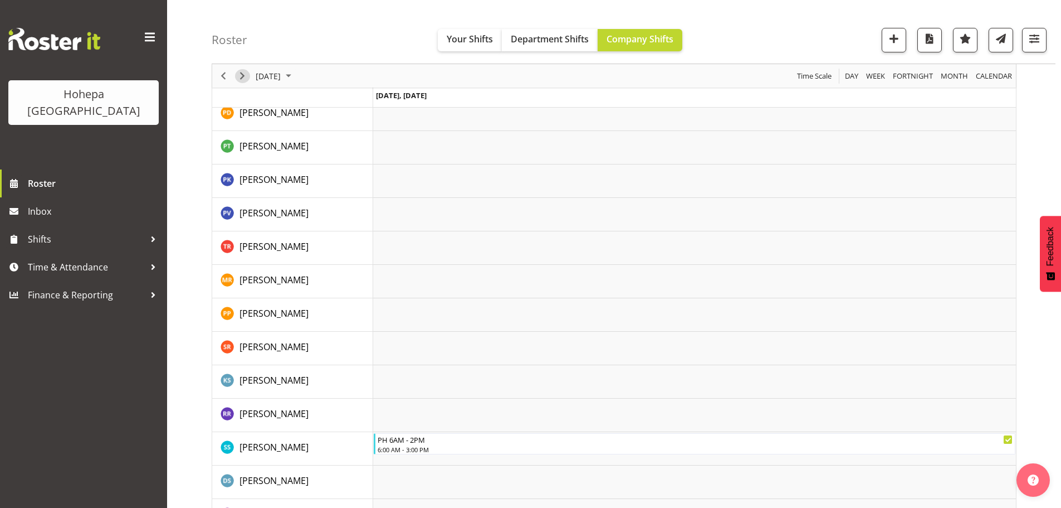
click at [241, 75] on span "Next" at bounding box center [242, 76] width 13 height 14
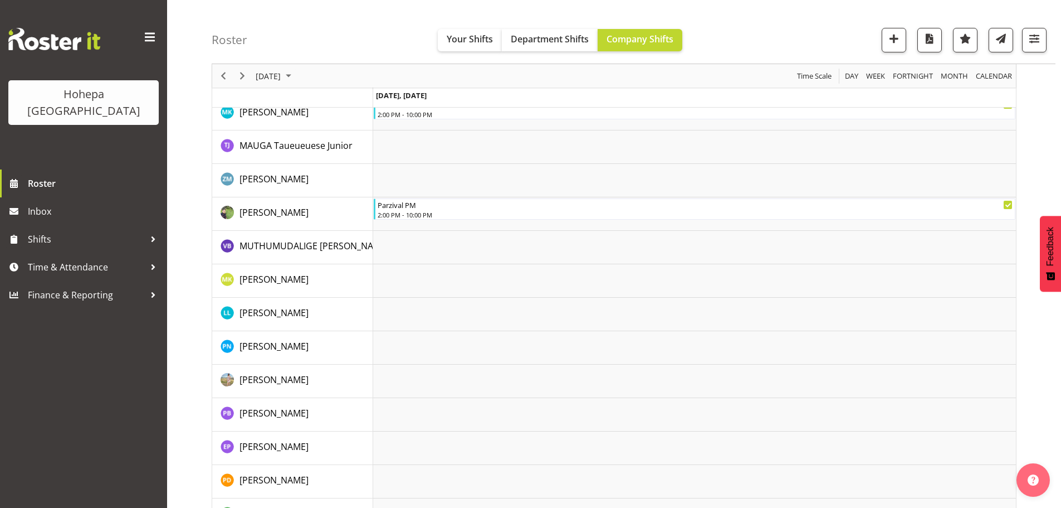
scroll to position [1165, 0]
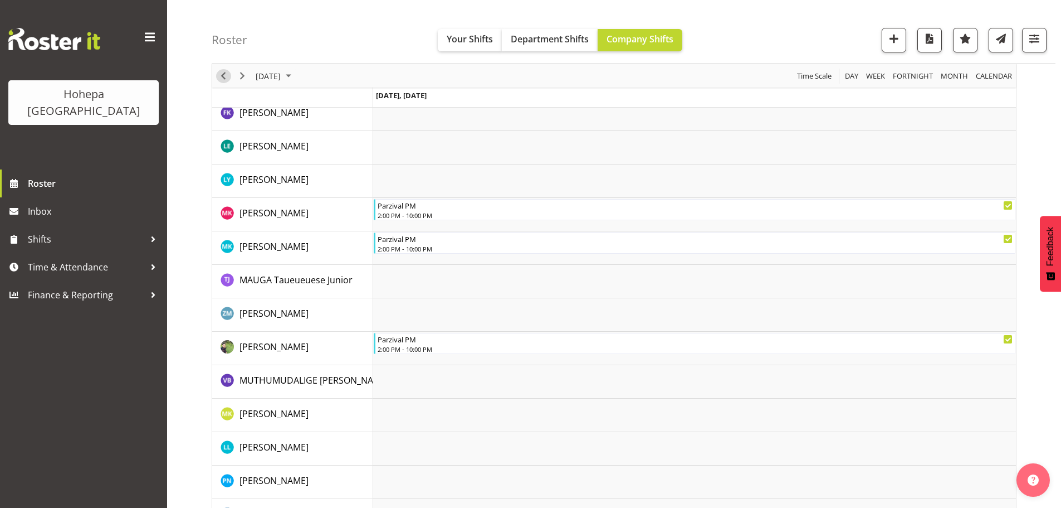
drag, startPoint x: 222, startPoint y: 77, endPoint x: 1006, endPoint y: 16, distance: 786.3
click at [222, 77] on span "Previous" at bounding box center [223, 76] width 13 height 14
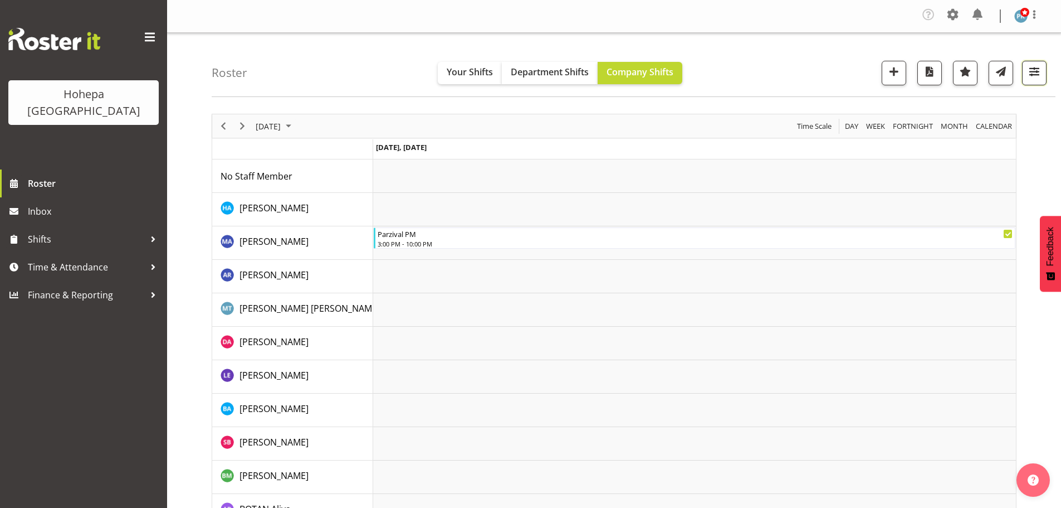
click at [767, 74] on span "button" at bounding box center [1034, 71] width 14 height 14
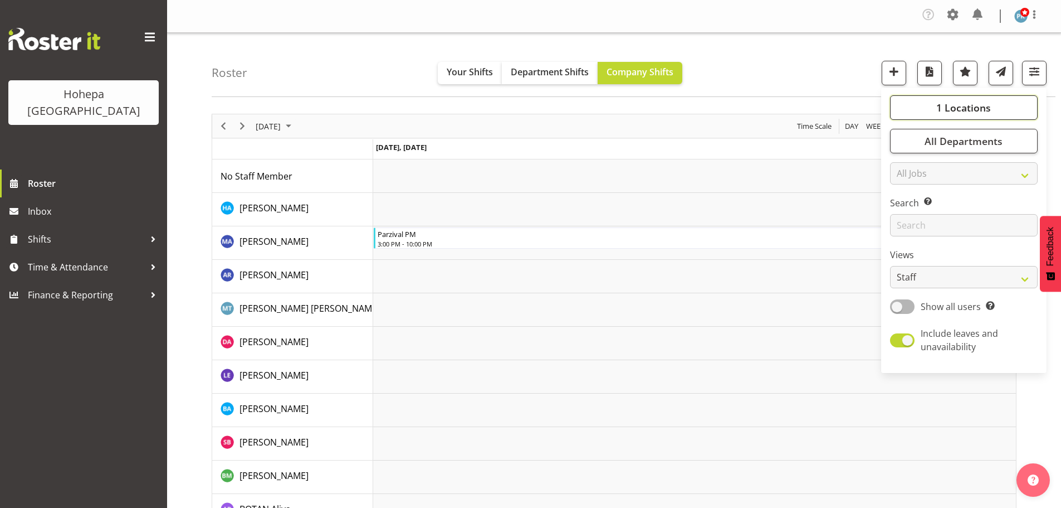
click at [767, 108] on span "1 Locations" at bounding box center [964, 107] width 55 height 13
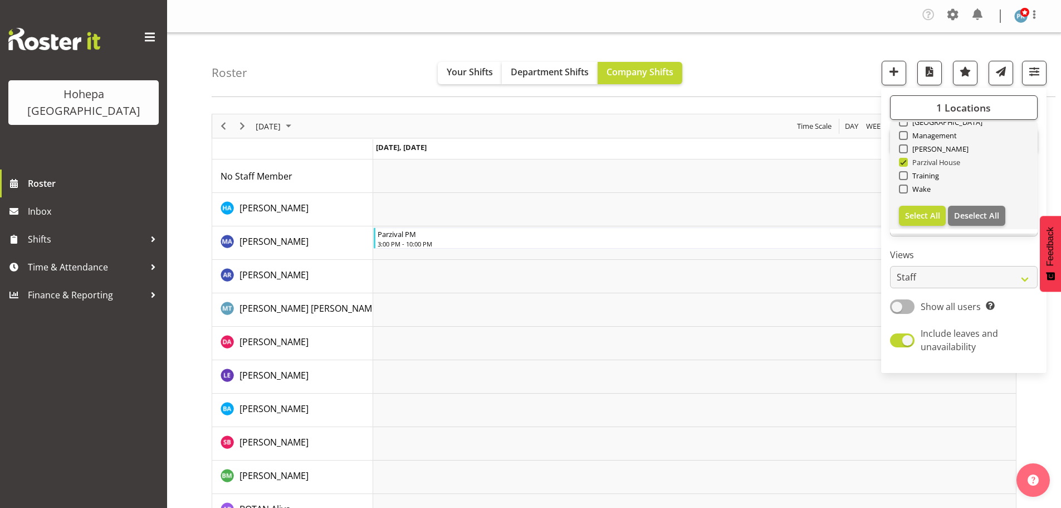
click at [767, 160] on span at bounding box center [903, 162] width 9 height 9
click at [767, 160] on input "Parzival House" at bounding box center [902, 162] width 7 height 7
checkbox input "false"
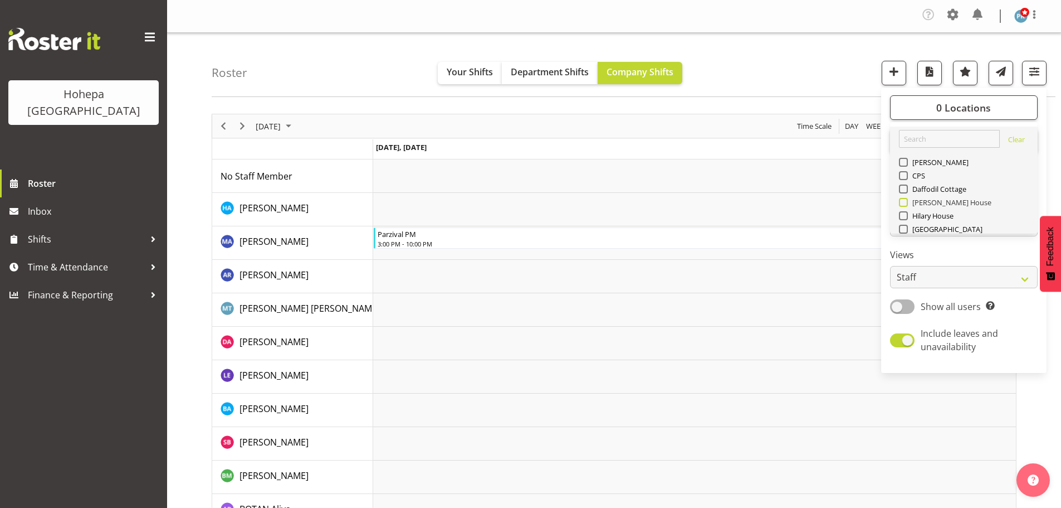
click at [767, 201] on span at bounding box center [903, 202] width 9 height 9
click at [767, 201] on input "[PERSON_NAME] House" at bounding box center [902, 202] width 7 height 7
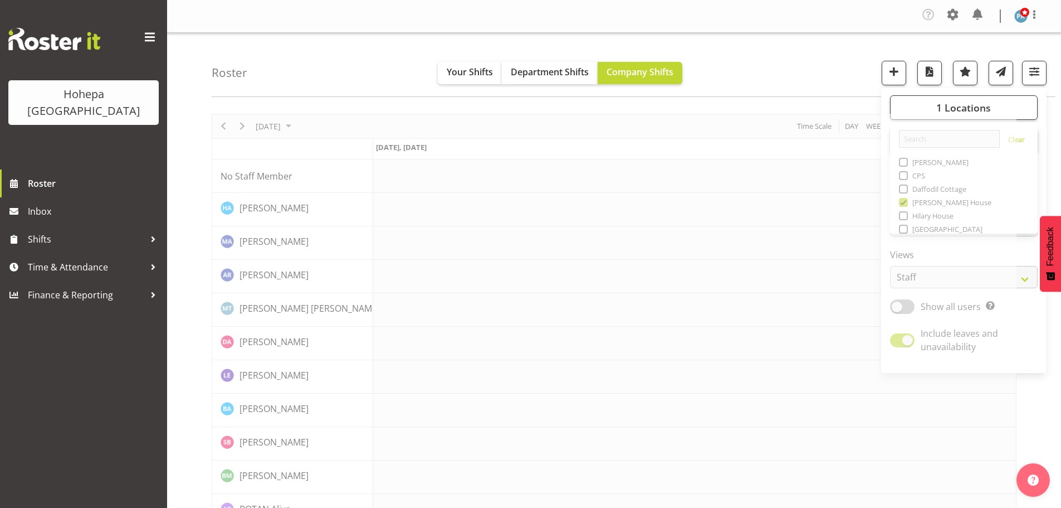
click at [754, 49] on div "Roster Your Shifts Department Shifts Company Shifts 1 Locations [GEOGRAPHIC_DAT…" at bounding box center [634, 65] width 844 height 64
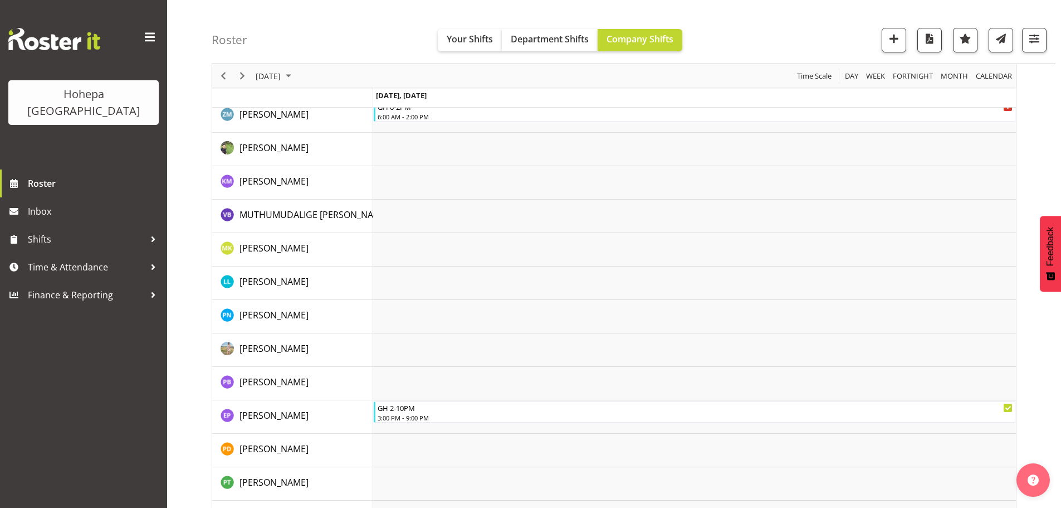
scroll to position [1504, 0]
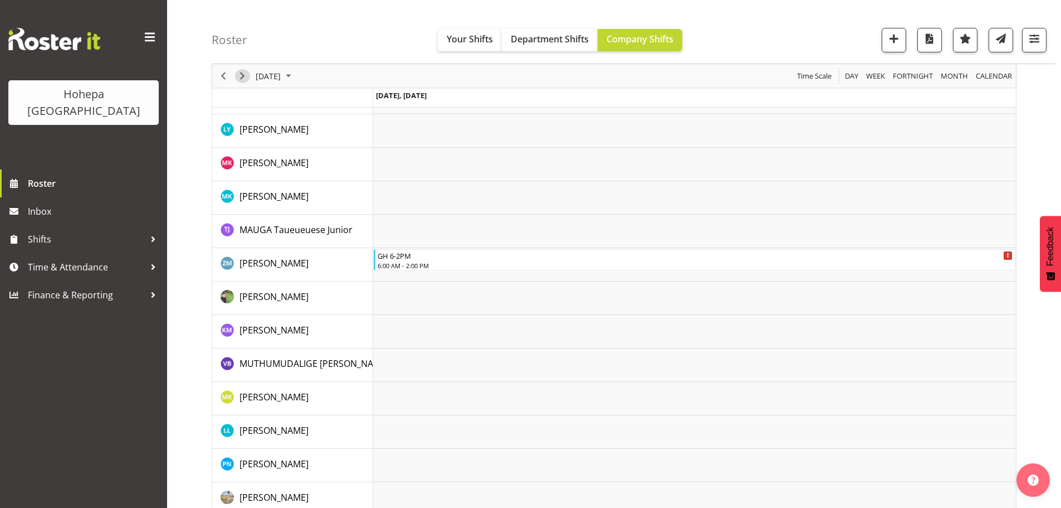
click at [244, 78] on span "Next" at bounding box center [242, 76] width 13 height 14
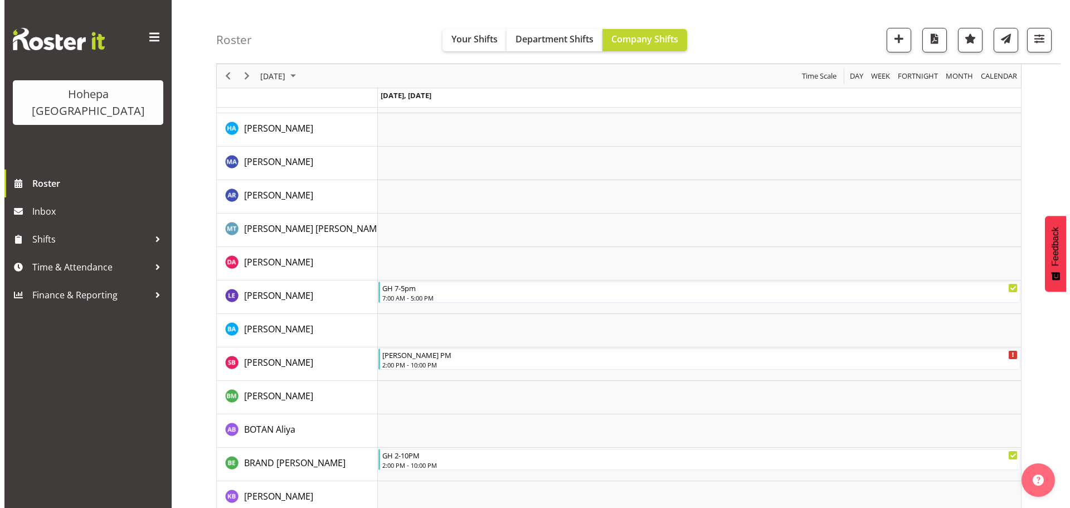
scroll to position [334, 0]
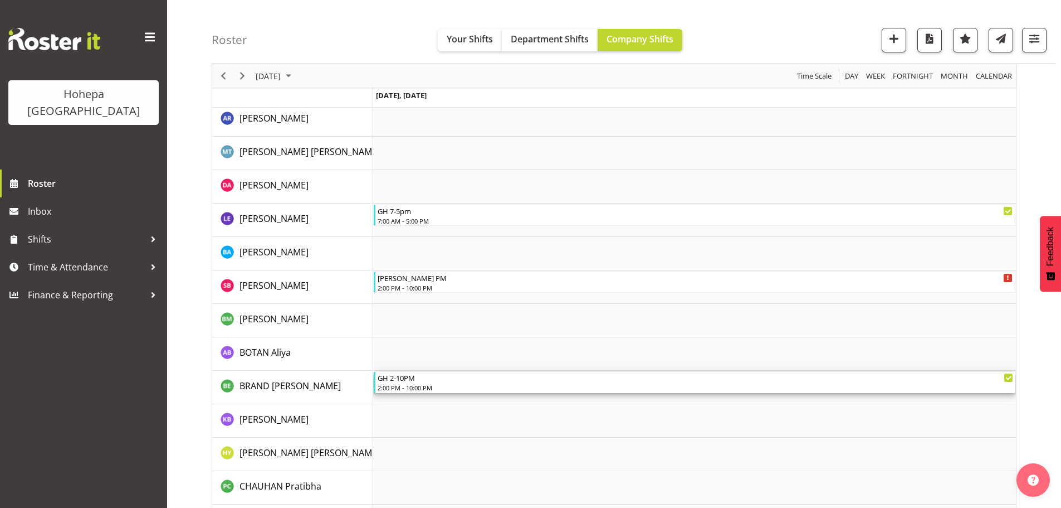
click at [404, 322] on div "2:00 PM - 10:00 PM" at bounding box center [696, 387] width 636 height 9
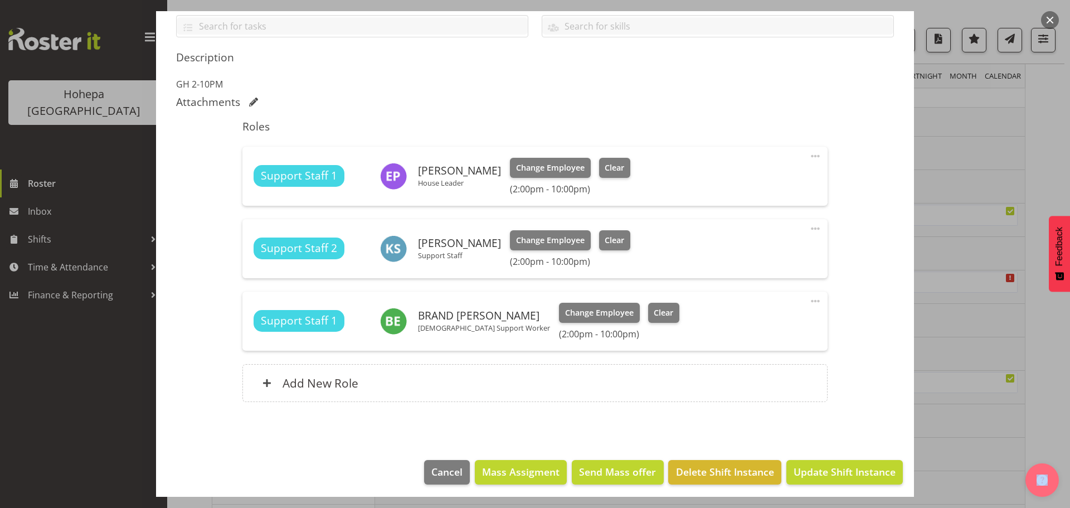
scroll to position [265, 0]
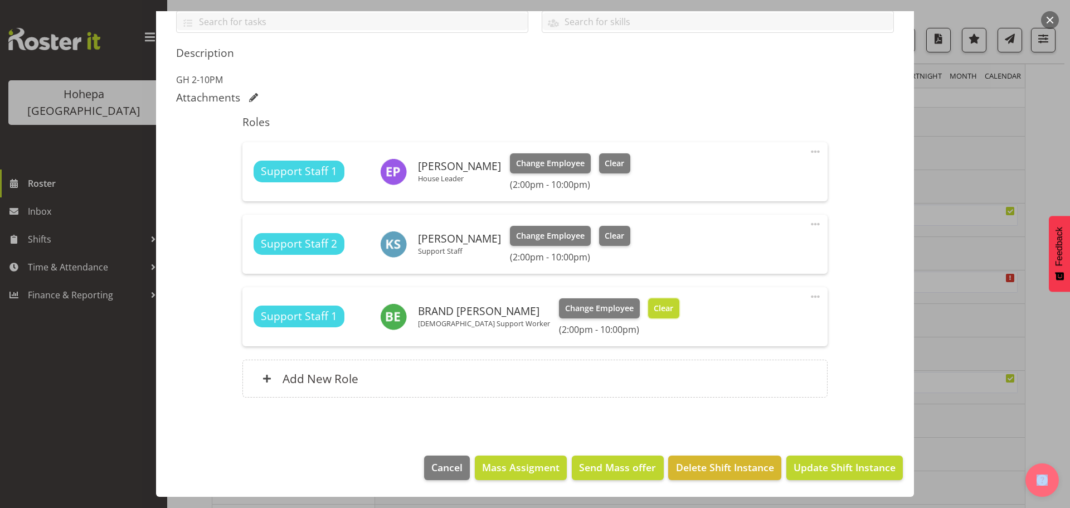
click at [653, 307] on span "Clear" at bounding box center [662, 308] width 19 height 12
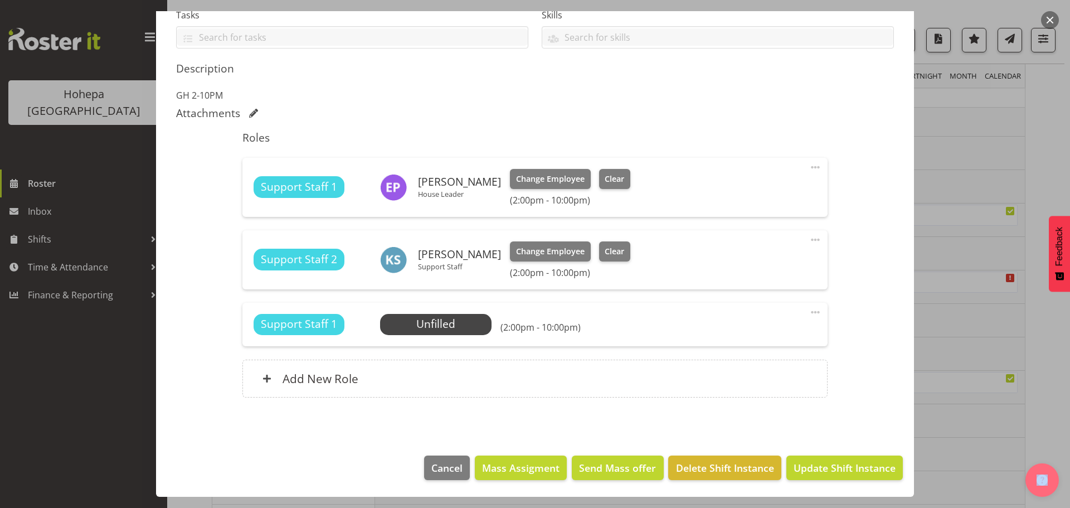
scroll to position [249, 0]
click at [767, 322] on span "Update Shift Instance" at bounding box center [844, 467] width 102 height 14
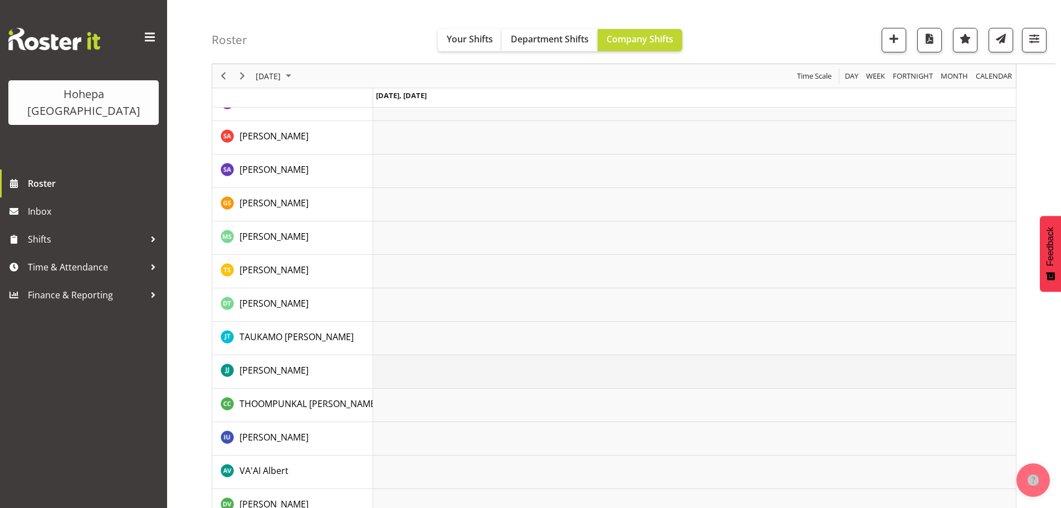
scroll to position [2535, 0]
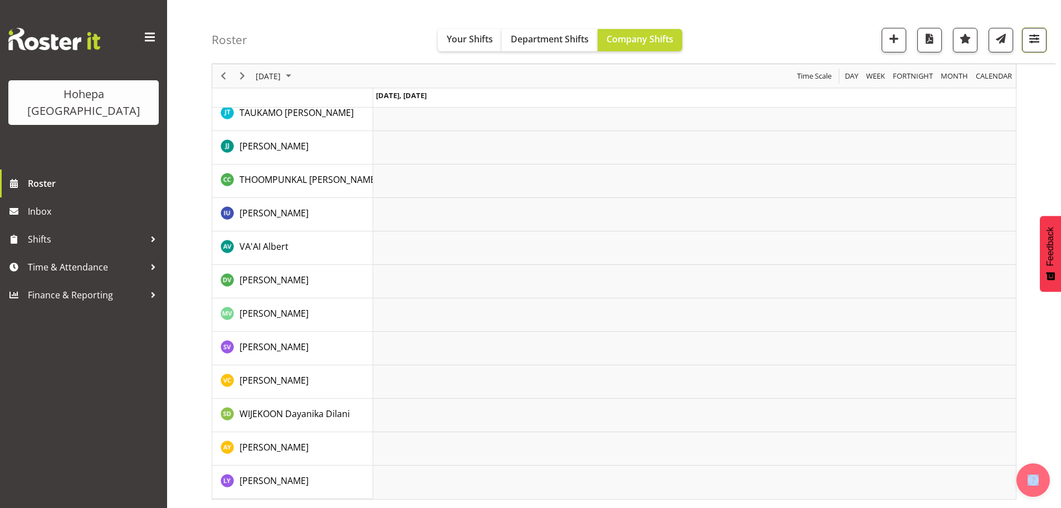
click at [767, 36] on span "button" at bounding box center [1034, 38] width 14 height 14
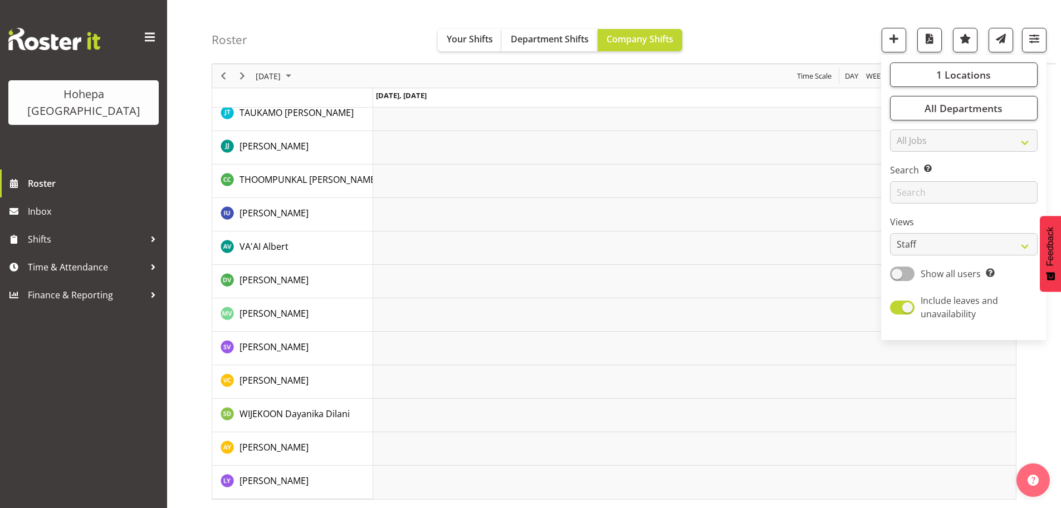
click at [767, 26] on div "Roster Your Shifts Department Shifts Company Shifts 1 Locations [GEOGRAPHIC_DAT…" at bounding box center [634, 32] width 844 height 64
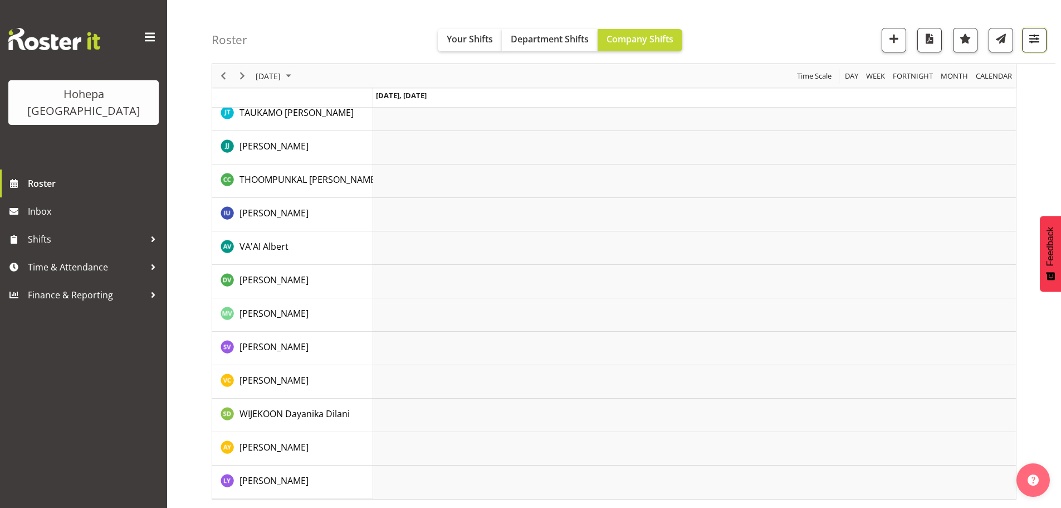
click at [767, 38] on span "button" at bounding box center [1034, 38] width 14 height 14
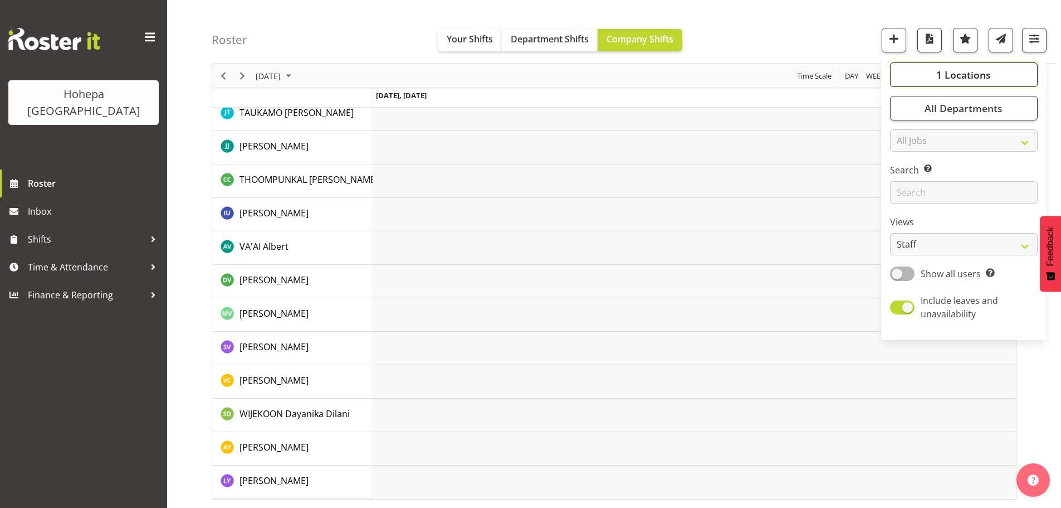
click at [767, 71] on span "1 Locations" at bounding box center [964, 74] width 55 height 13
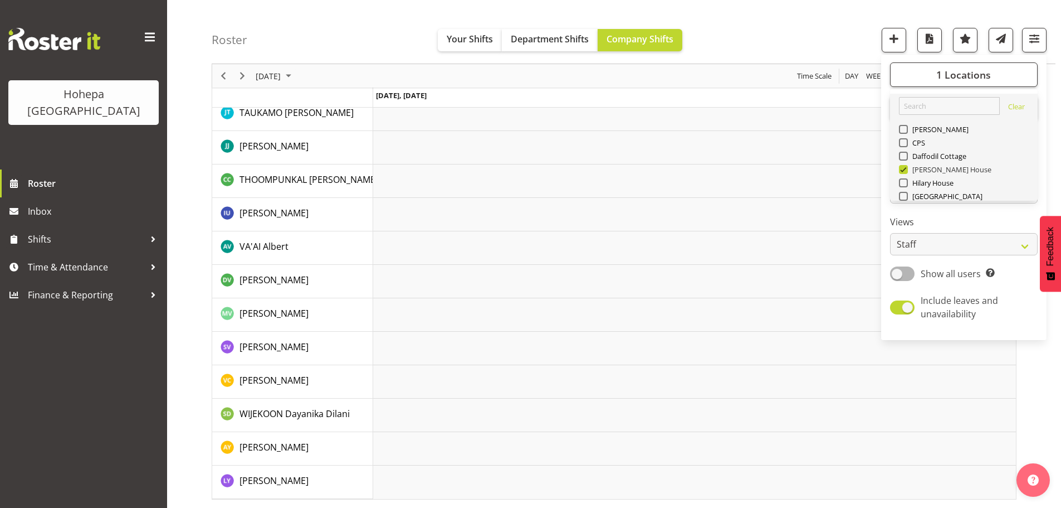
click at [767, 169] on span at bounding box center [903, 169] width 9 height 9
click at [767, 169] on input "[PERSON_NAME] House" at bounding box center [902, 169] width 7 height 7
checkbox input "false"
click at [767, 184] on span at bounding box center [903, 182] width 9 height 9
click at [767, 184] on input "Hilary House" at bounding box center [902, 182] width 7 height 7
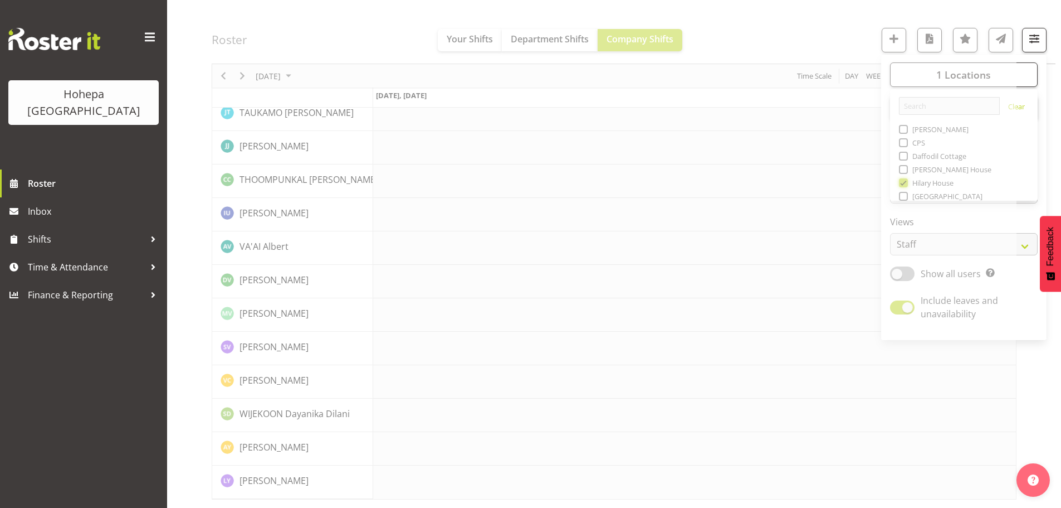
scroll to position [2335, 0]
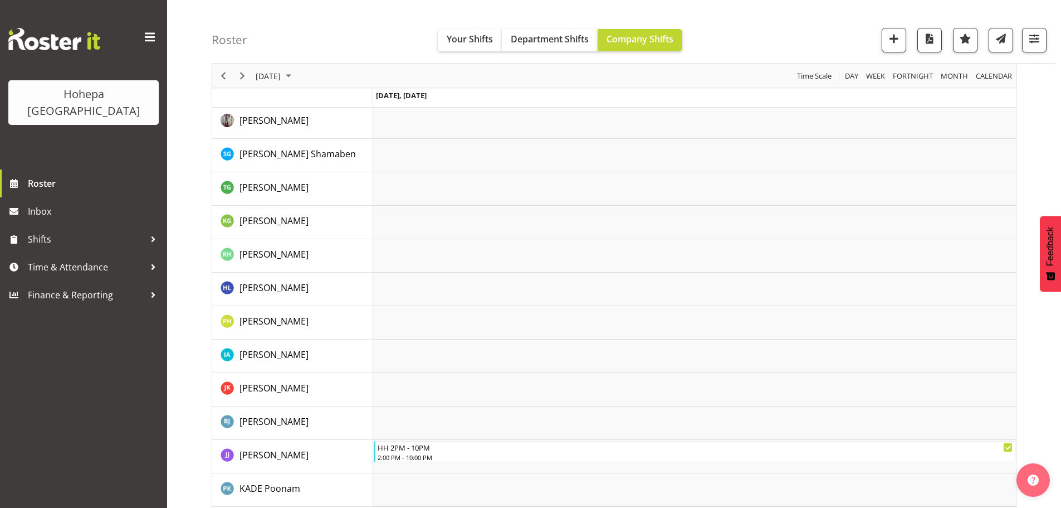
scroll to position [836, 0]
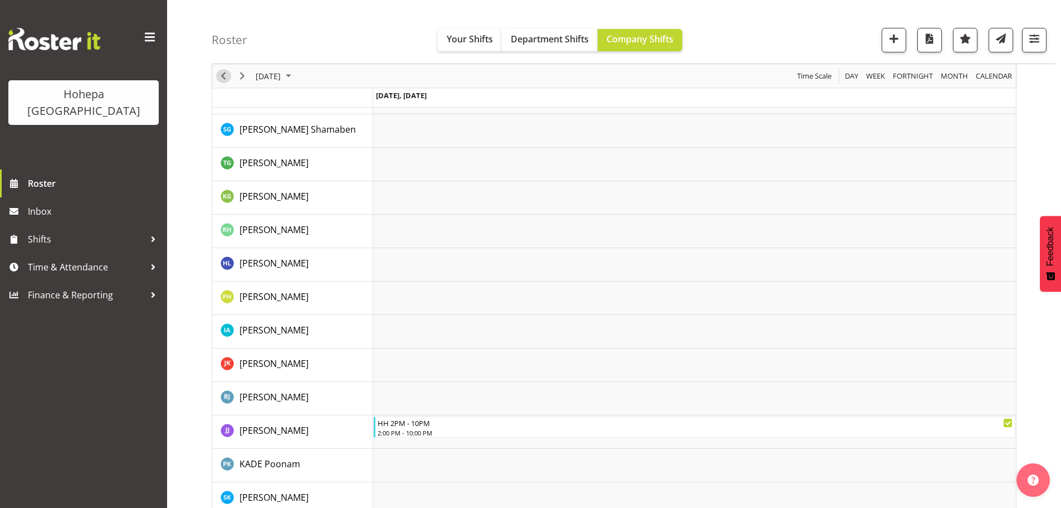
click at [225, 80] on span "Previous" at bounding box center [223, 76] width 13 height 14
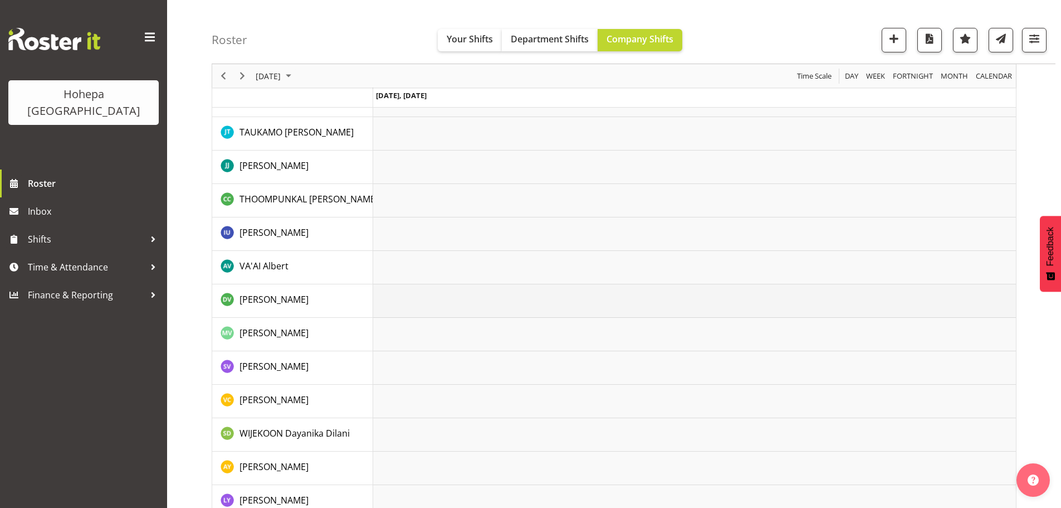
scroll to position [2278, 0]
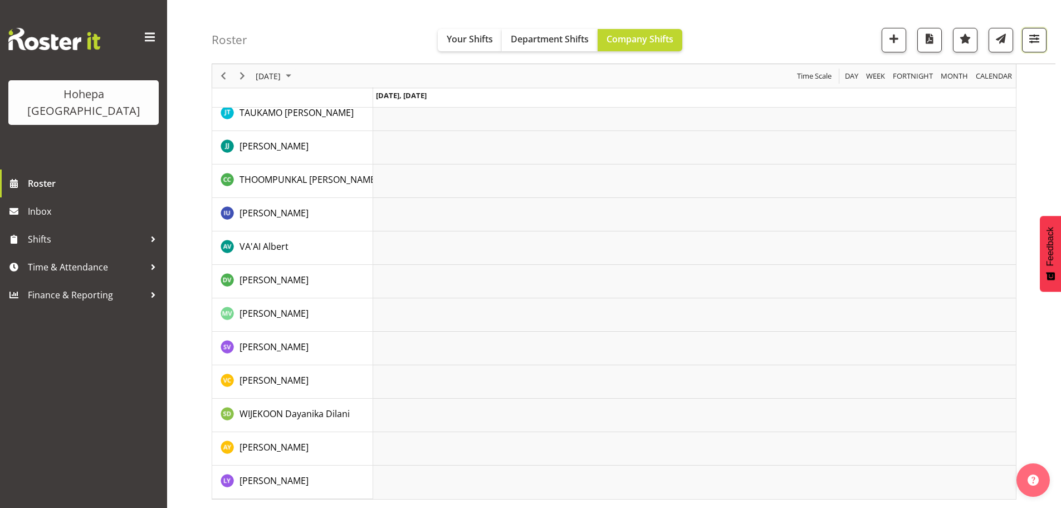
click at [767, 37] on span "button" at bounding box center [1034, 38] width 14 height 14
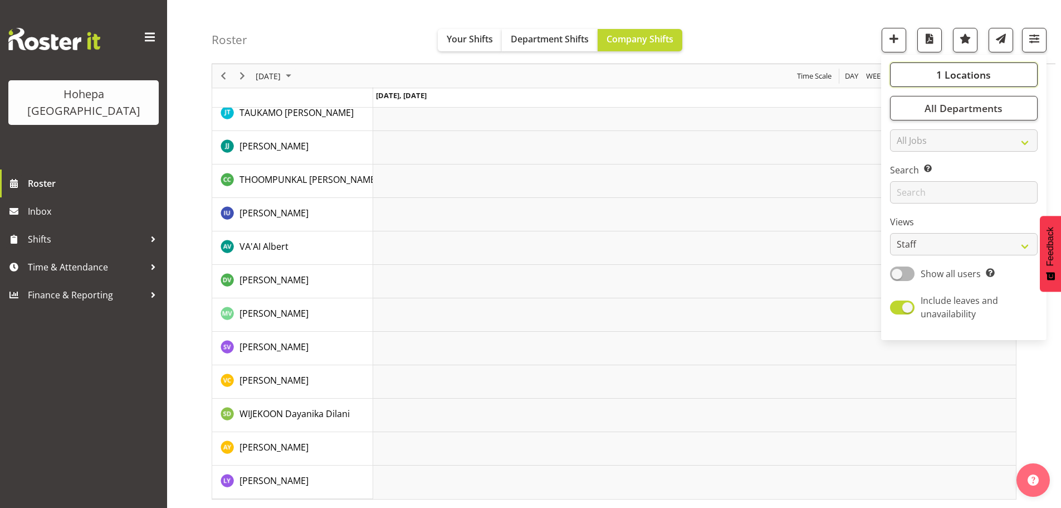
click at [767, 79] on span "1 Locations" at bounding box center [964, 74] width 55 height 13
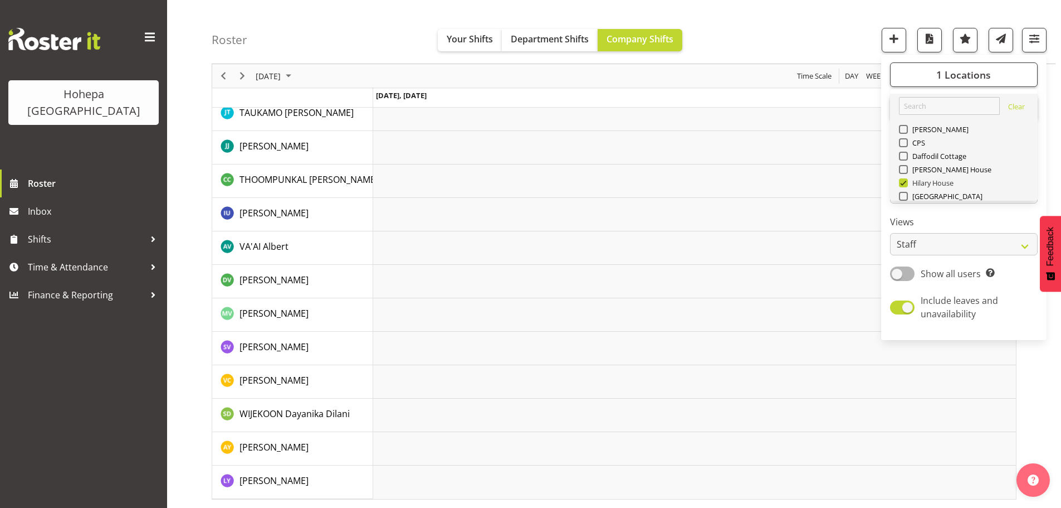
click at [767, 181] on span at bounding box center [903, 182] width 9 height 9
click at [767, 181] on input "Hilary House" at bounding box center [902, 182] width 7 height 7
click at [767, 181] on span at bounding box center [903, 182] width 9 height 9
click at [767, 181] on input "Hilary House" at bounding box center [902, 182] width 7 height 7
checkbox input "true"
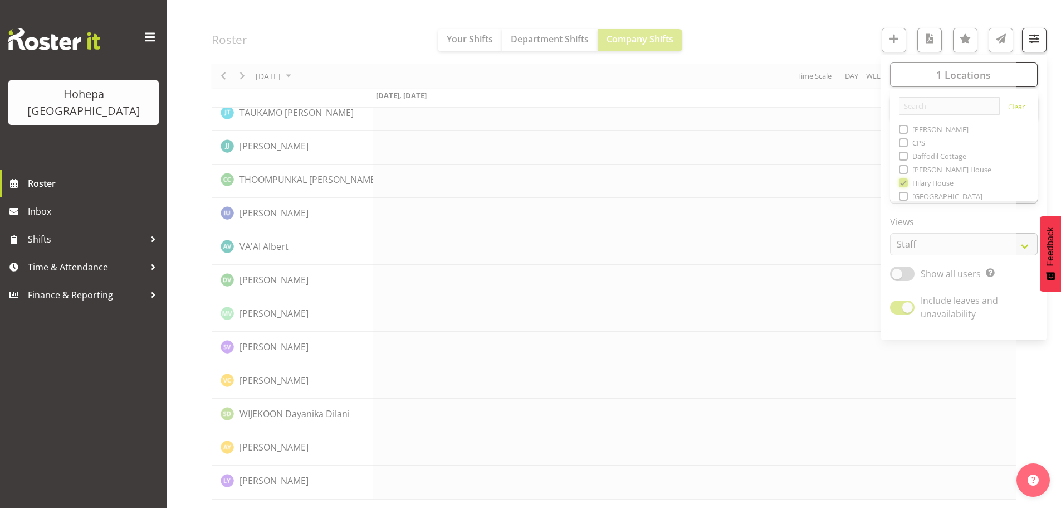
scroll to position [2168, 0]
click at [0, 0] on div "Timeline Day of September 1, 2025" at bounding box center [0, 0] width 0 height 0
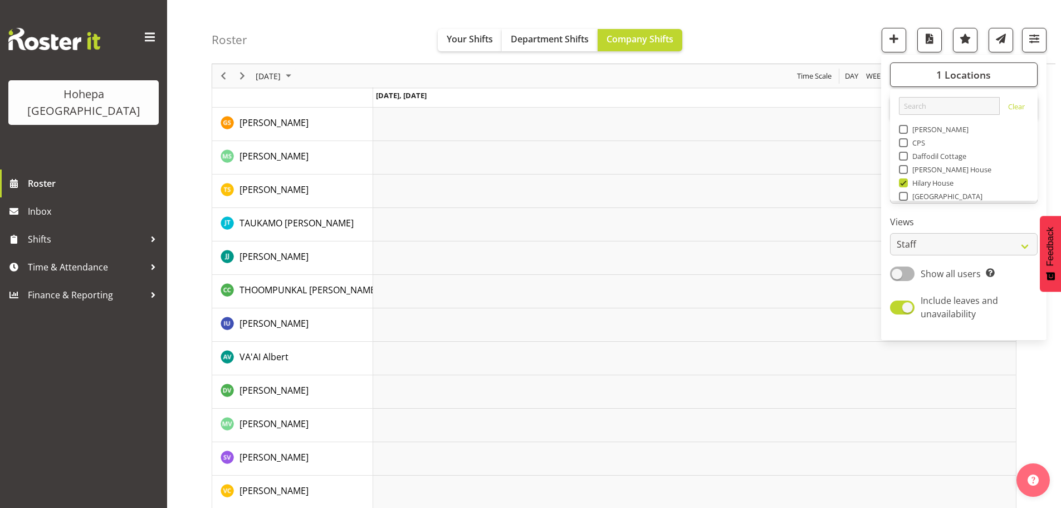
scroll to position [2278, 0]
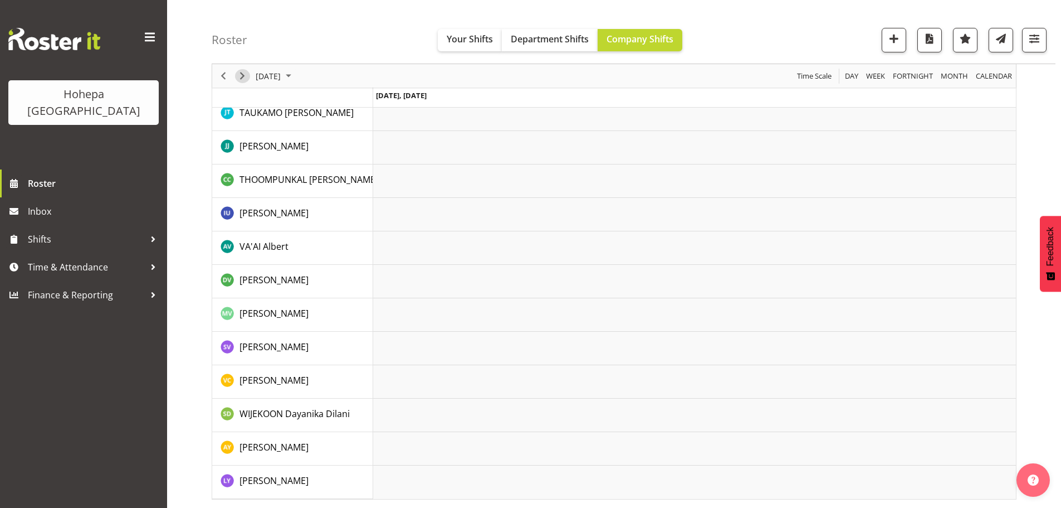
click at [242, 77] on span "Next" at bounding box center [242, 76] width 13 height 14
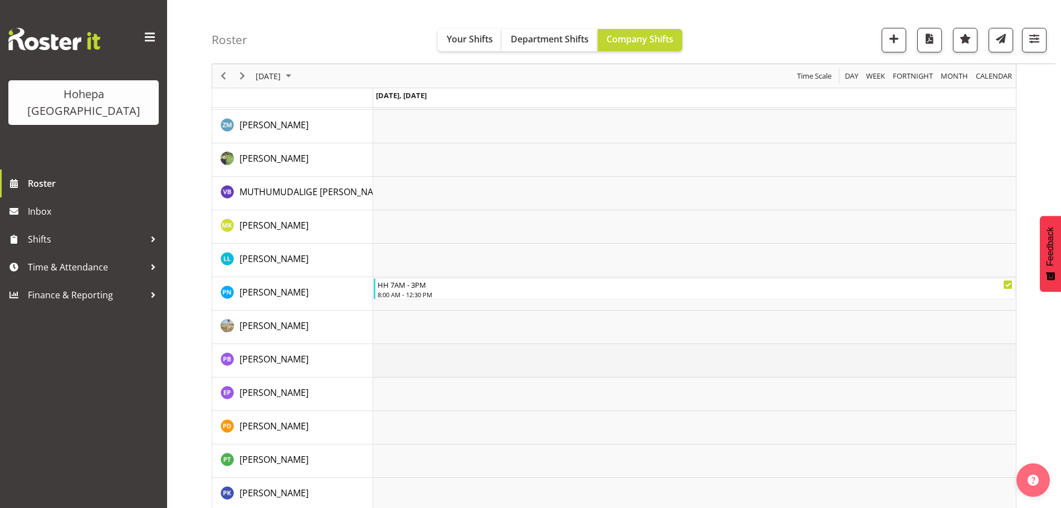
scroll to position [1337, 0]
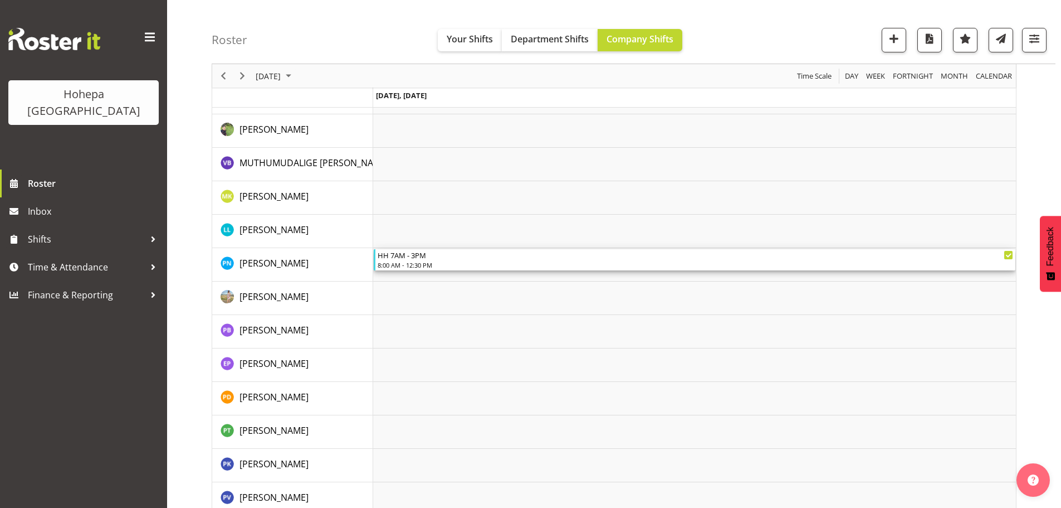
click at [418, 258] on div "HH 7AM - 3PM" at bounding box center [696, 254] width 636 height 11
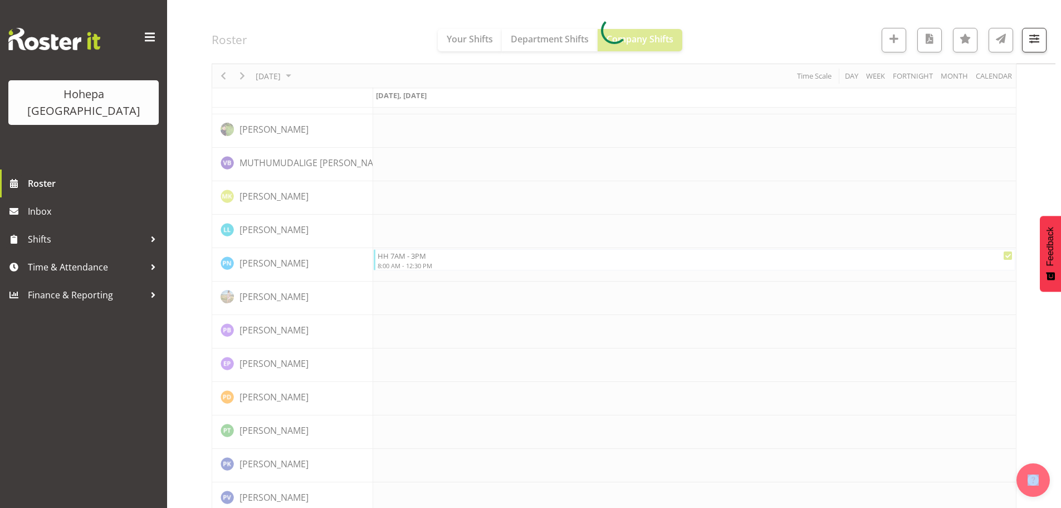
click at [418, 258] on div at bounding box center [614, 31] width 805 height 2508
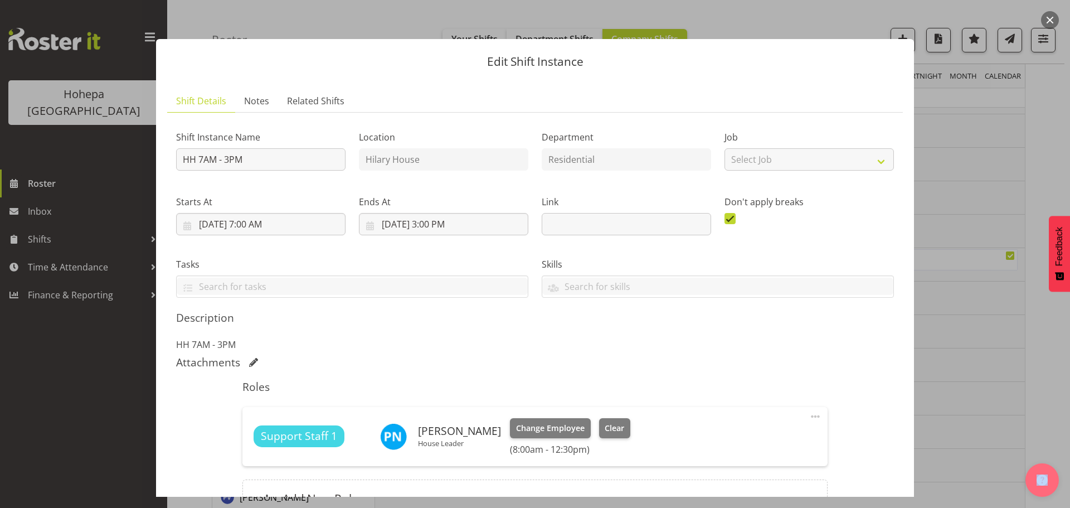
click at [767, 322] on span at bounding box center [814, 415] width 13 height 13
click at [727, 322] on link "Edit" at bounding box center [768, 443] width 107 height 20
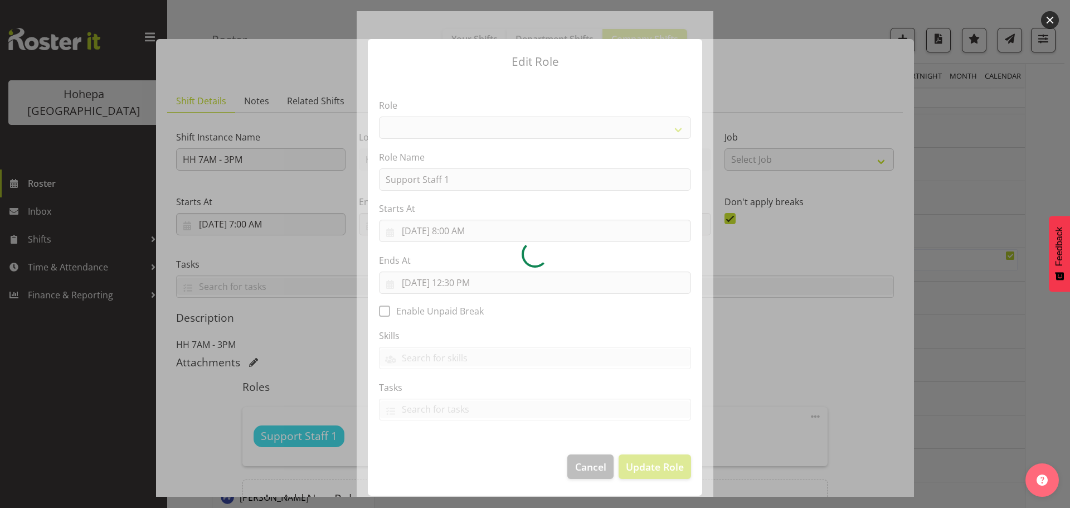
select select "1091"
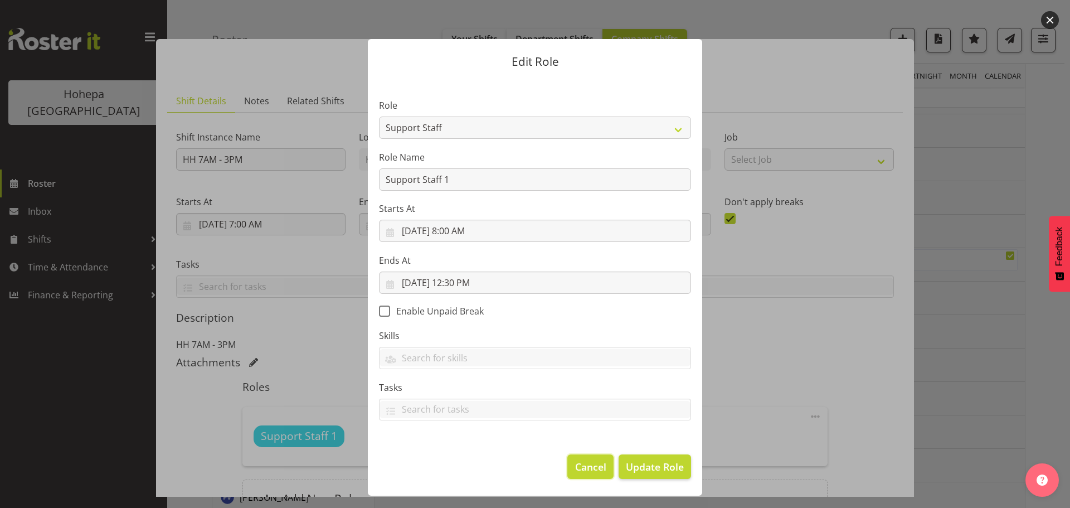
click at [583, 322] on span "Cancel" at bounding box center [590, 466] width 31 height 14
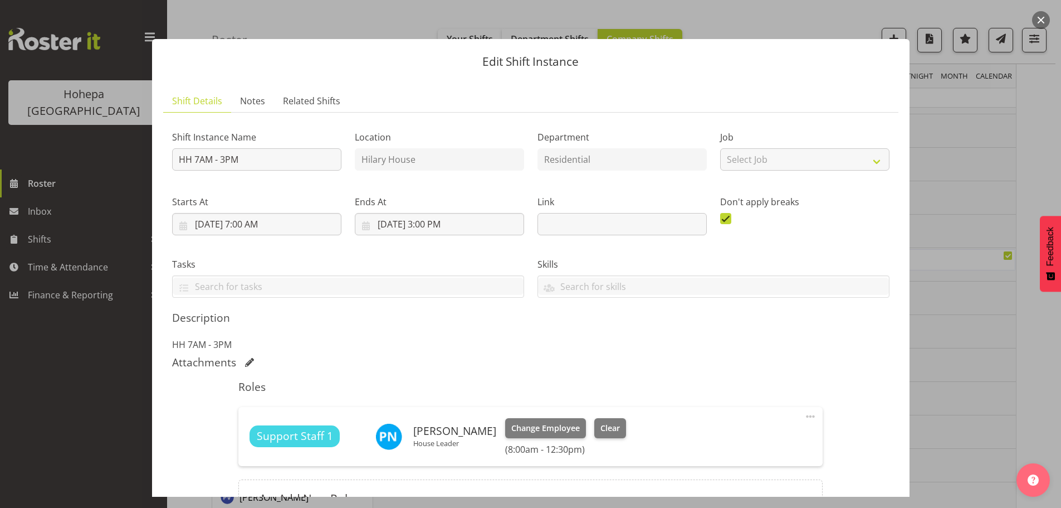
scroll to position [120, 0]
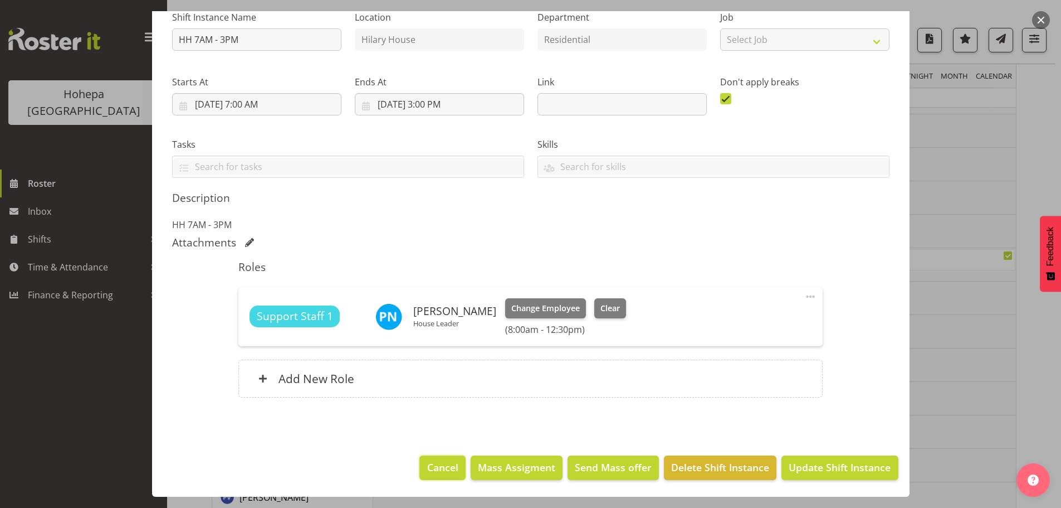
click at [428, 322] on span "Cancel" at bounding box center [442, 467] width 31 height 14
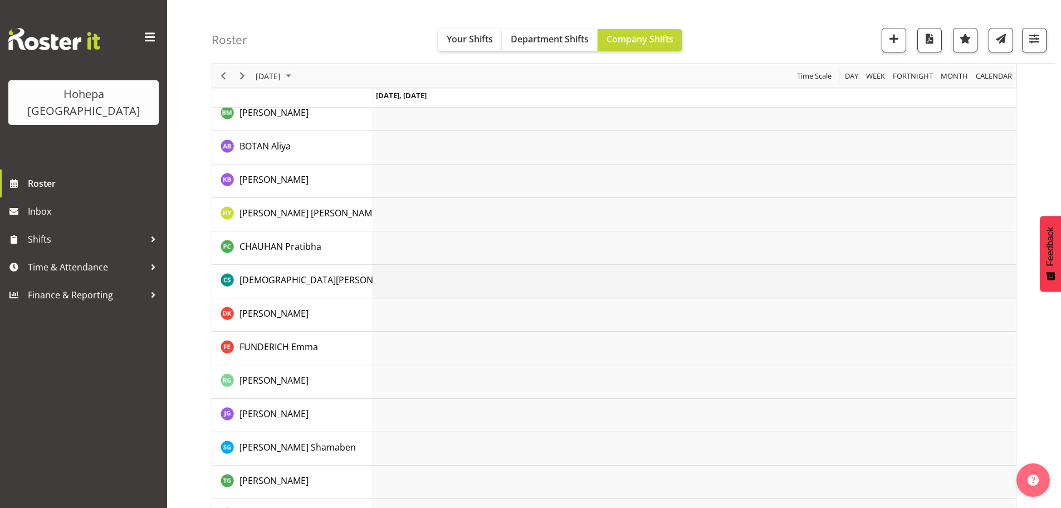
scroll to position [0, 0]
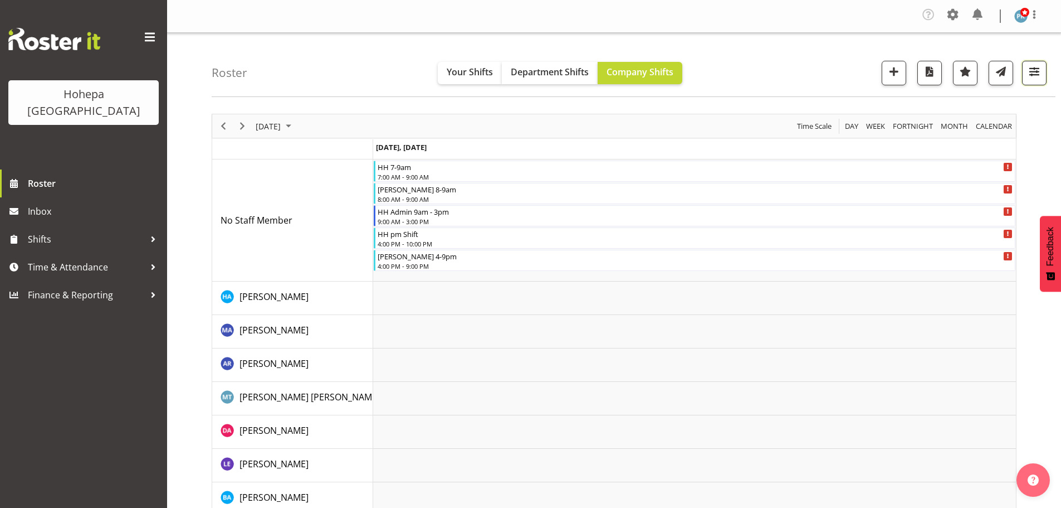
click at [767, 67] on span "button" at bounding box center [1034, 71] width 14 height 14
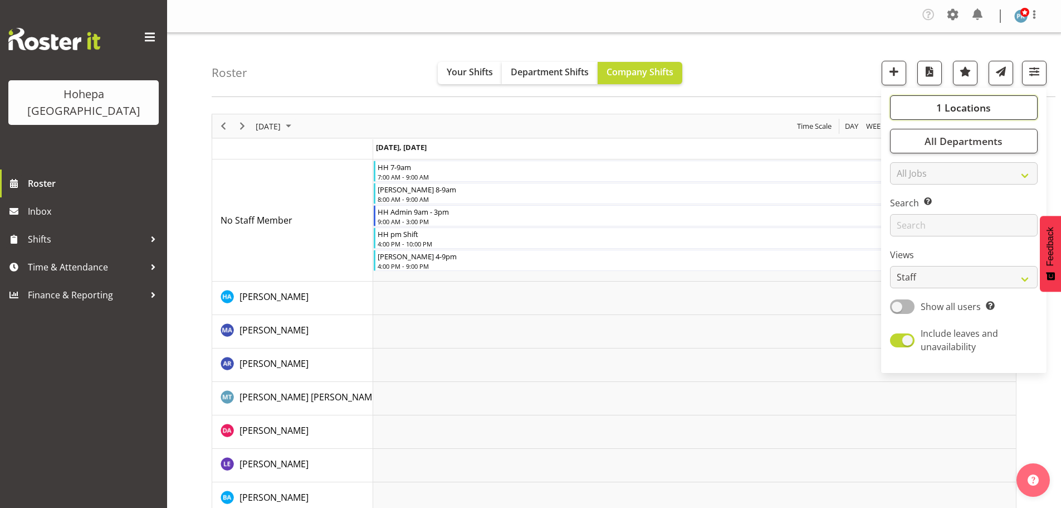
click at [767, 111] on span "1 Locations" at bounding box center [964, 107] width 55 height 13
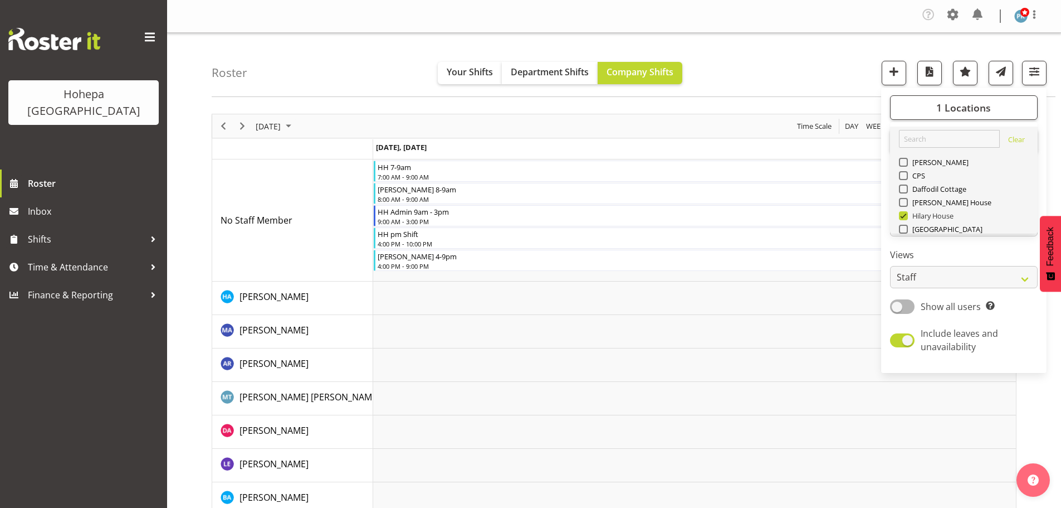
click at [767, 216] on span at bounding box center [903, 215] width 9 height 9
click at [767, 216] on input "Hilary House" at bounding box center [902, 215] width 7 height 7
checkbox input "false"
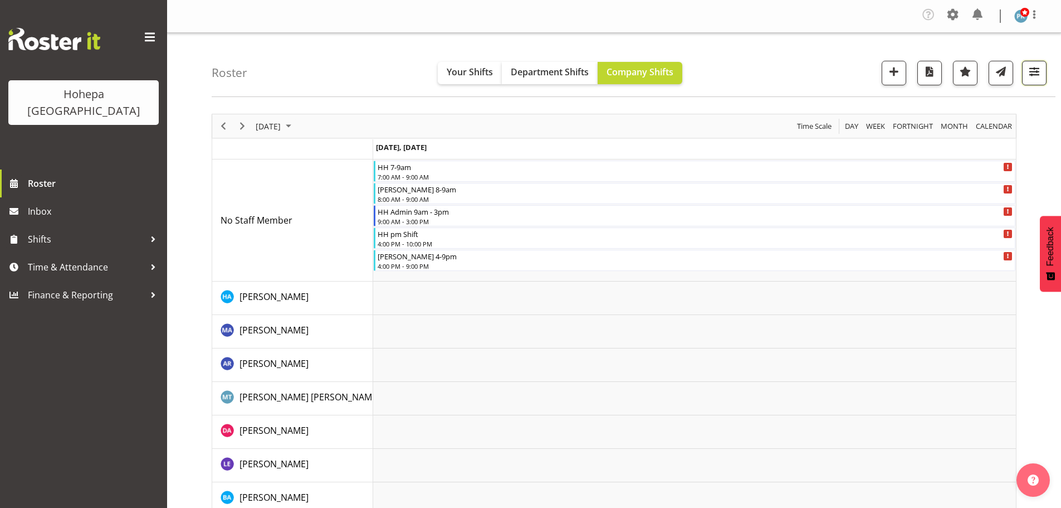
click at [767, 67] on span "button" at bounding box center [1034, 71] width 14 height 14
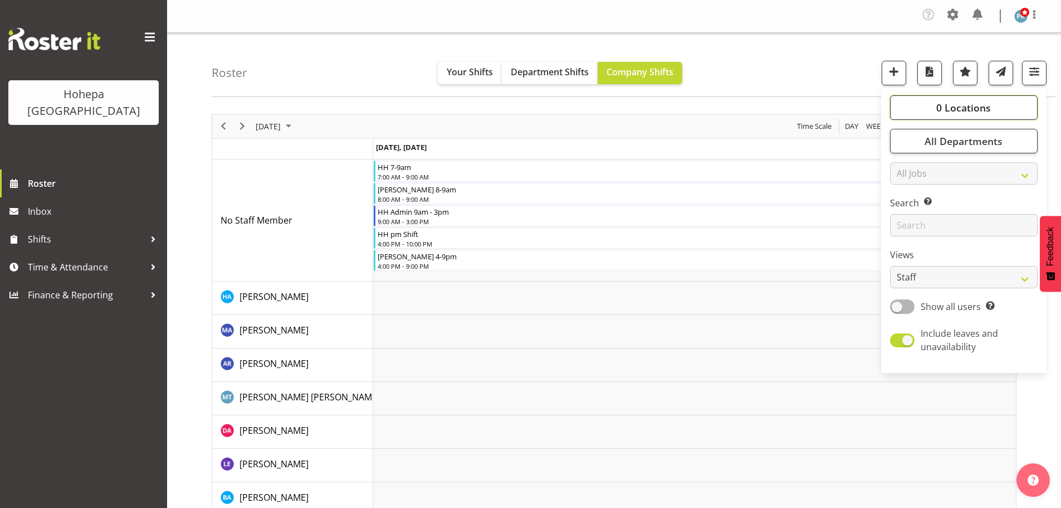
click at [767, 110] on span "0 Locations" at bounding box center [964, 107] width 55 height 13
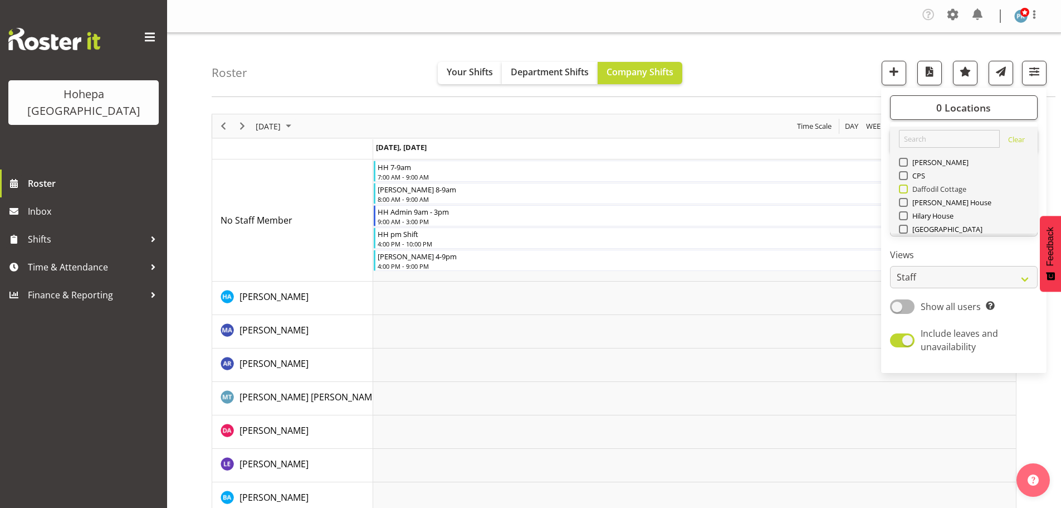
click at [767, 189] on span at bounding box center [903, 188] width 9 height 9
click at [767, 189] on input "Daffodil Cottage" at bounding box center [902, 189] width 7 height 7
checkbox input "true"
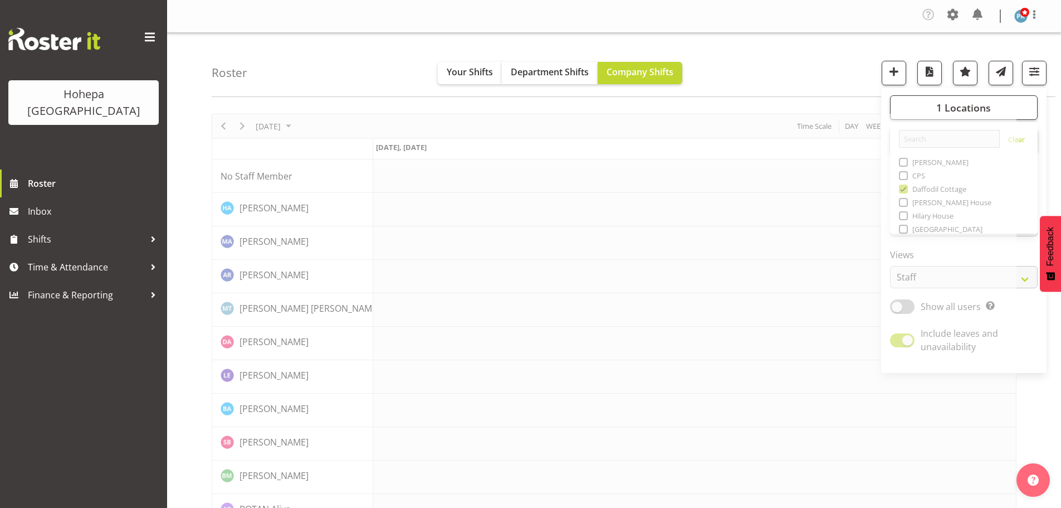
click at [767, 75] on div "Roster Your Shifts Department Shifts Company Shifts 1 Locations [GEOGRAPHIC_DAT…" at bounding box center [634, 65] width 844 height 64
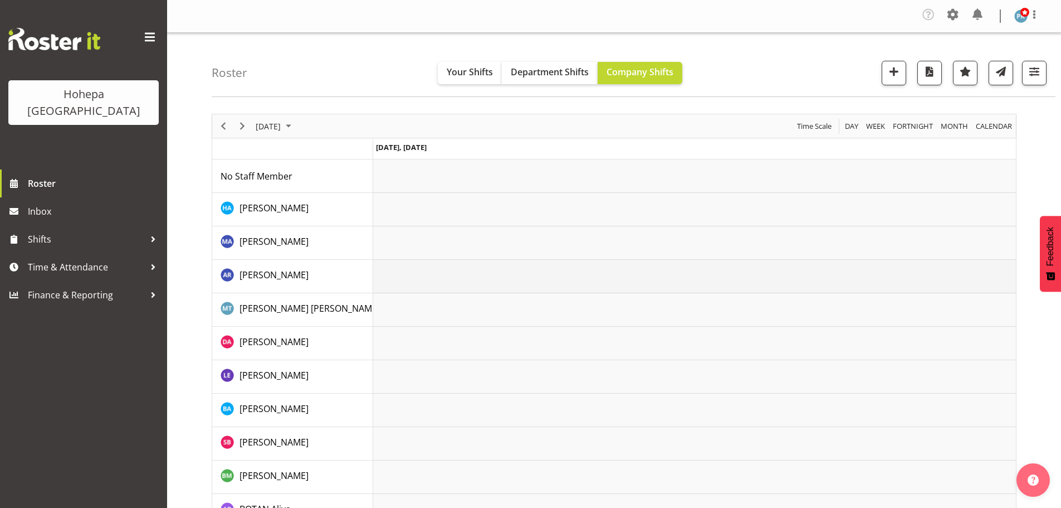
scroll to position [334, 0]
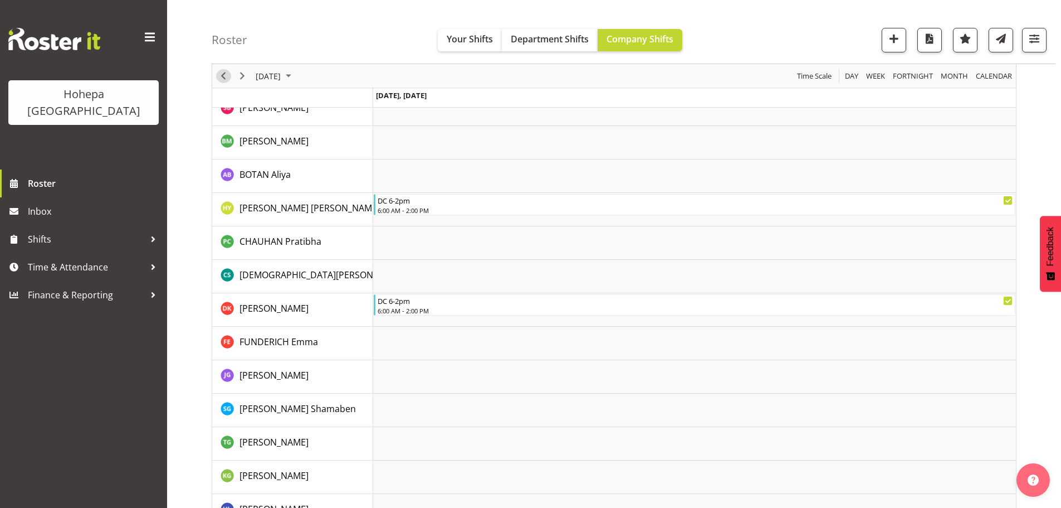
click at [225, 77] on span "Previous" at bounding box center [223, 76] width 13 height 14
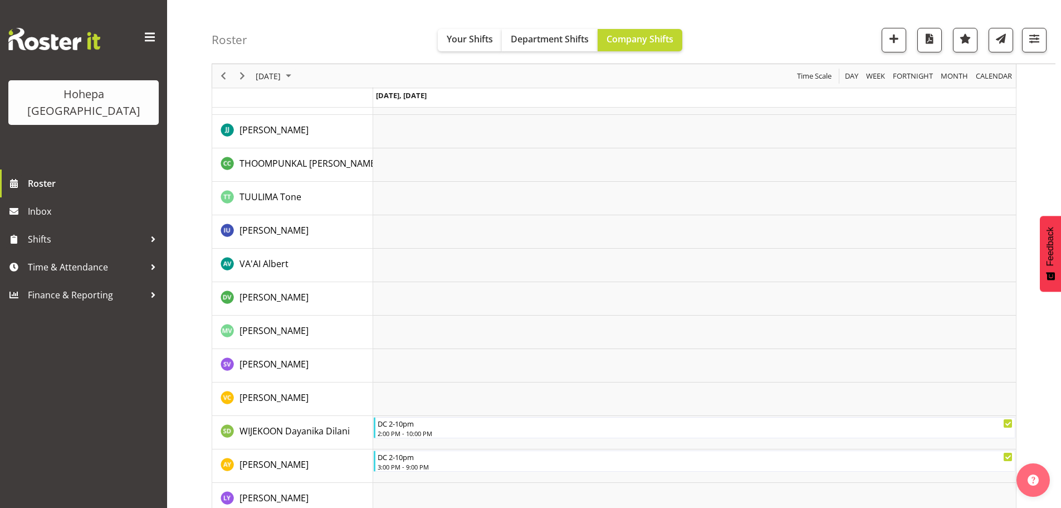
scroll to position [2067, 0]
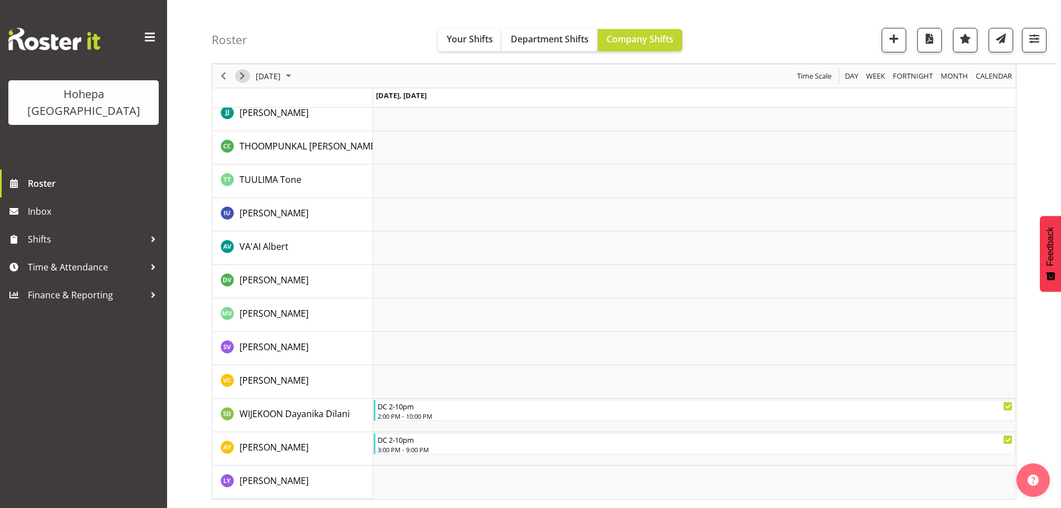
click at [238, 76] on span "Next" at bounding box center [242, 76] width 13 height 14
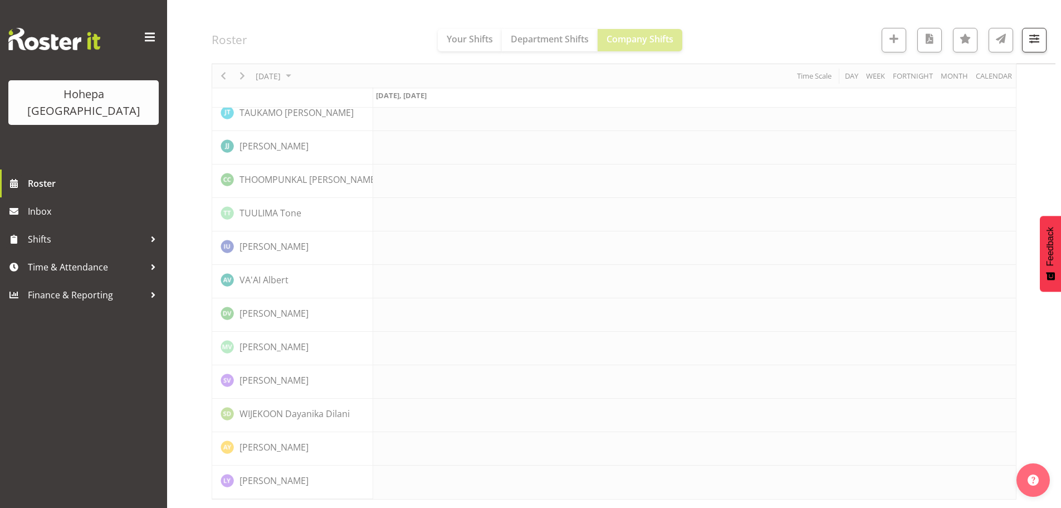
scroll to position [1934, 0]
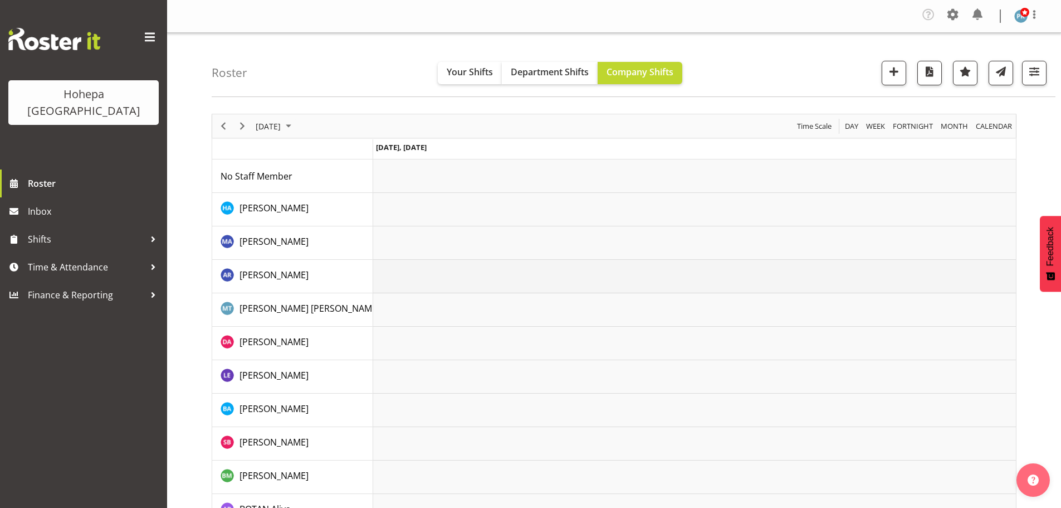
scroll to position [334, 0]
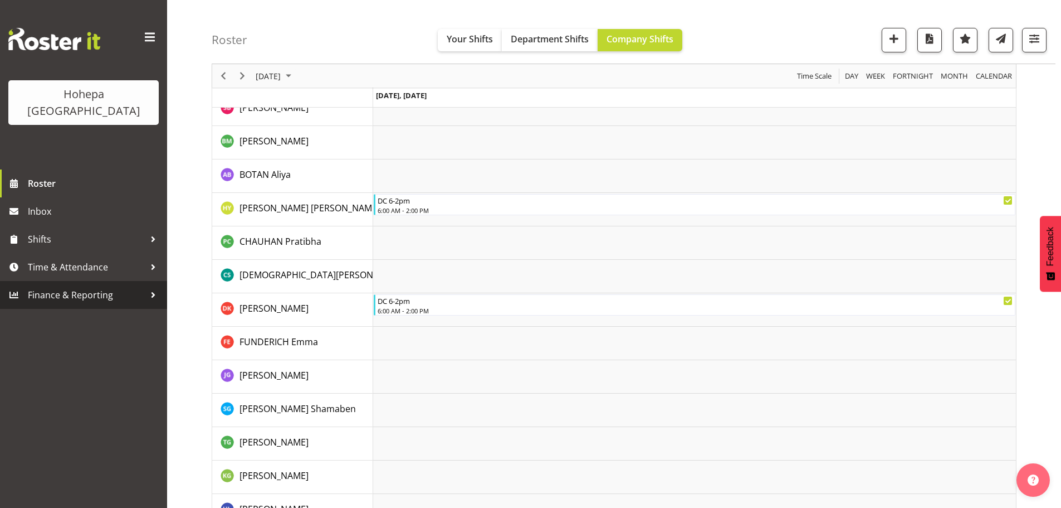
click at [55, 286] on span "Finance & Reporting" at bounding box center [86, 294] width 117 height 17
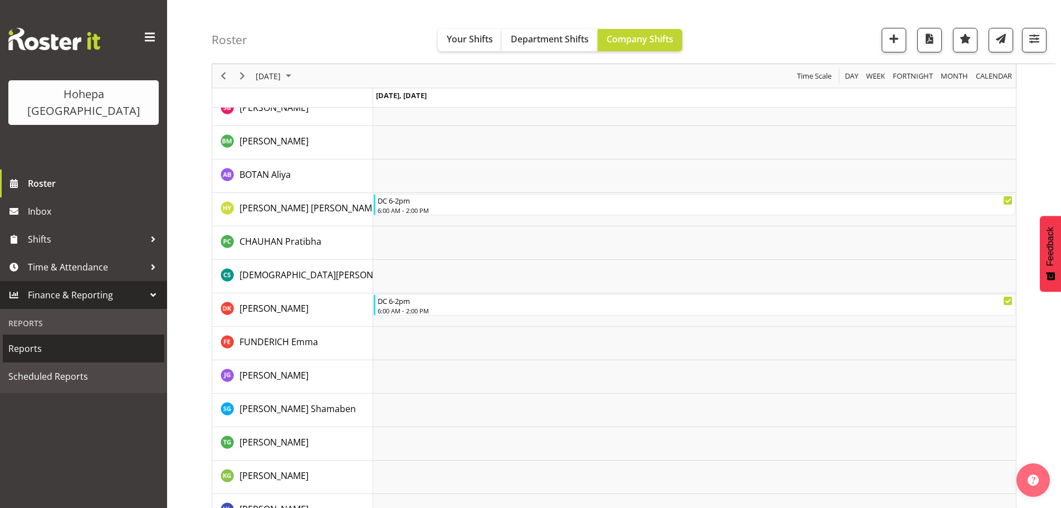
click at [26, 322] on span "Reports" at bounding box center [83, 348] width 150 height 17
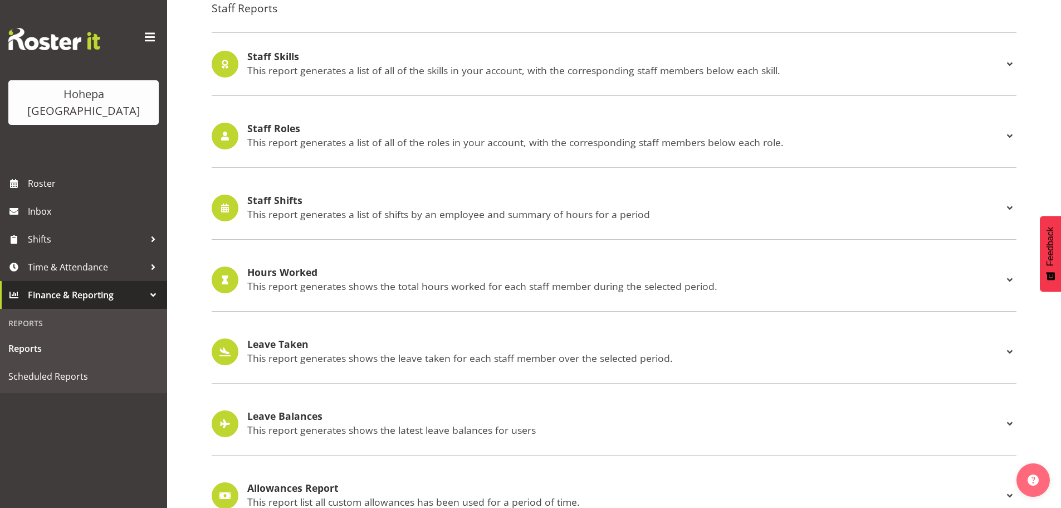
scroll to position [1040, 0]
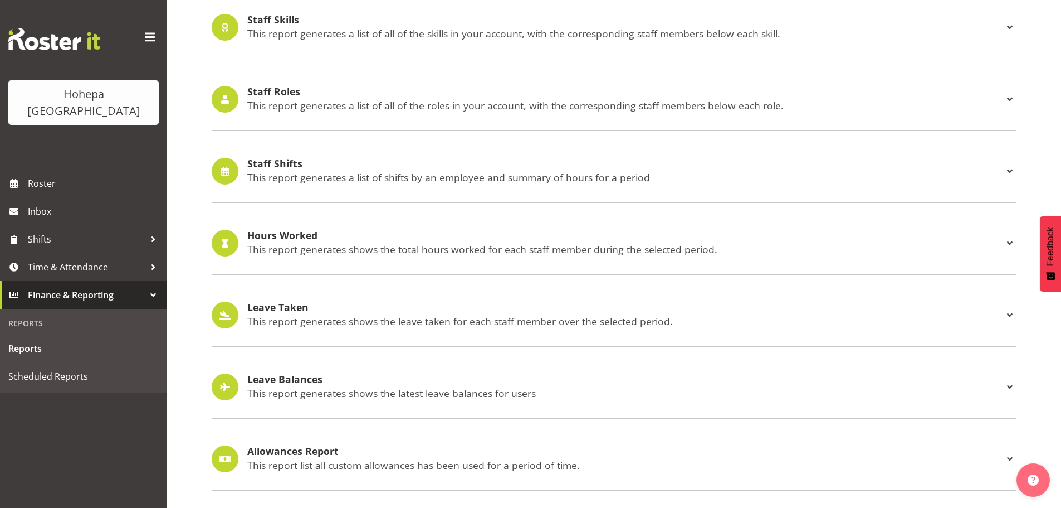
click at [276, 171] on p "This report generates a list of shifts by an employee and summary of hours for …" at bounding box center [625, 177] width 756 height 12
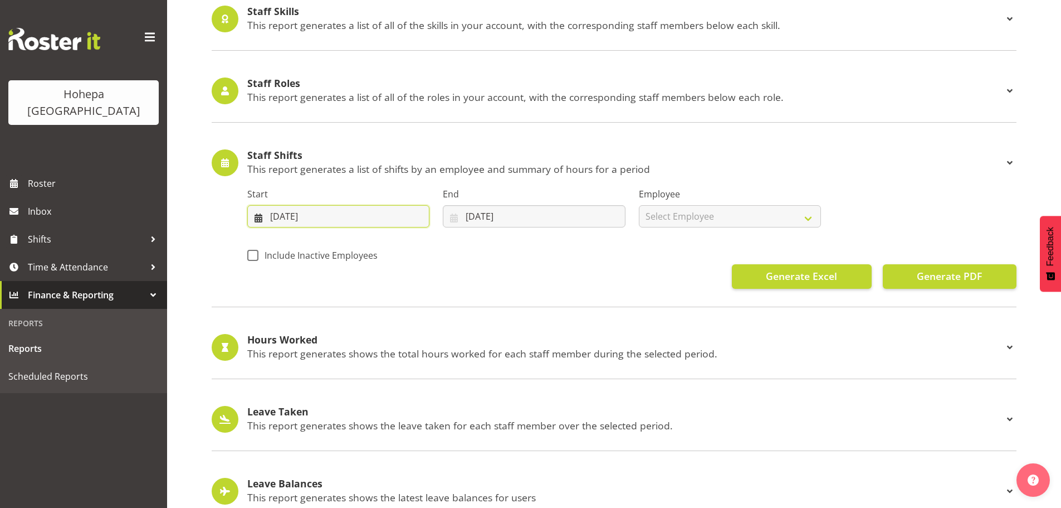
click at [272, 219] on input "28/08/2025" at bounding box center [338, 216] width 182 height 22
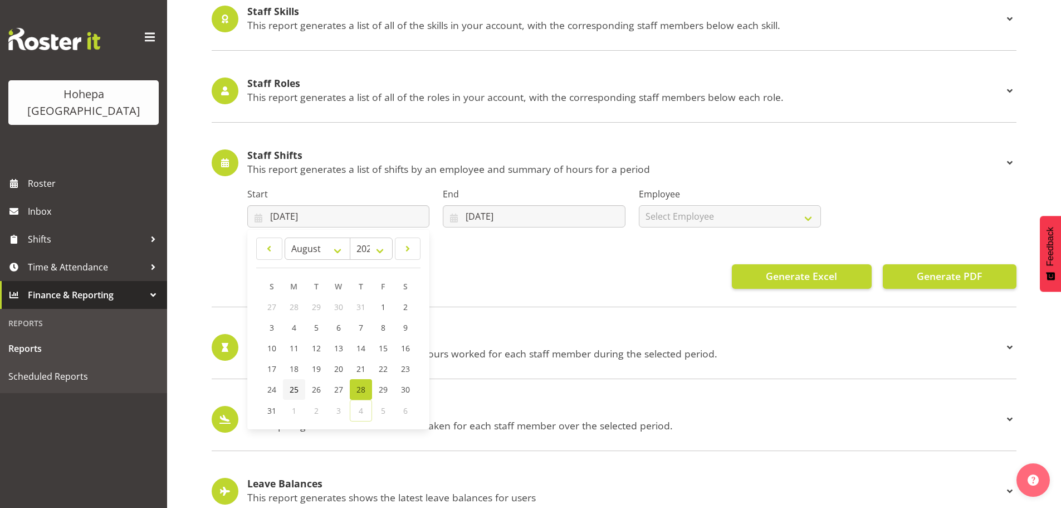
click at [292, 391] on span "25" at bounding box center [294, 389] width 9 height 11
type input "25/08/2025"
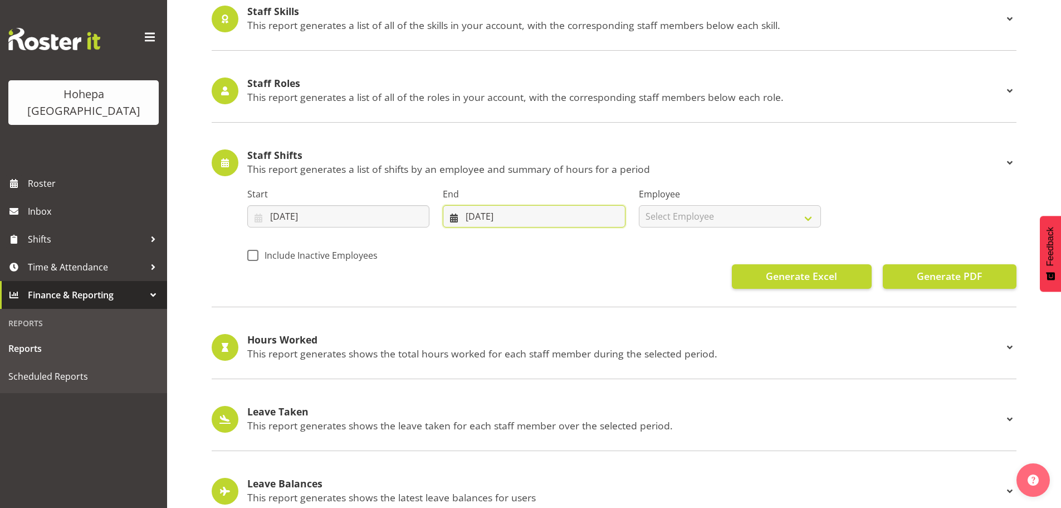
click at [472, 217] on input "04/09/2025" at bounding box center [534, 216] width 182 height 22
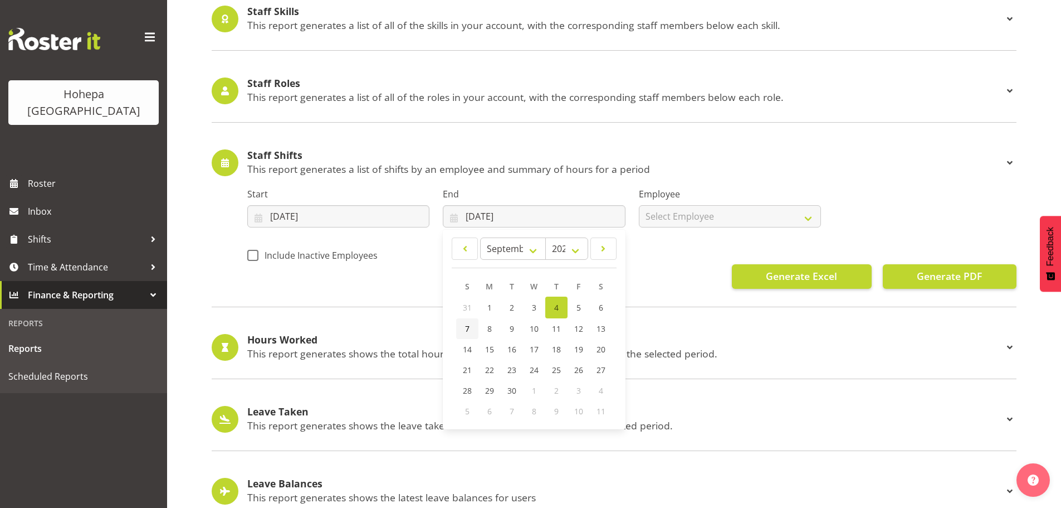
click at [469, 334] on link "7" at bounding box center [467, 328] width 22 height 21
type input "07/09/2025"
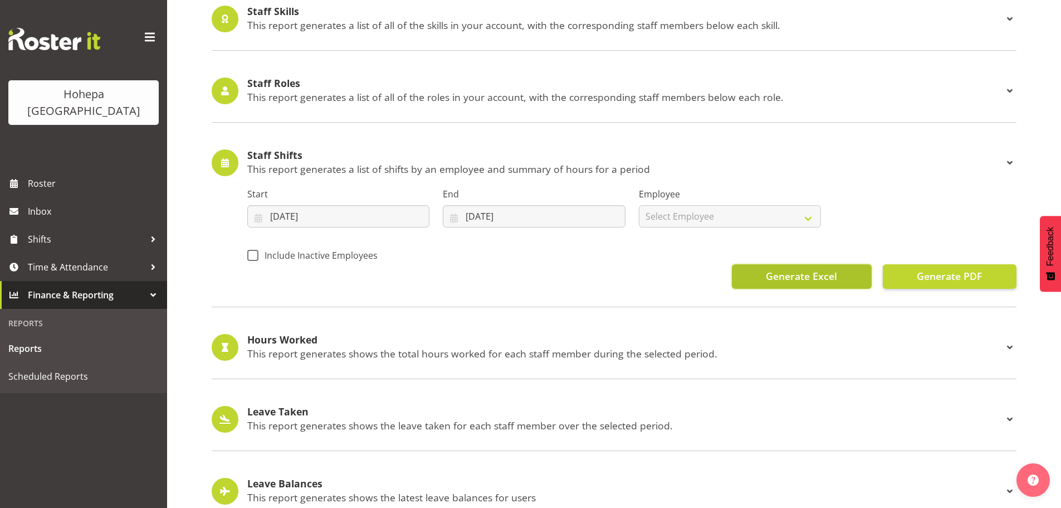
click at [802, 278] on span "Generate Excel" at bounding box center [801, 276] width 71 height 14
